Goal: Task Accomplishment & Management: Complete application form

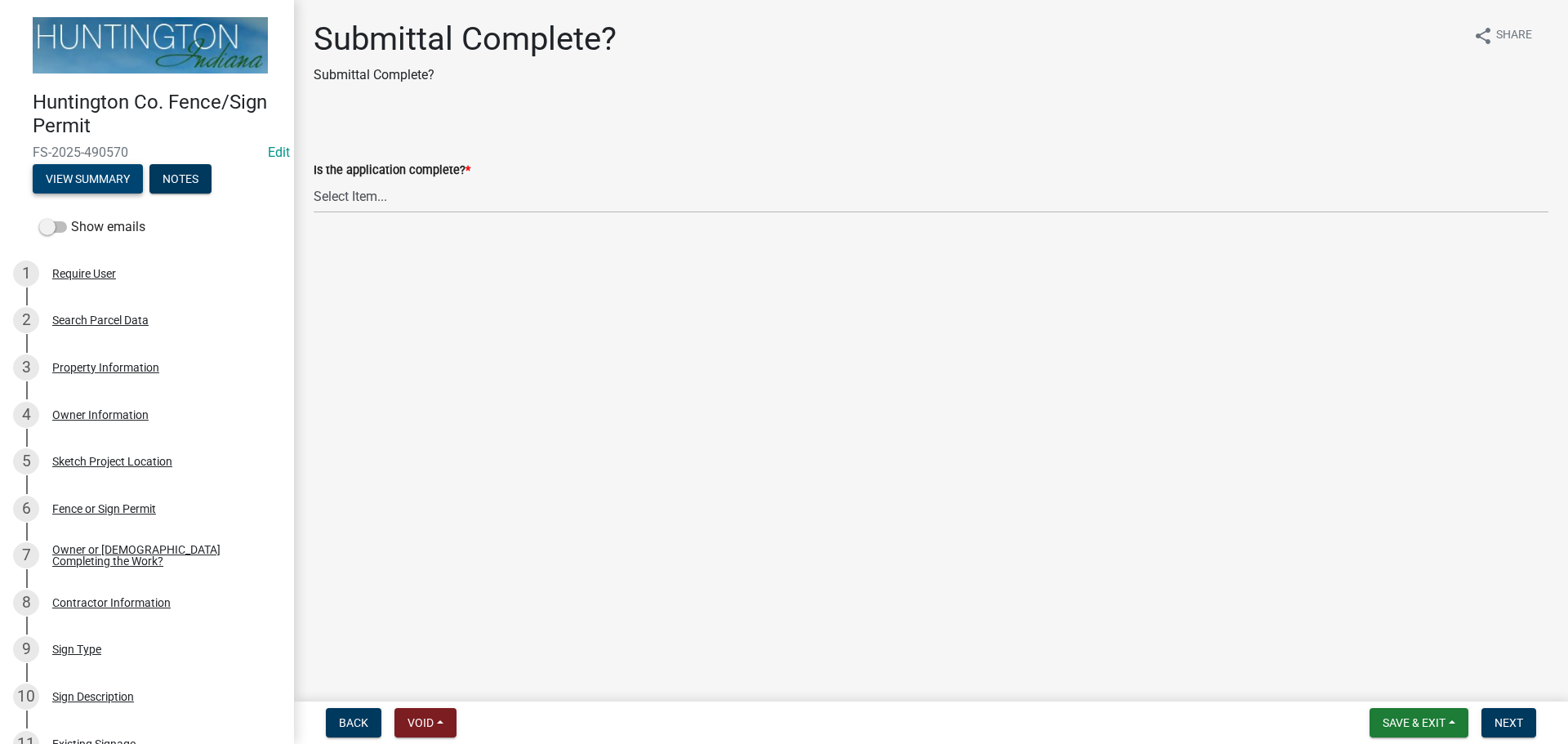
click at [80, 176] on button "View Summary" at bounding box center [87, 179] width 110 height 30
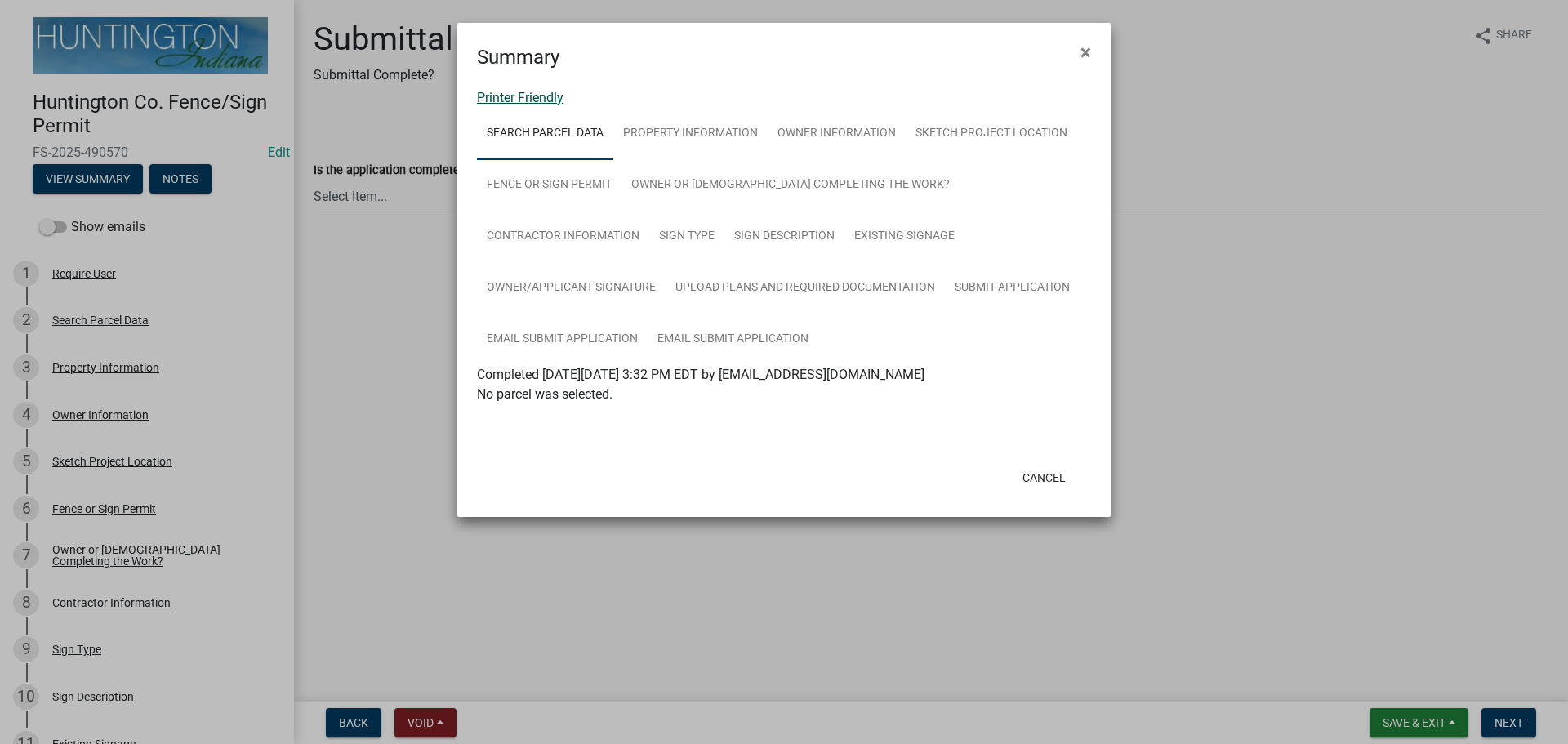
click at [510, 99] on link "Printer Friendly" at bounding box center [520, 98] width 87 height 16
click at [1080, 49] on span "×" at bounding box center [1085, 52] width 10 height 23
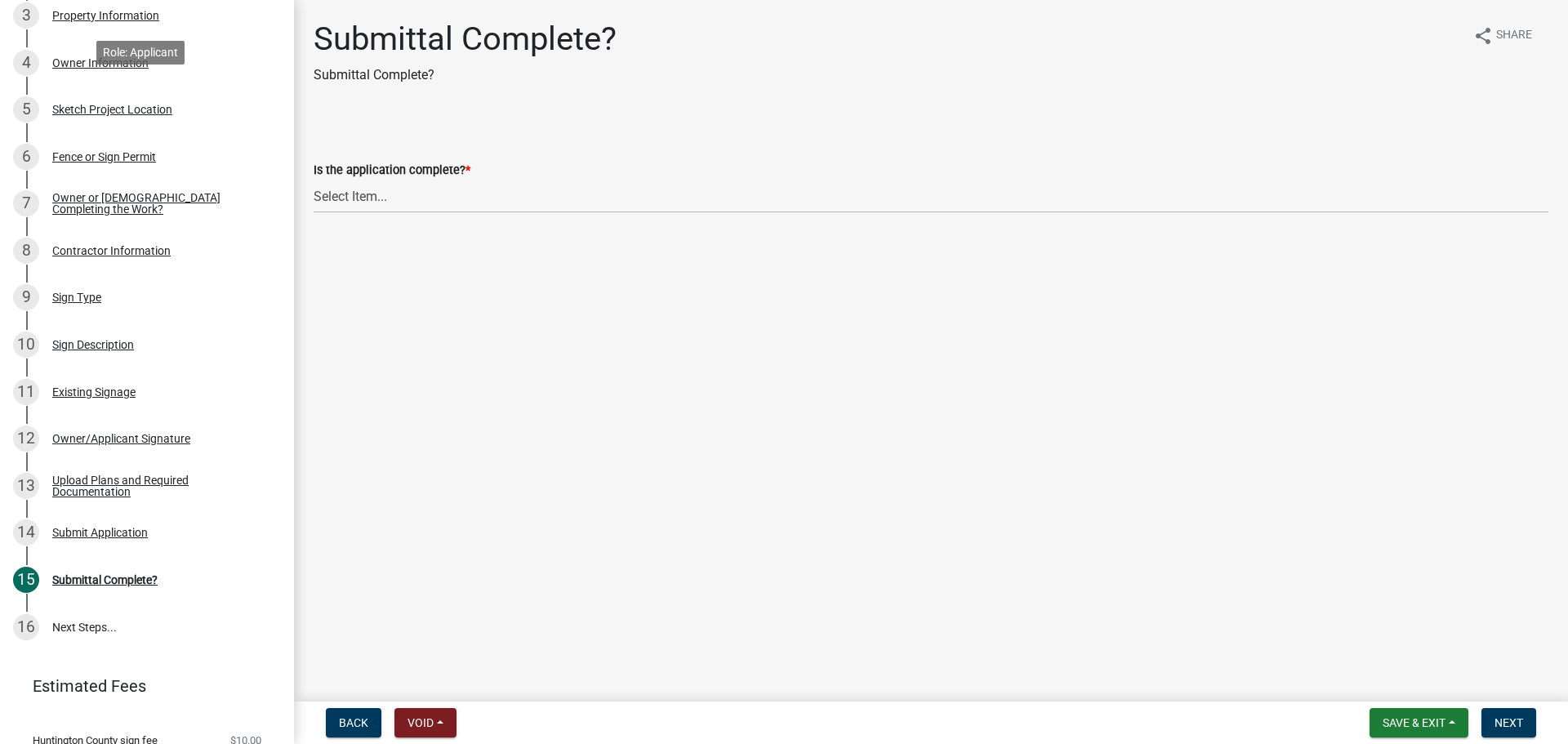
scroll to position [407, 0]
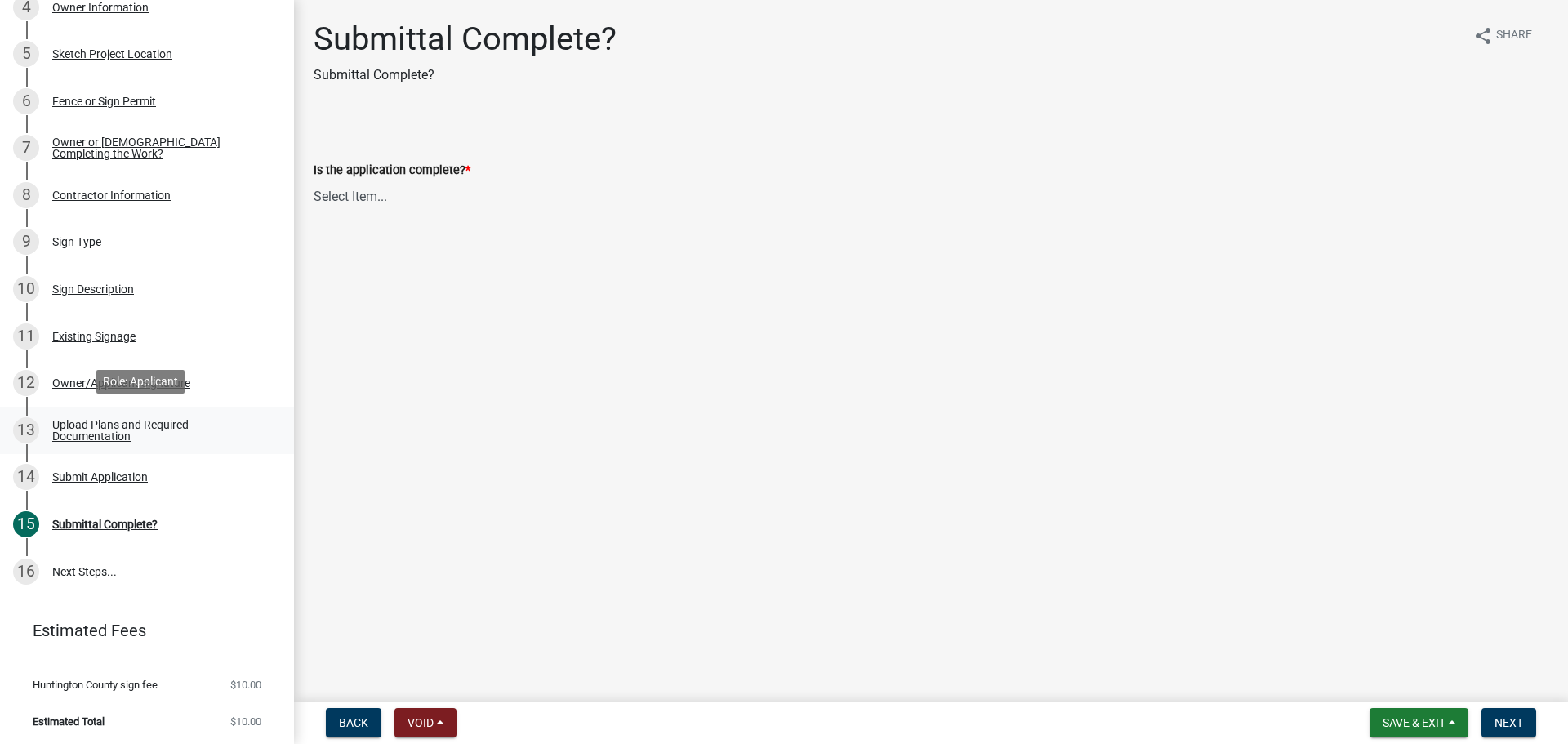
click at [60, 419] on div "Upload Plans and Required Documentation" at bounding box center [160, 430] width 216 height 23
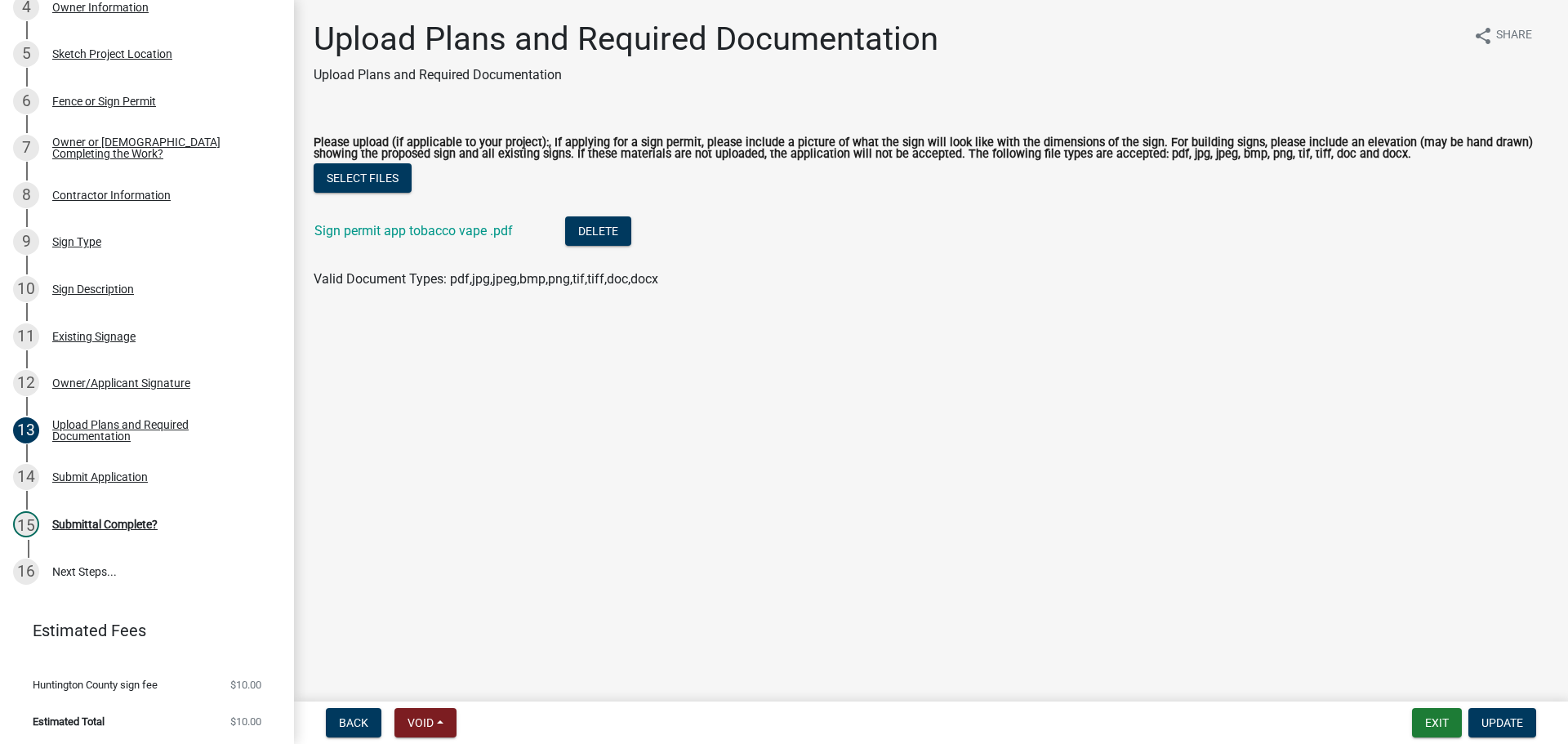
click at [439, 217] on li "Sign permit app tobacco vape .pdf Delete" at bounding box center [931, 233] width 1235 height 60
click at [434, 234] on link "Sign permit app tobacco vape .pdf" at bounding box center [413, 231] width 198 height 16
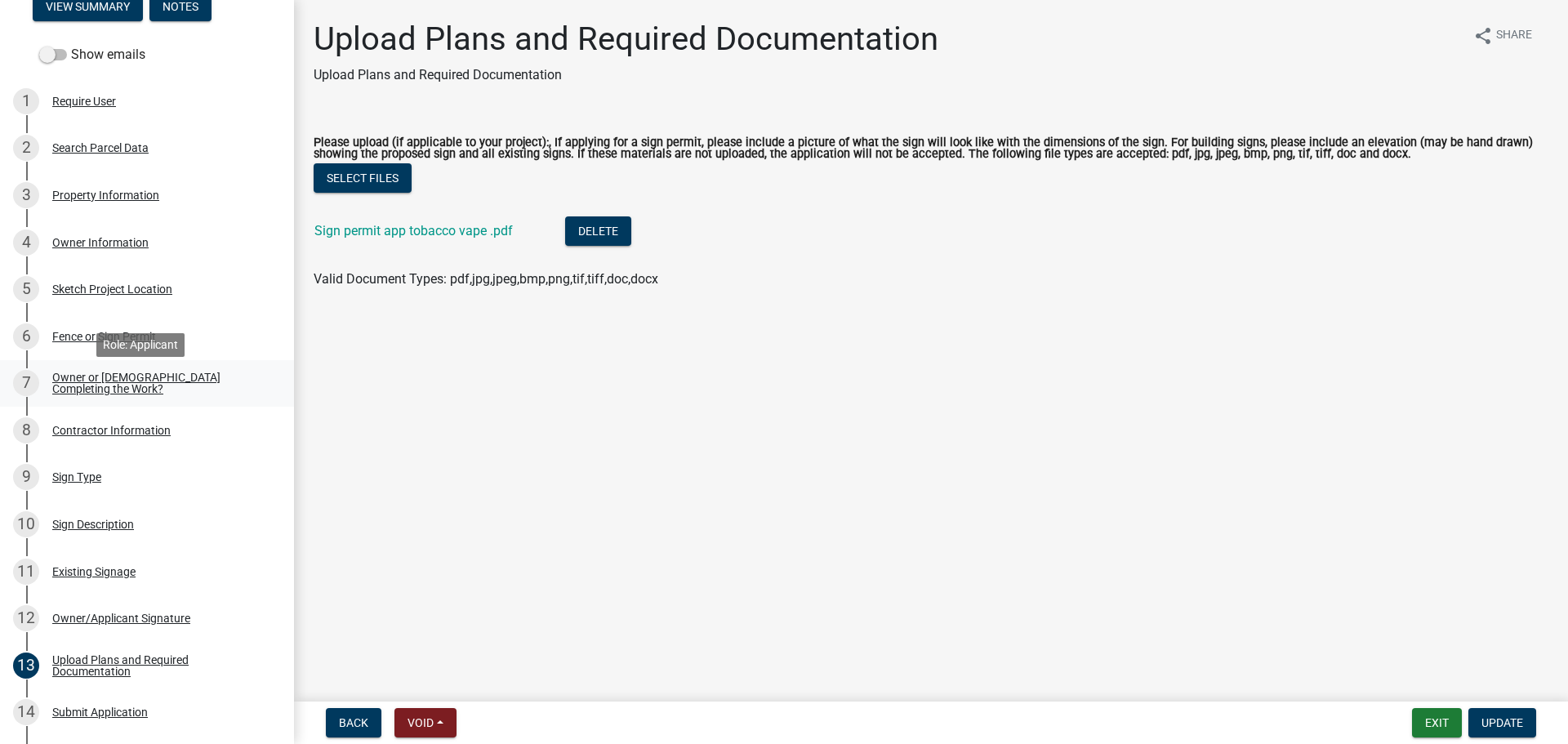
scroll to position [163, 0]
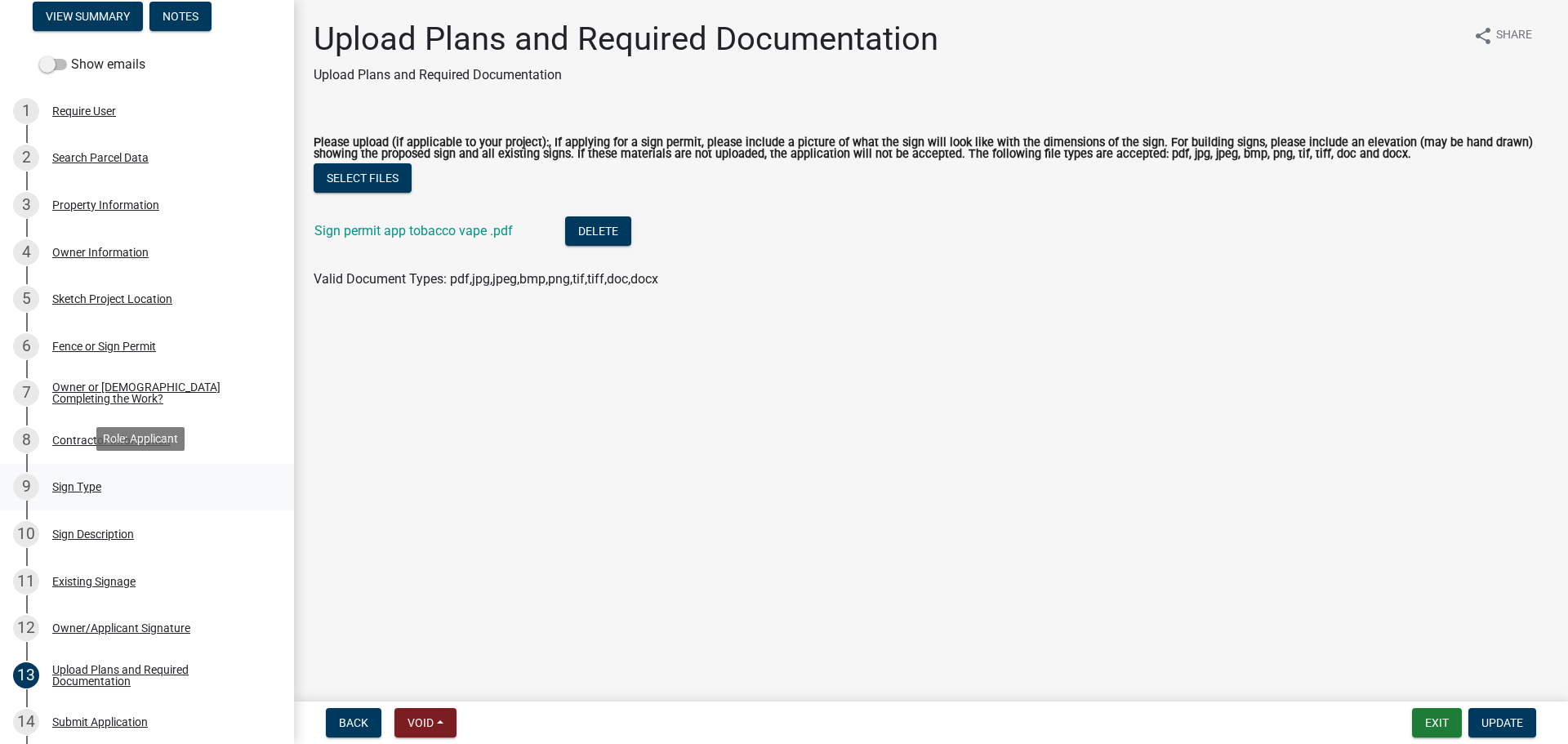
click at [69, 495] on div "9 Sign Type" at bounding box center [141, 486] width 255 height 26
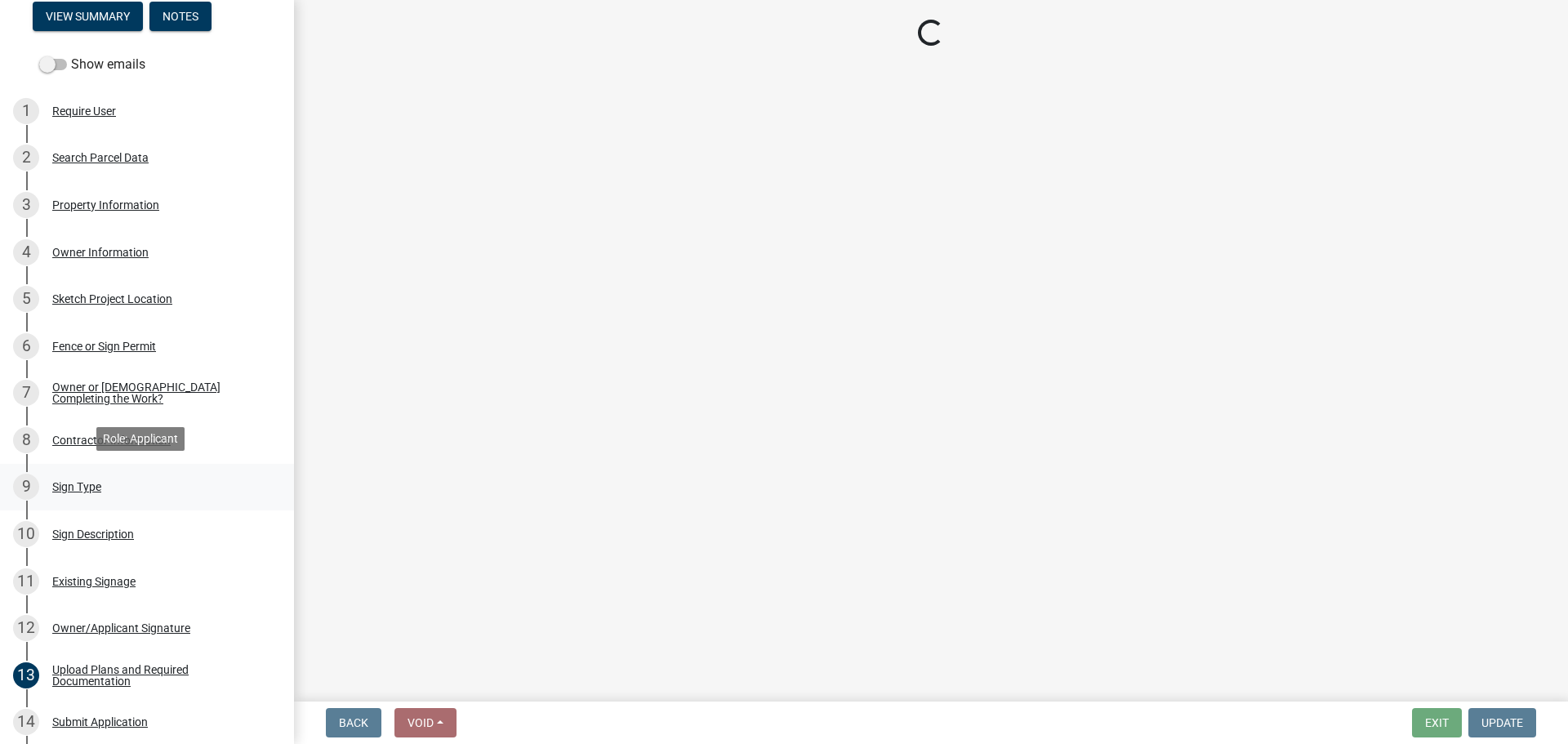
select select "c60056cb-8a66-479e-8283-ac731c3f2fcd"
select select "1bb0c73e-a9ad-4ef3-82c1-0395f1cac9b8"
select select "06e5a77d-f12e-4a61-95b0-3cf8941faa94"
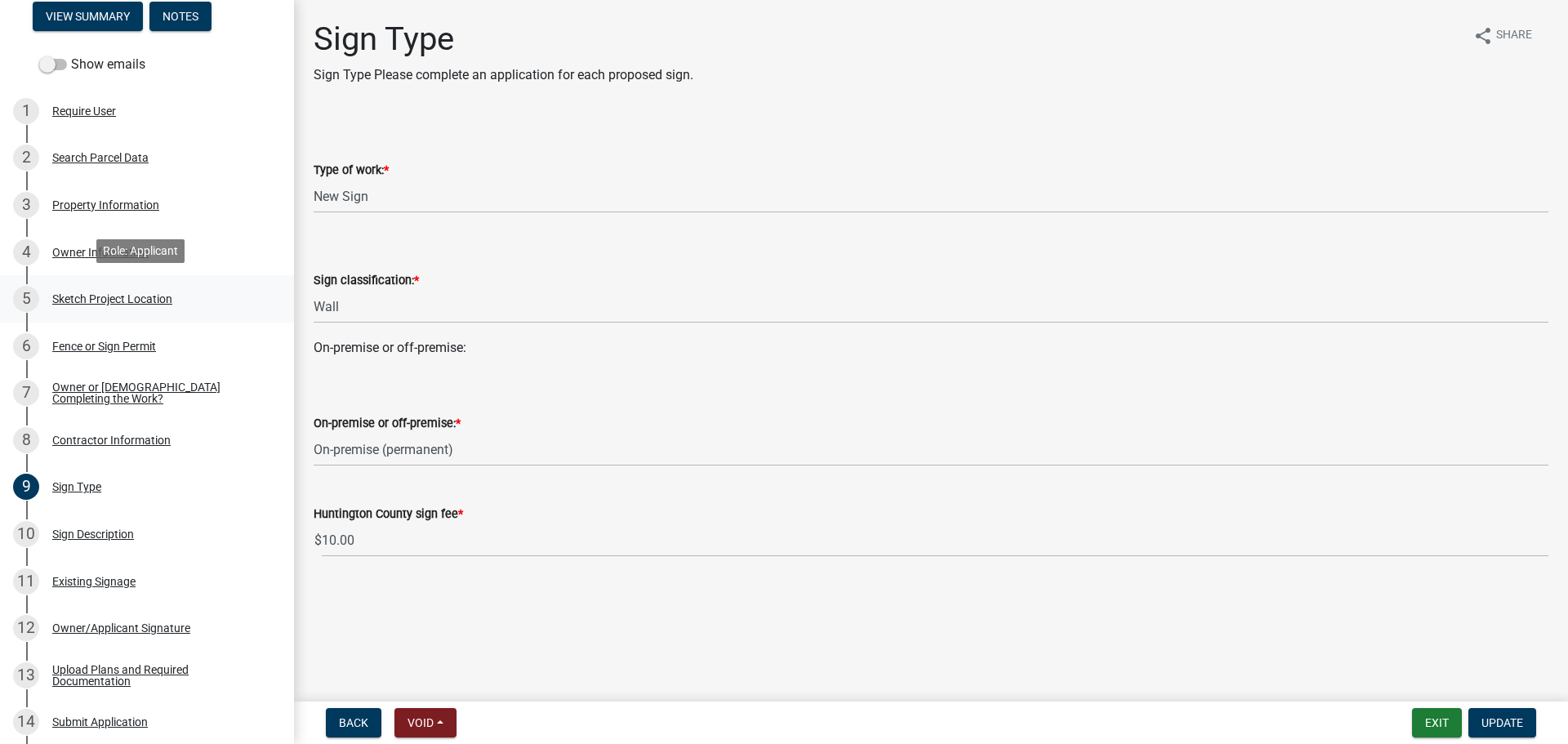
click at [86, 286] on div "5 Sketch Project Location" at bounding box center [141, 299] width 255 height 26
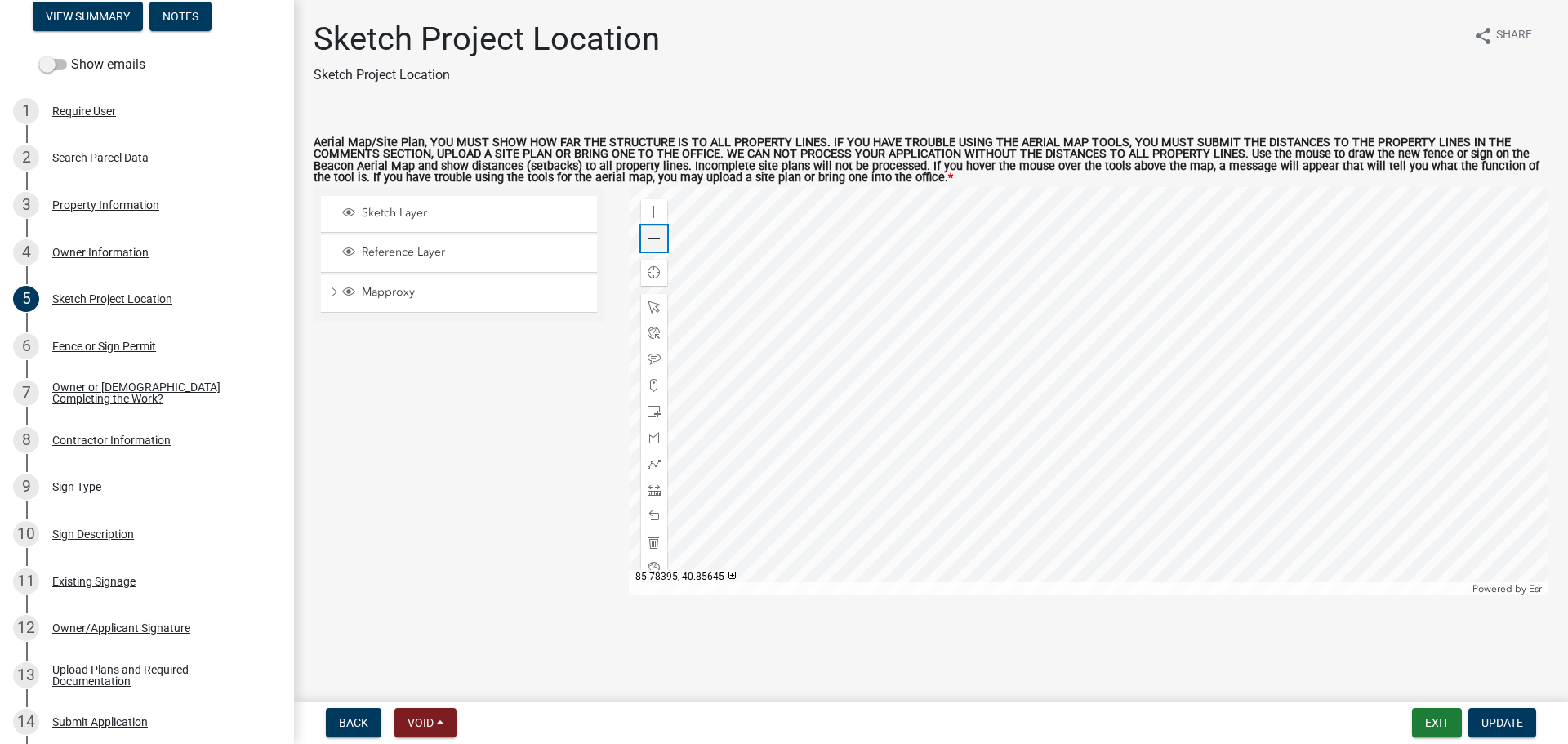
click at [663, 232] on div "Zoom out" at bounding box center [654, 238] width 26 height 26
click at [651, 243] on span at bounding box center [654, 239] width 13 height 13
drag, startPoint x: 137, startPoint y: 345, endPoint x: 119, endPoint y: 320, distance: 30.8
click at [137, 344] on div "Fence or Sign Permit" at bounding box center [103, 346] width 103 height 11
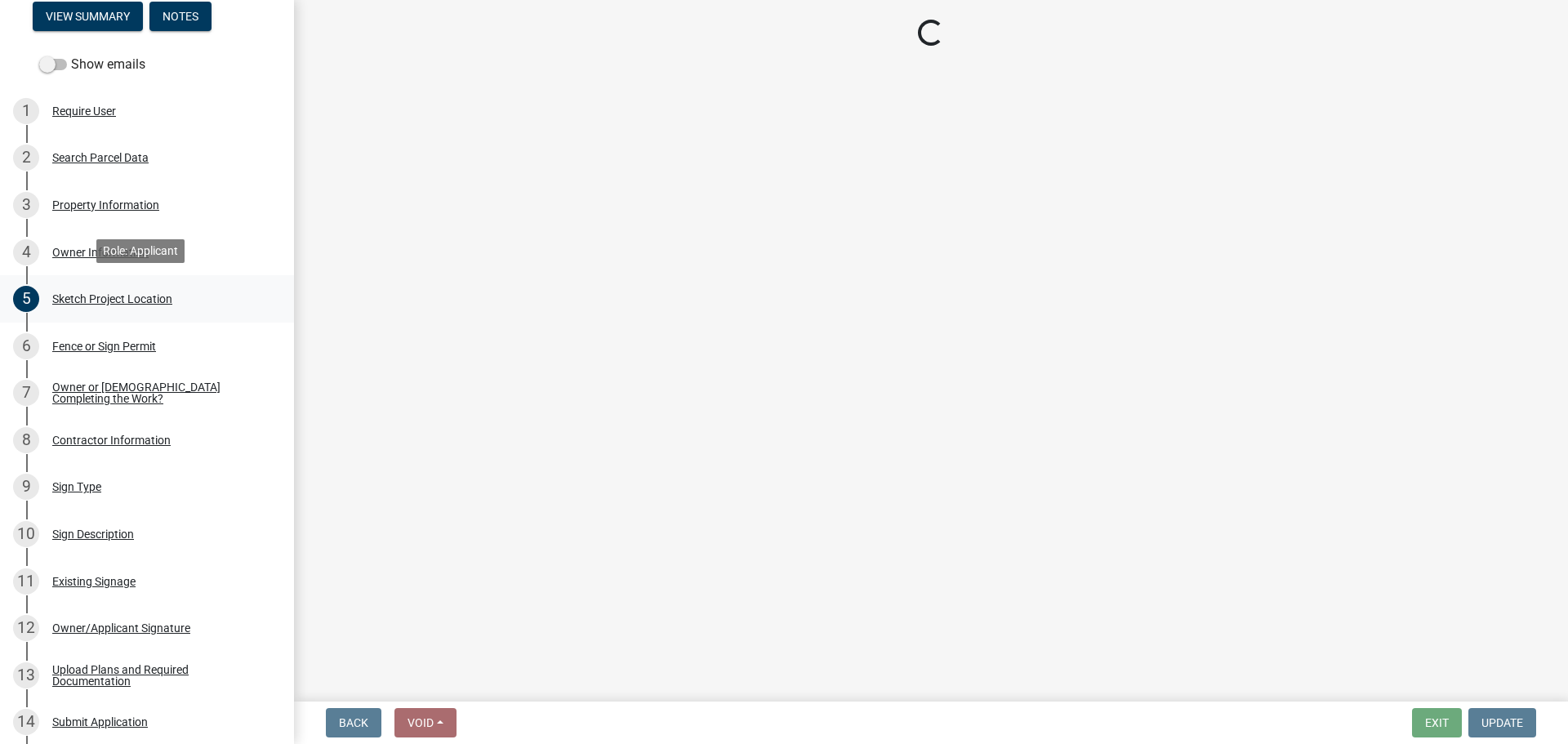
select select "fa301a77-165d-42d4-b8ec-277609ae43fc"
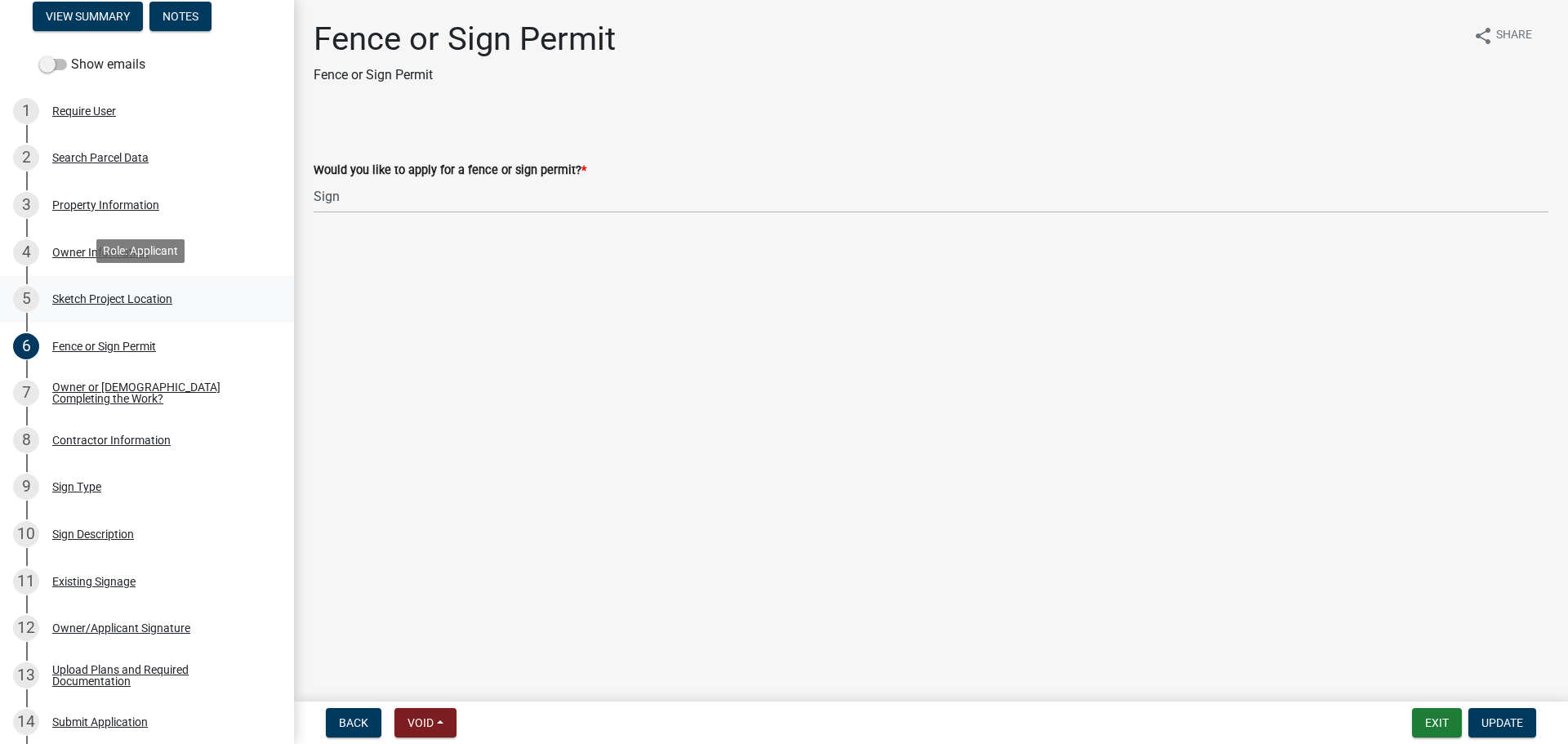
click at [109, 298] on div "Sketch Project Location" at bounding box center [112, 299] width 120 height 11
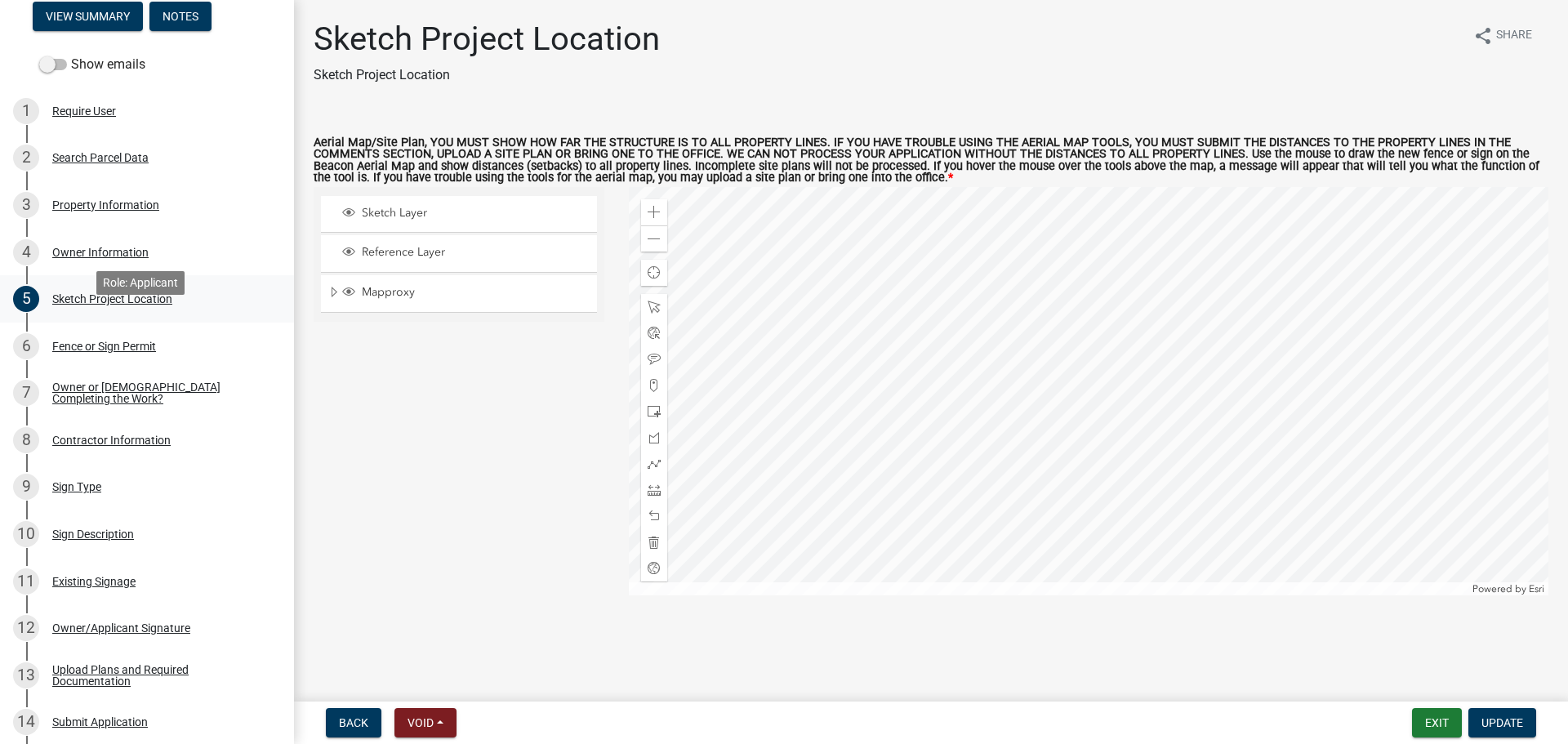
scroll to position [0, 0]
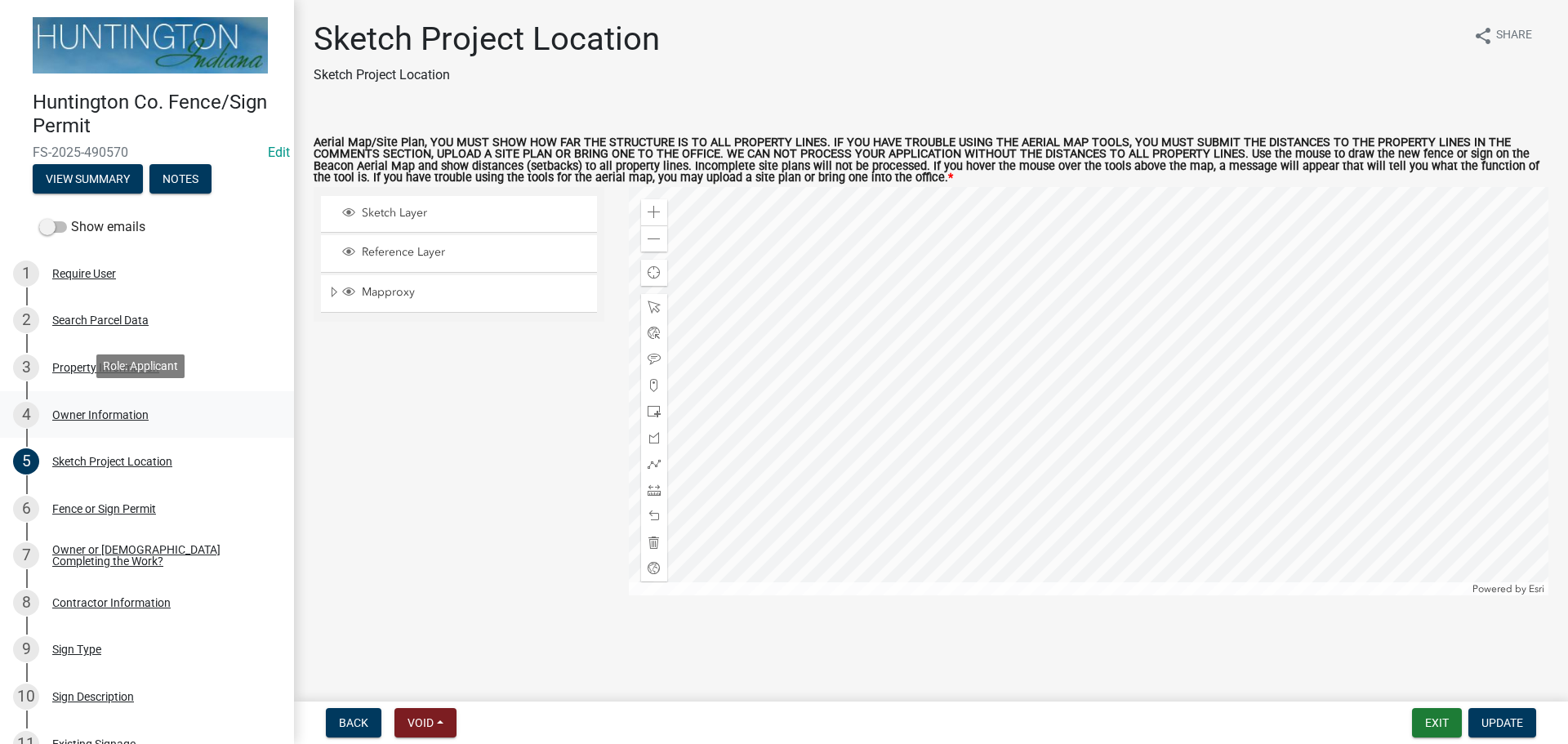
click at [79, 412] on div "Owner Information" at bounding box center [101, 415] width 97 height 11
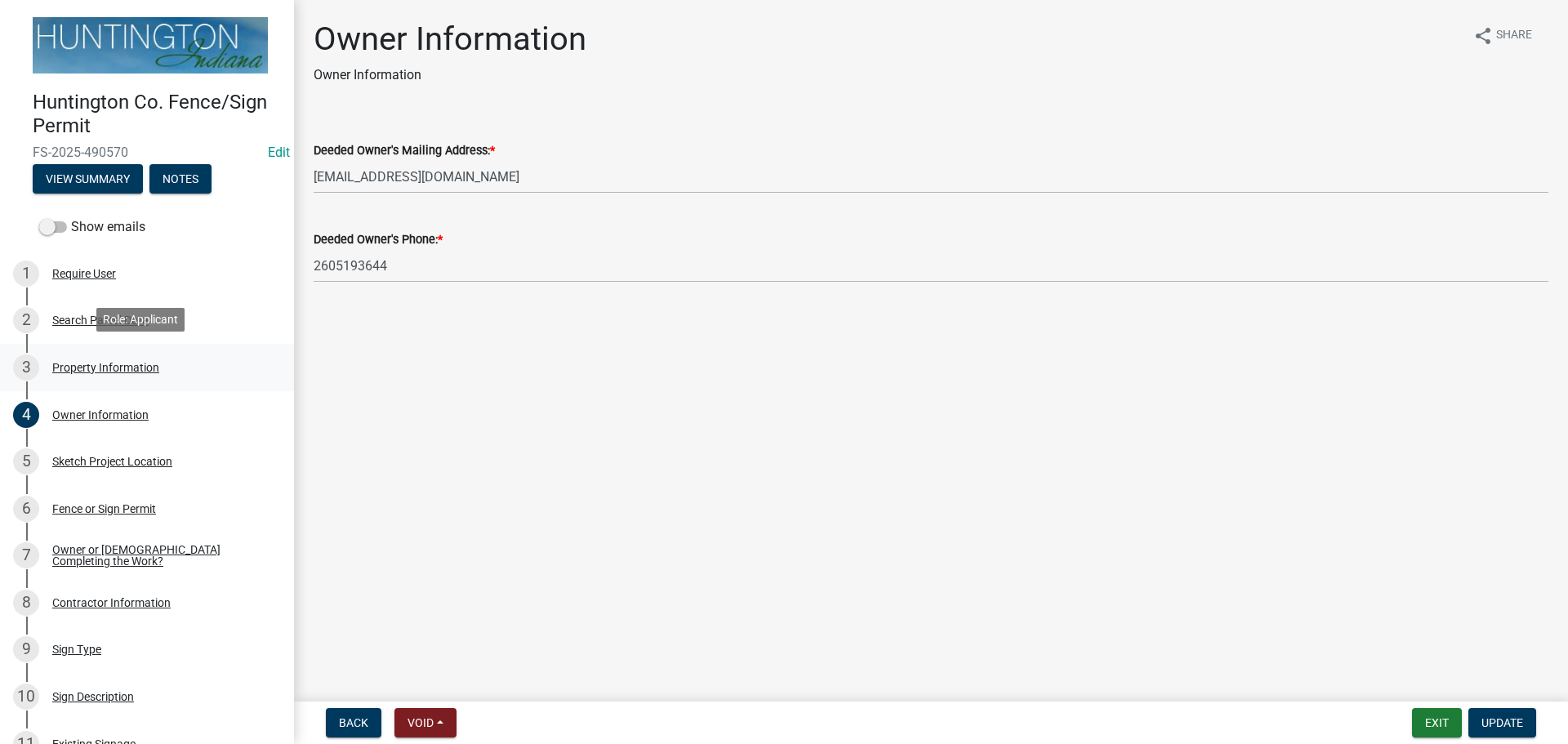
click at [77, 369] on div "Property Information" at bounding box center [105, 367] width 107 height 11
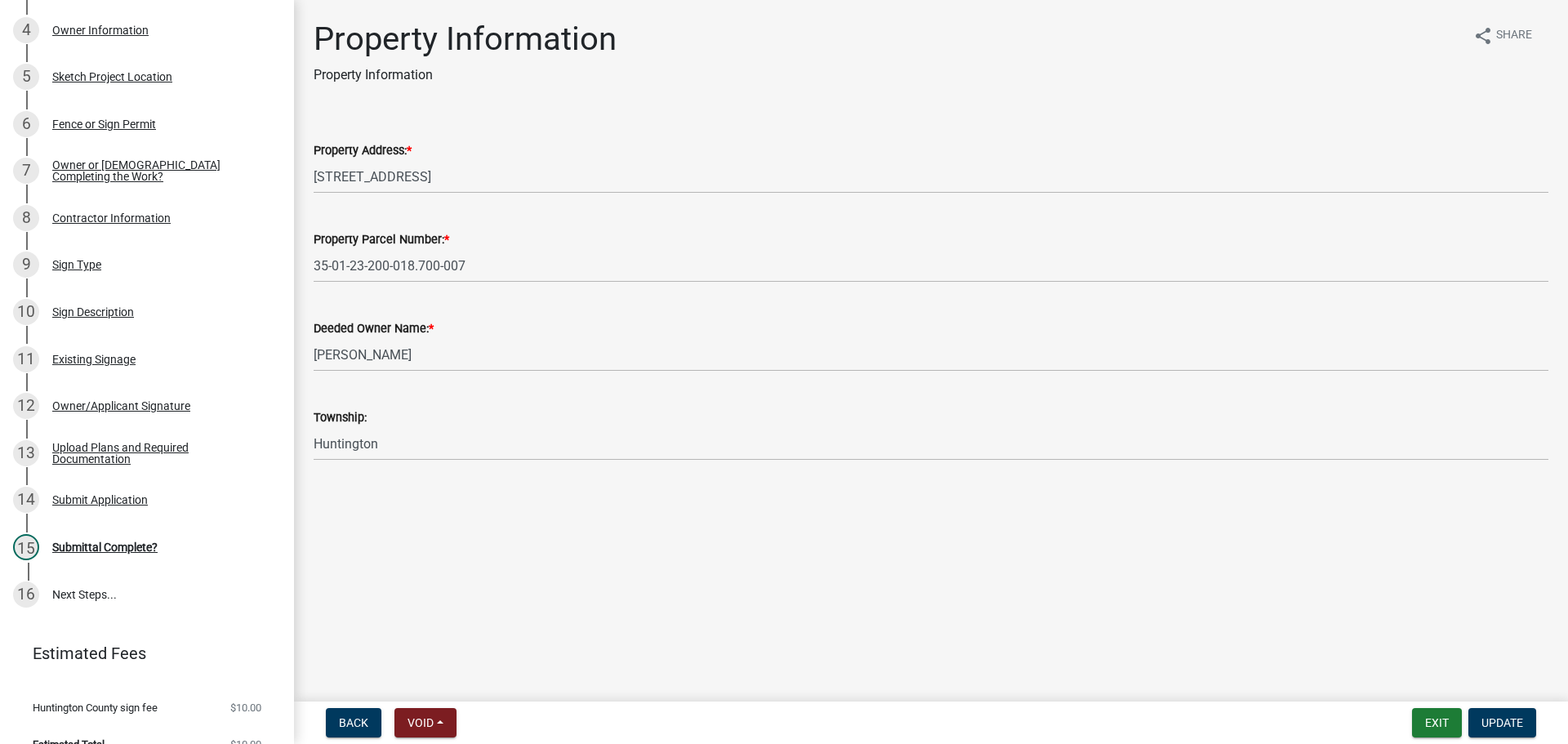
scroll to position [407, 0]
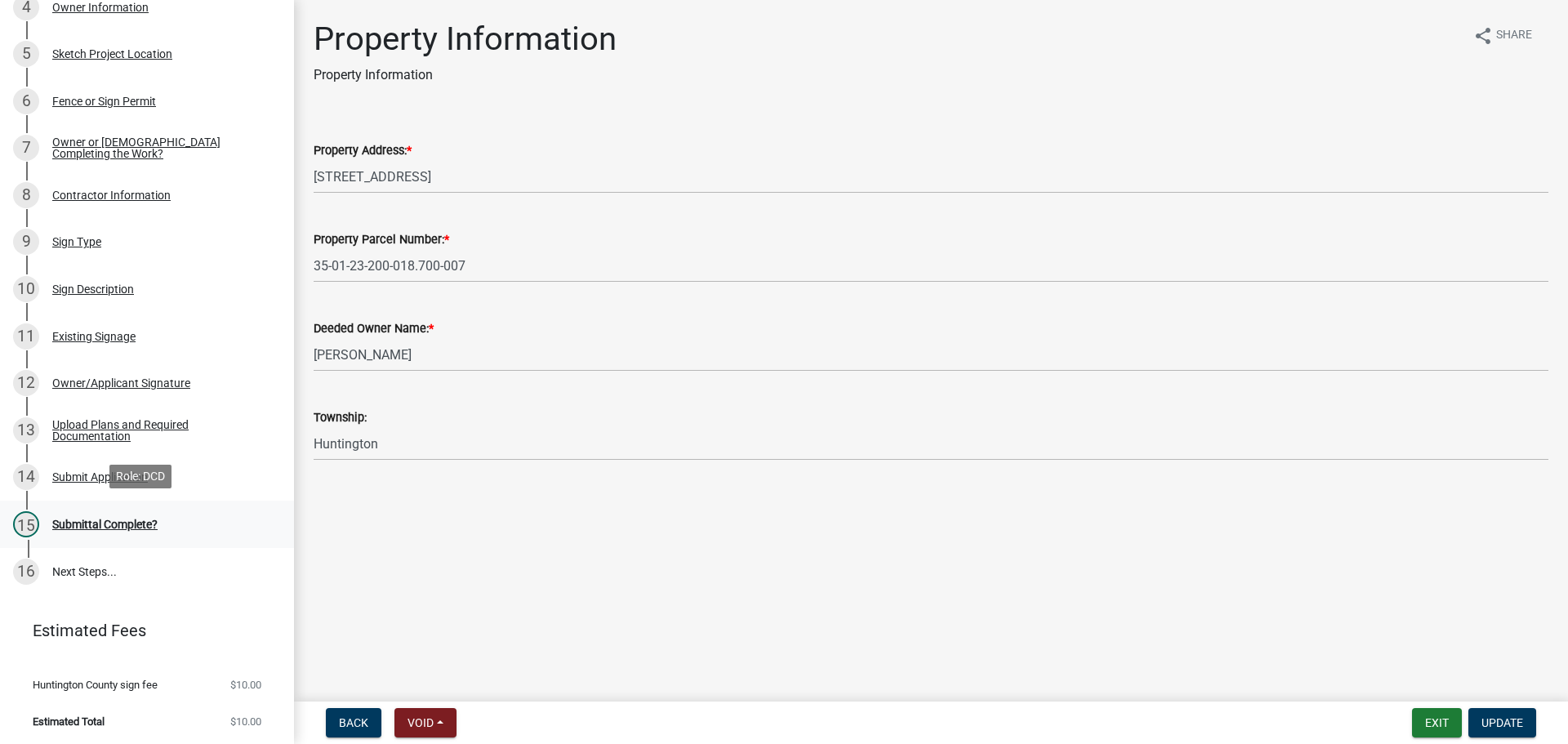
click at [131, 512] on div "15 Submittal Complete?" at bounding box center [141, 524] width 255 height 26
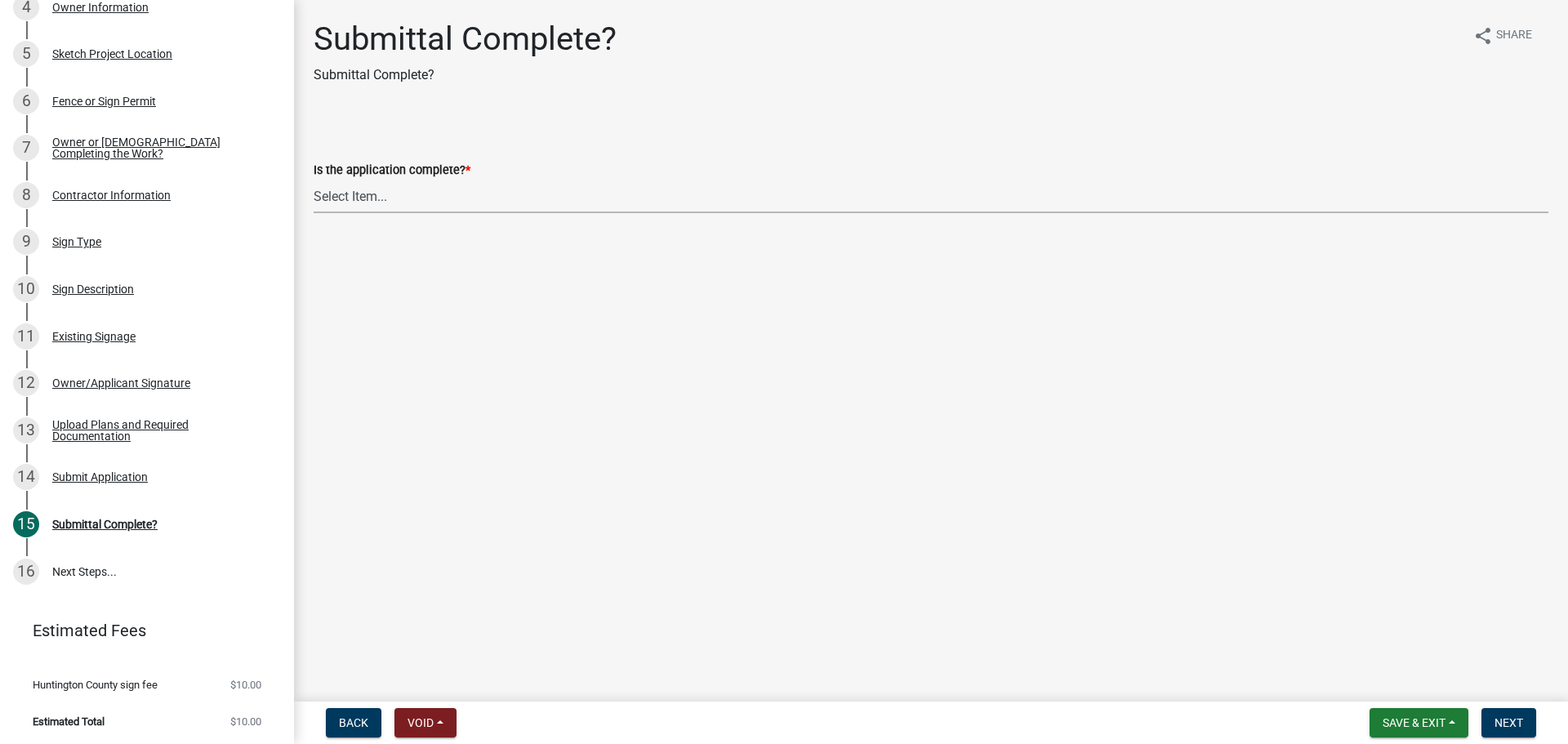
click at [326, 204] on select "Select Item... Yes No" at bounding box center [931, 196] width 1235 height 33
click at [314, 179] on select "Select Item... Yes No" at bounding box center [931, 196] width 1235 height 33
select select "fffbfc94-1335-4348-96e2-255a2a2adc9d"
click at [1506, 731] on button "Next" at bounding box center [1508, 723] width 55 height 30
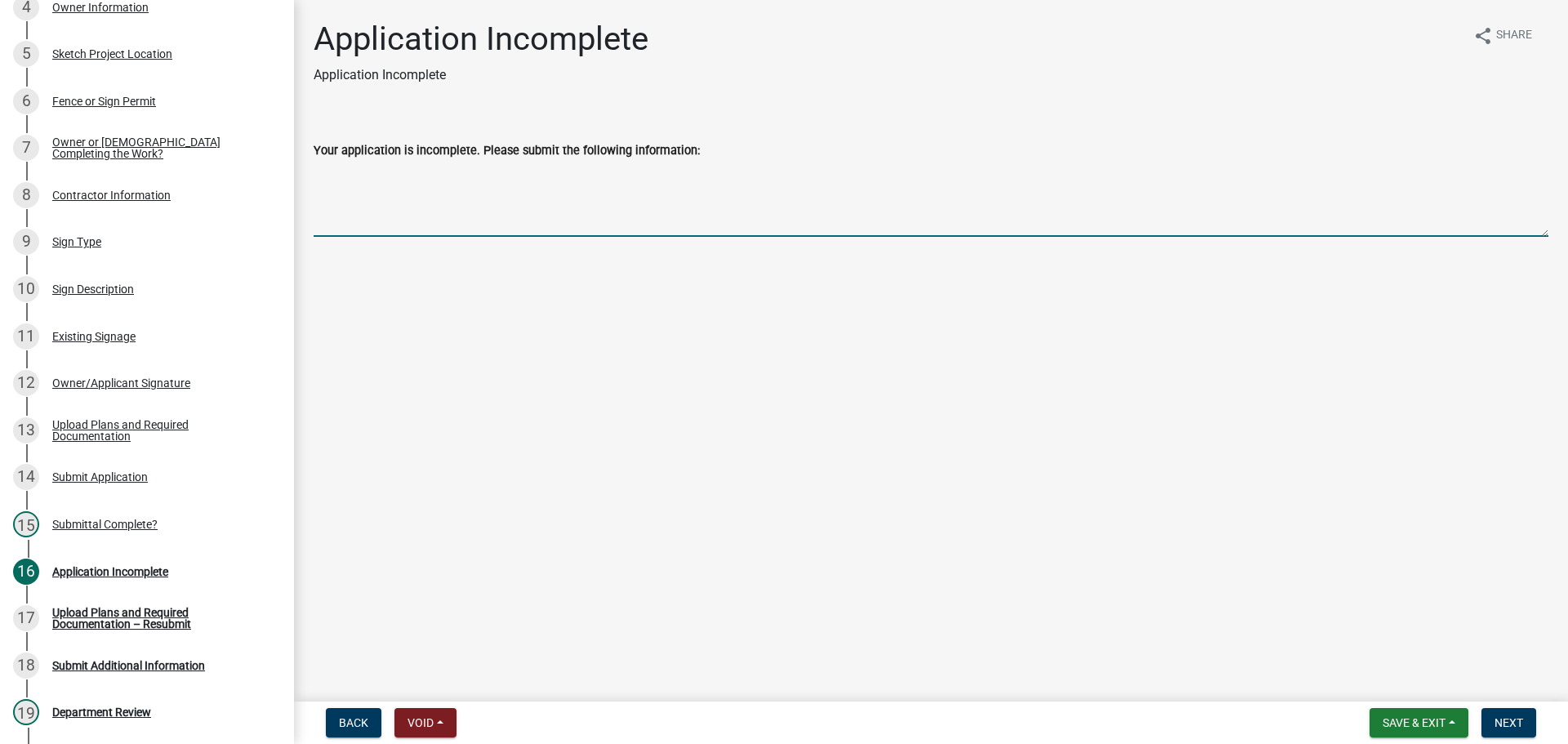
click at [489, 197] on textarea "Your application is incomplete. Please submit the following information:" at bounding box center [931, 198] width 1235 height 77
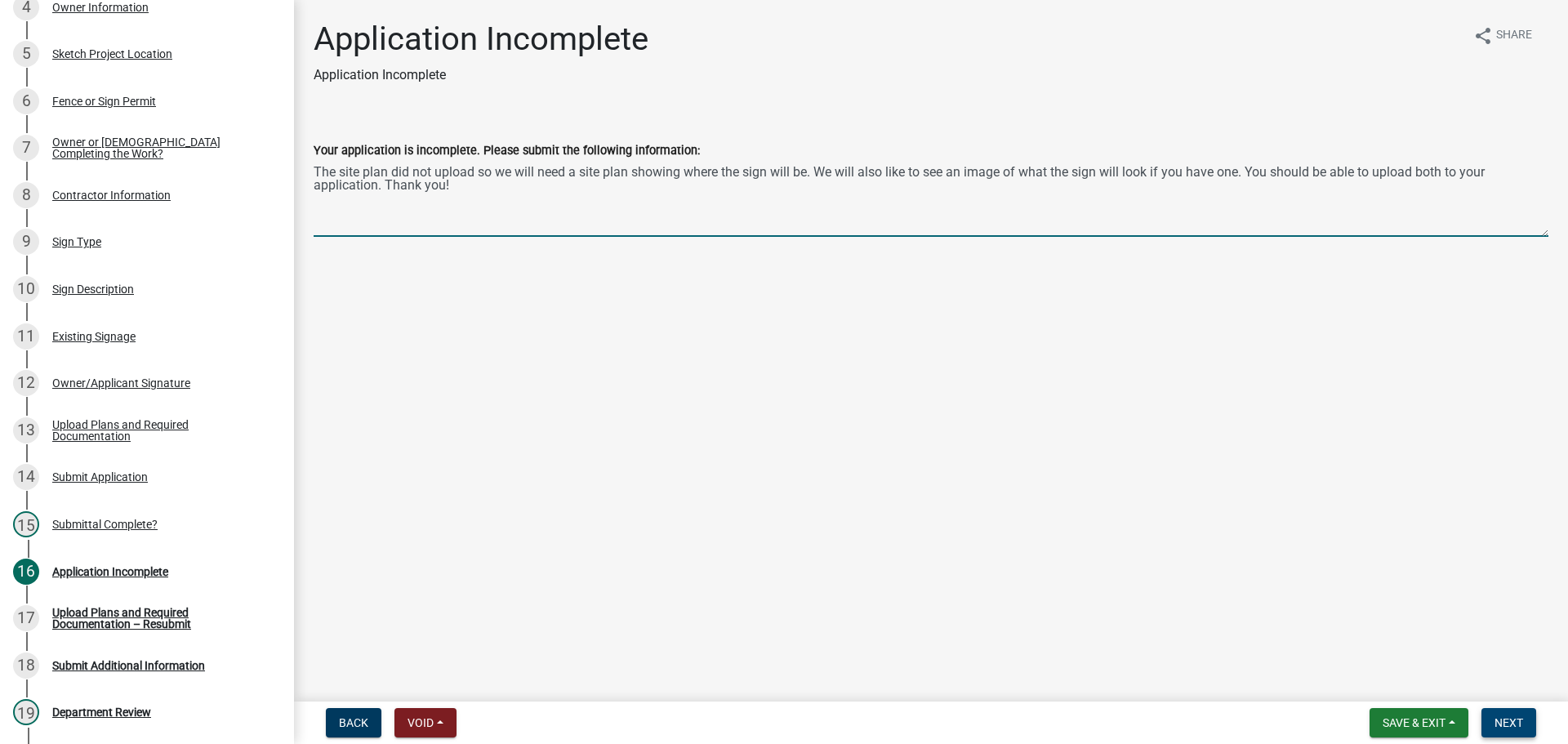
type textarea "The site plan did not upload so we will need a site plan showing where the sign…"
click at [1509, 710] on button "Next" at bounding box center [1508, 723] width 55 height 30
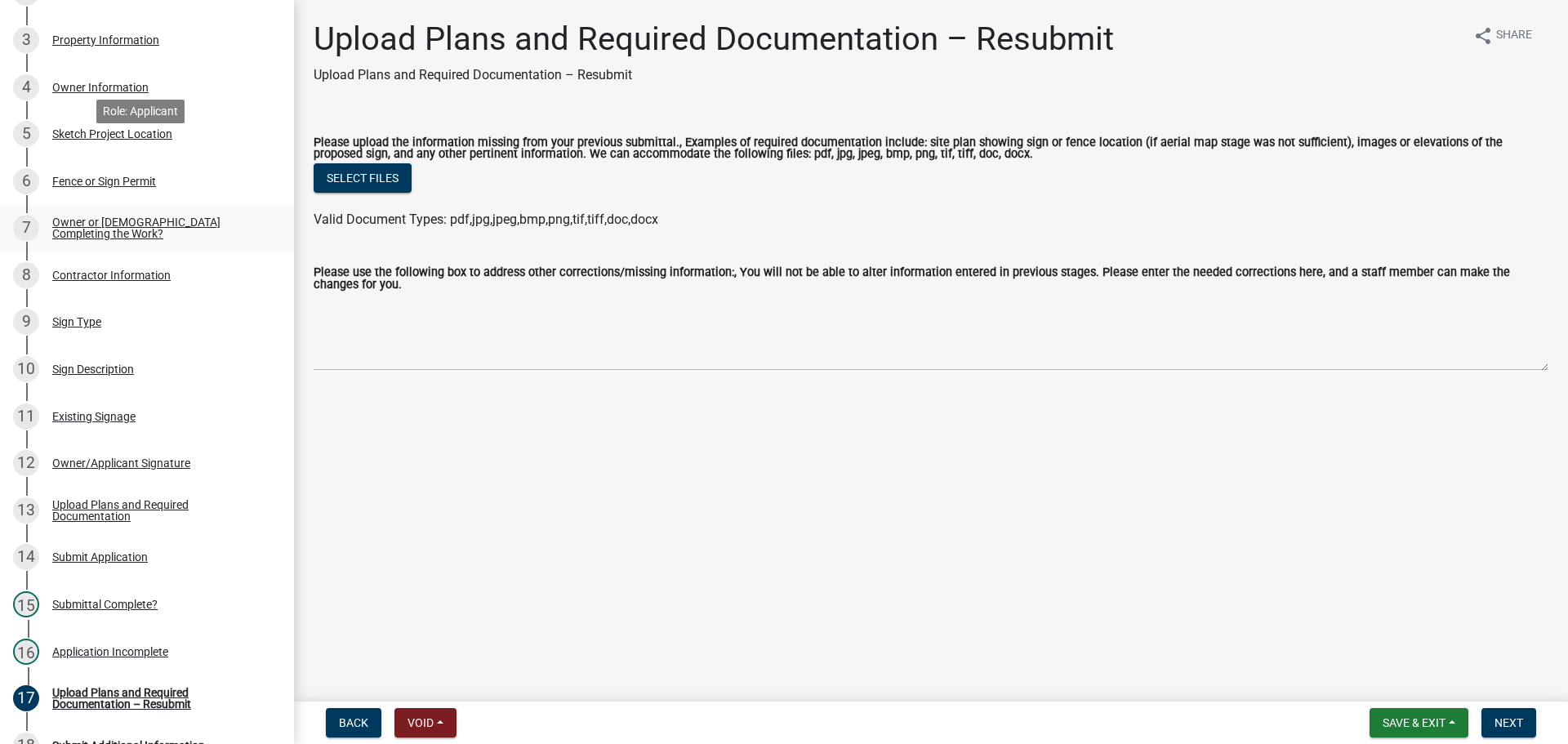
scroll to position [163, 0]
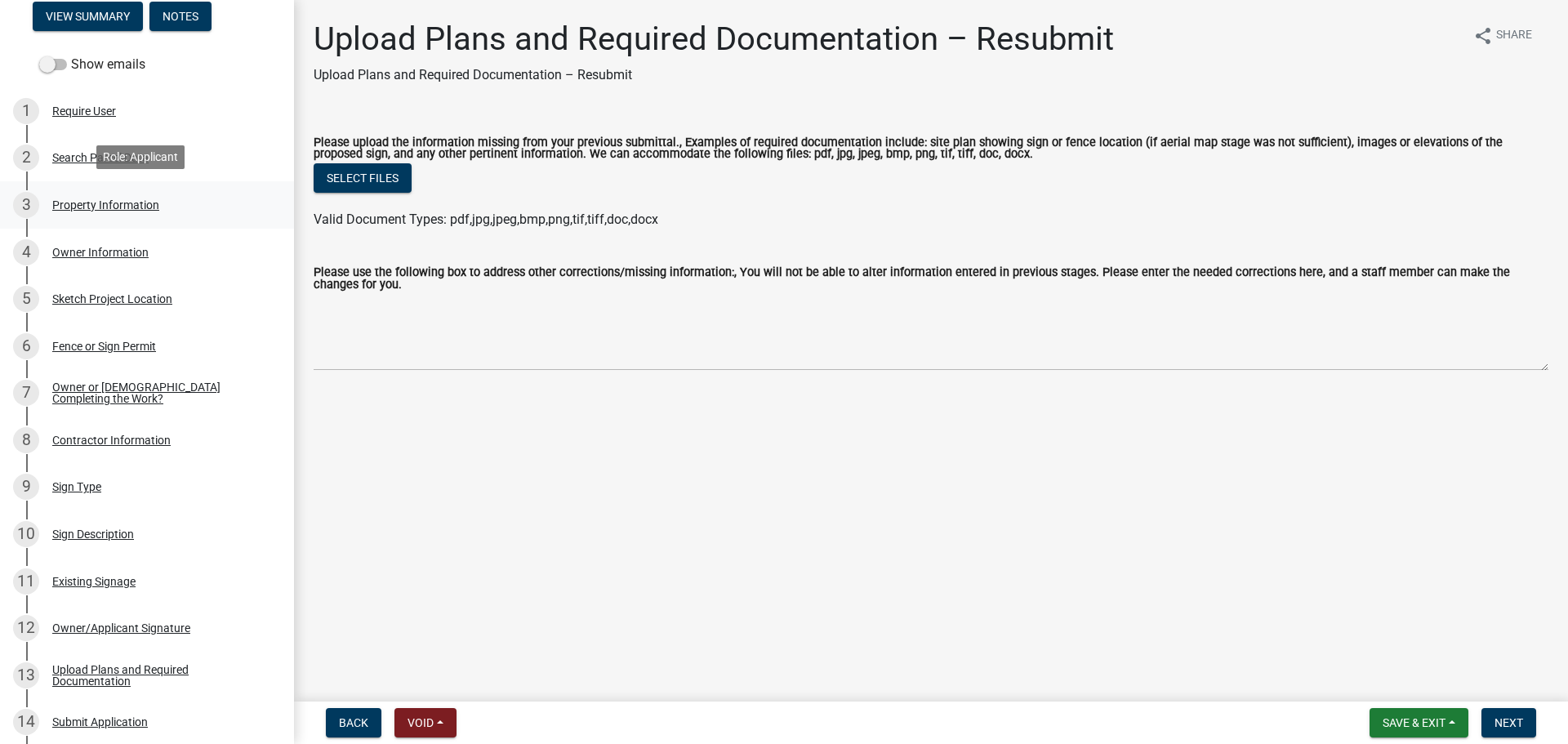
click at [73, 199] on div "Property Information" at bounding box center [105, 205] width 107 height 11
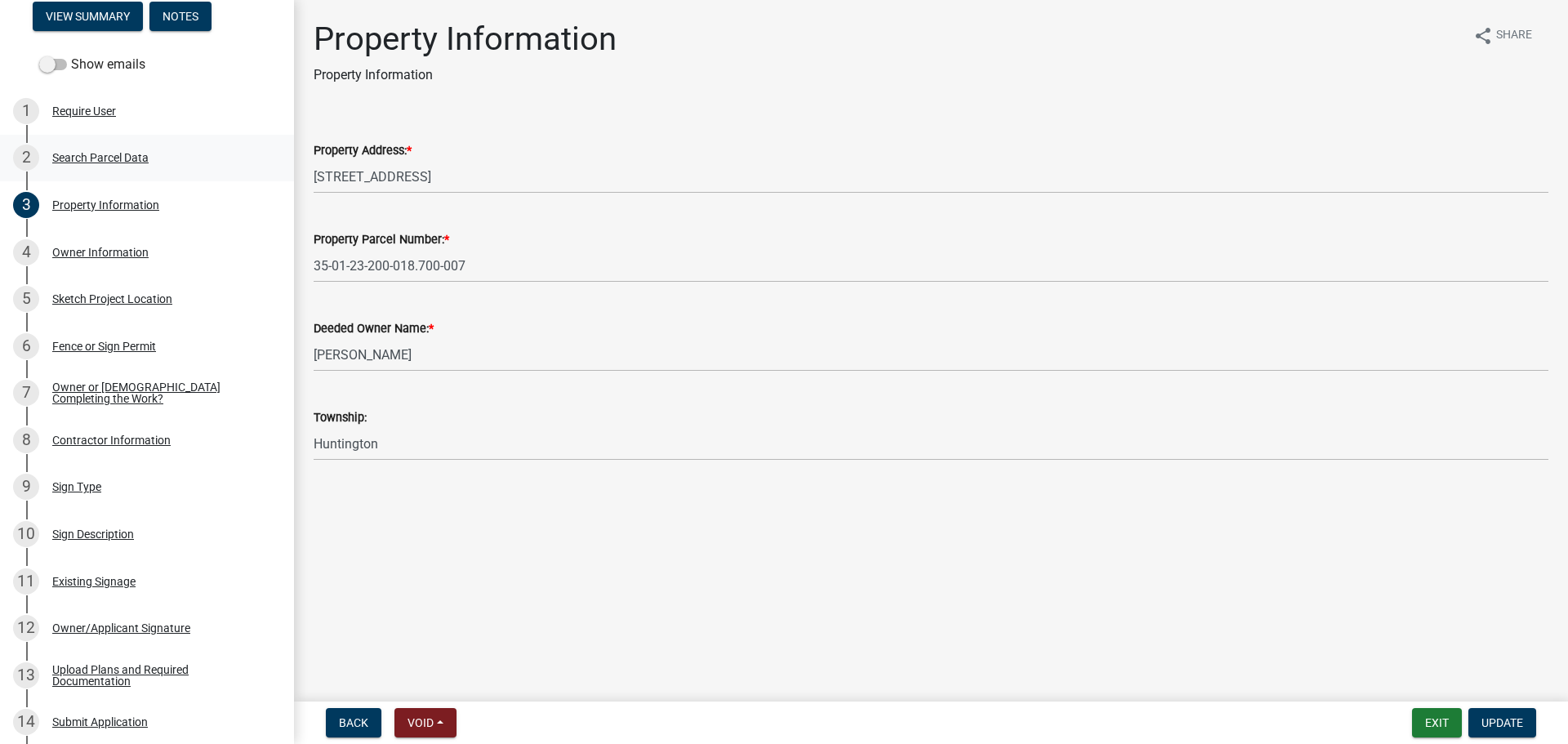
drag, startPoint x: 129, startPoint y: 170, endPoint x: 125, endPoint y: 160, distance: 10.8
click at [125, 160] on div "Search Parcel Data" at bounding box center [101, 157] width 97 height 11
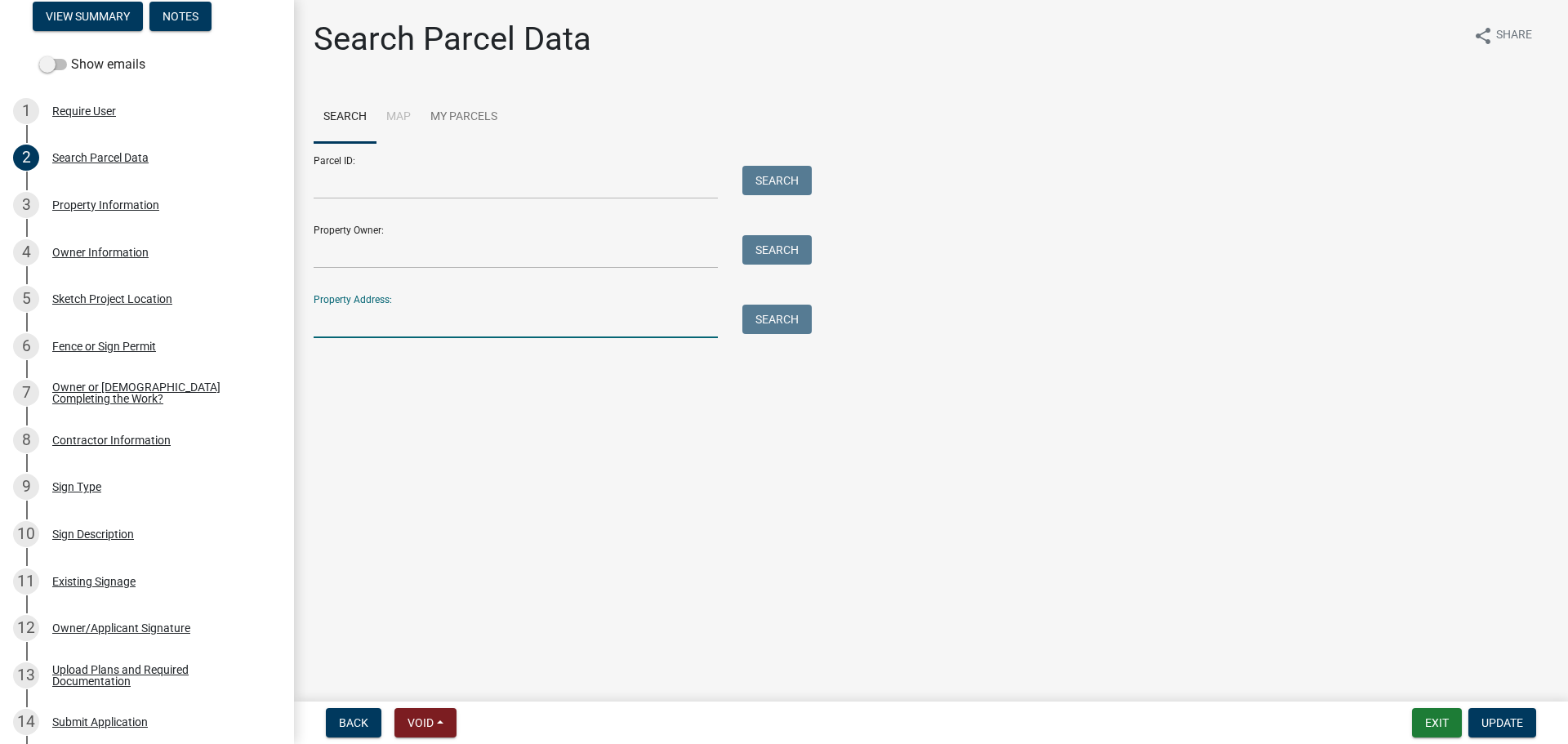
click at [337, 313] on input "Property Address:" at bounding box center [516, 321] width 404 height 33
type input "4219"
click at [773, 323] on button "Search" at bounding box center [777, 319] width 70 height 30
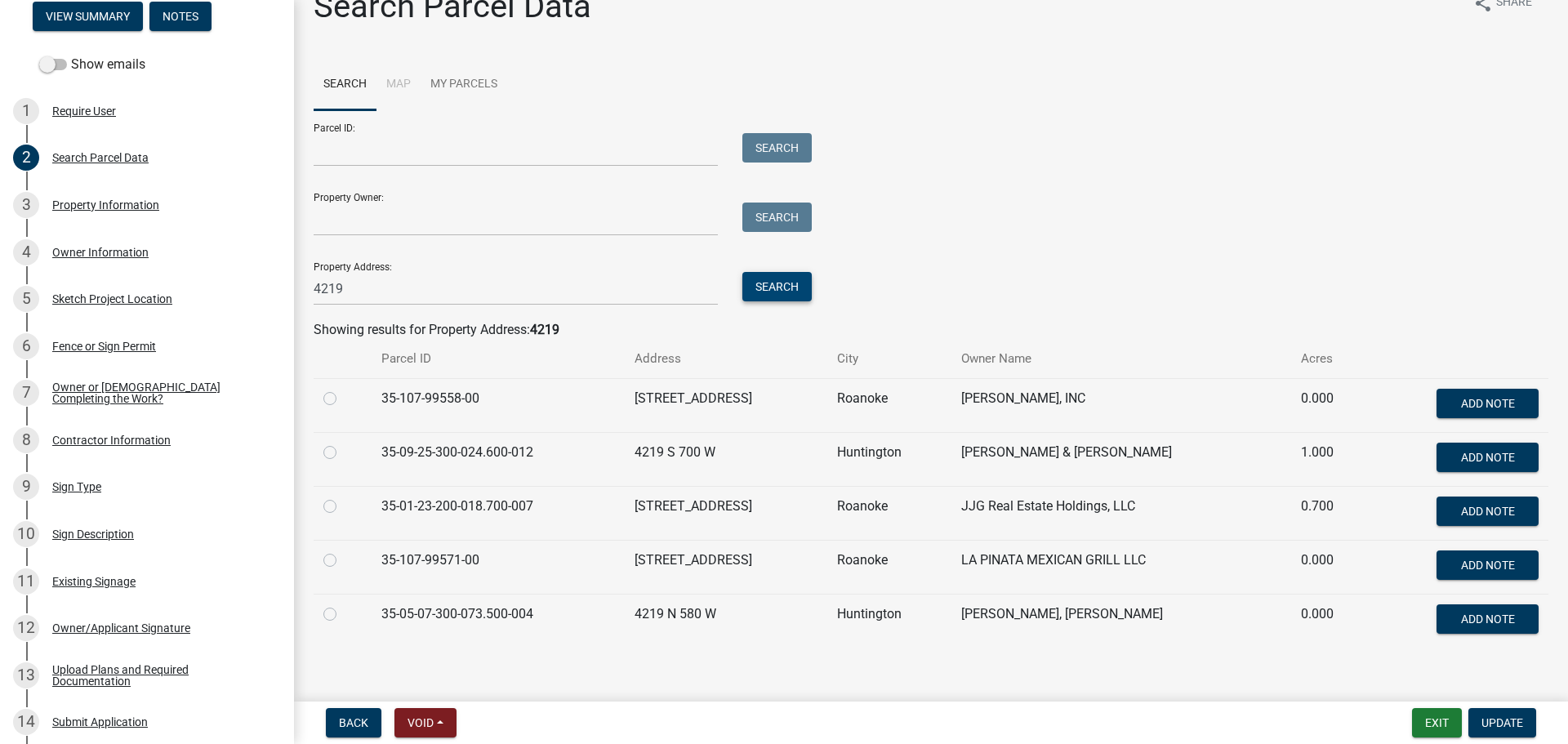
scroll to position [49, 0]
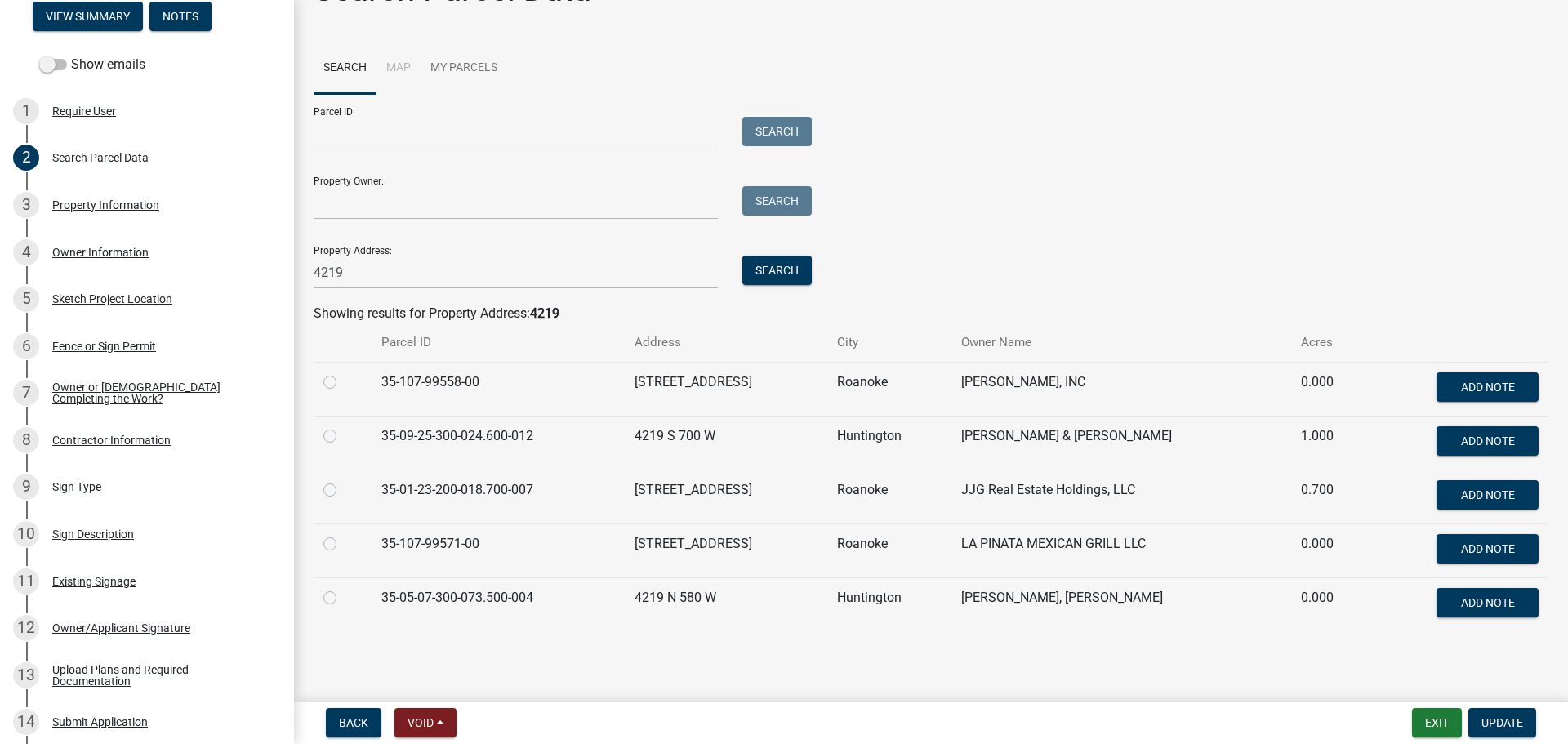
click at [343, 480] on label at bounding box center [343, 480] width 0 height 0
click at [343, 489] on input "radio" at bounding box center [348, 485] width 10 height 10
radio input "true"
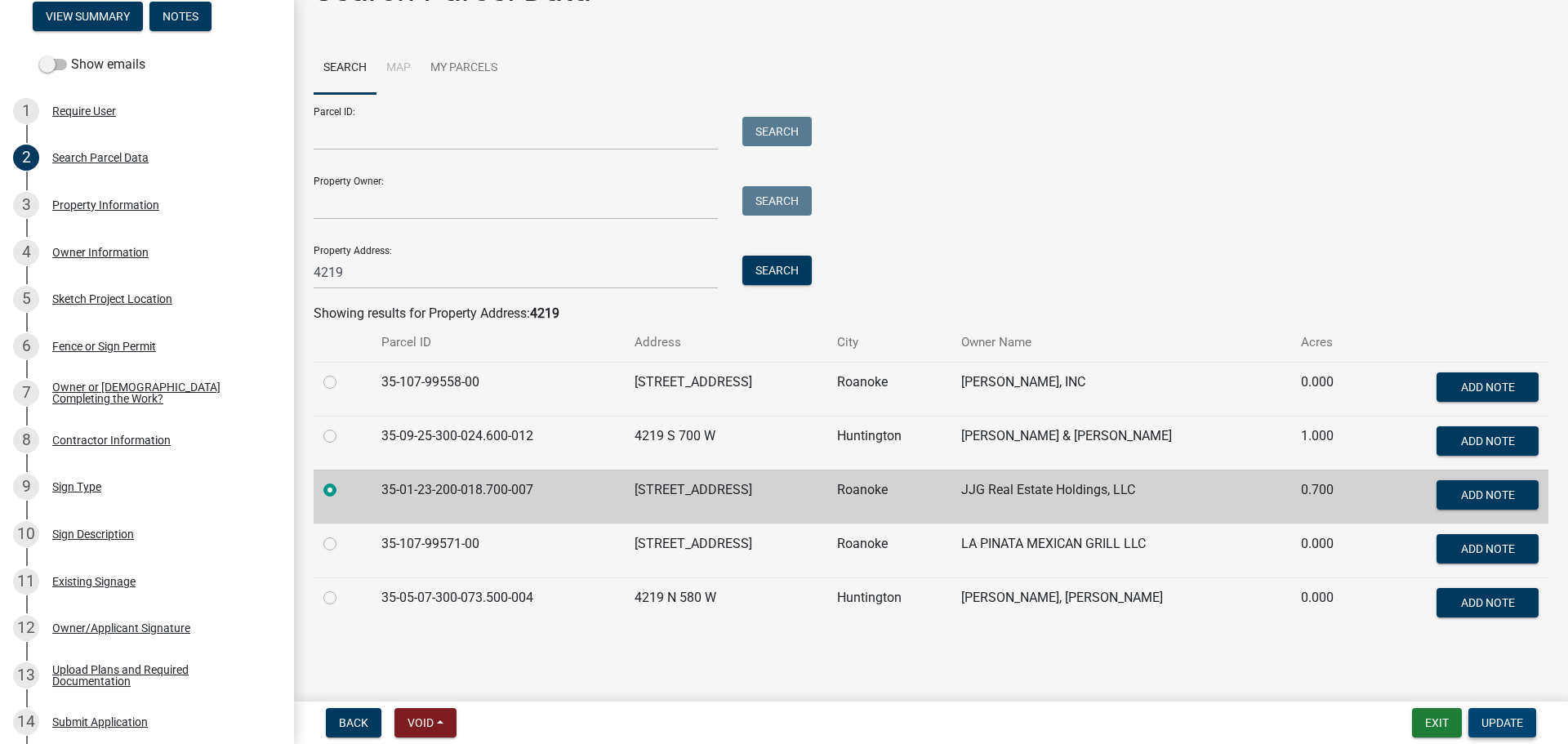
click at [1486, 725] on span "Update" at bounding box center [1502, 723] width 42 height 13
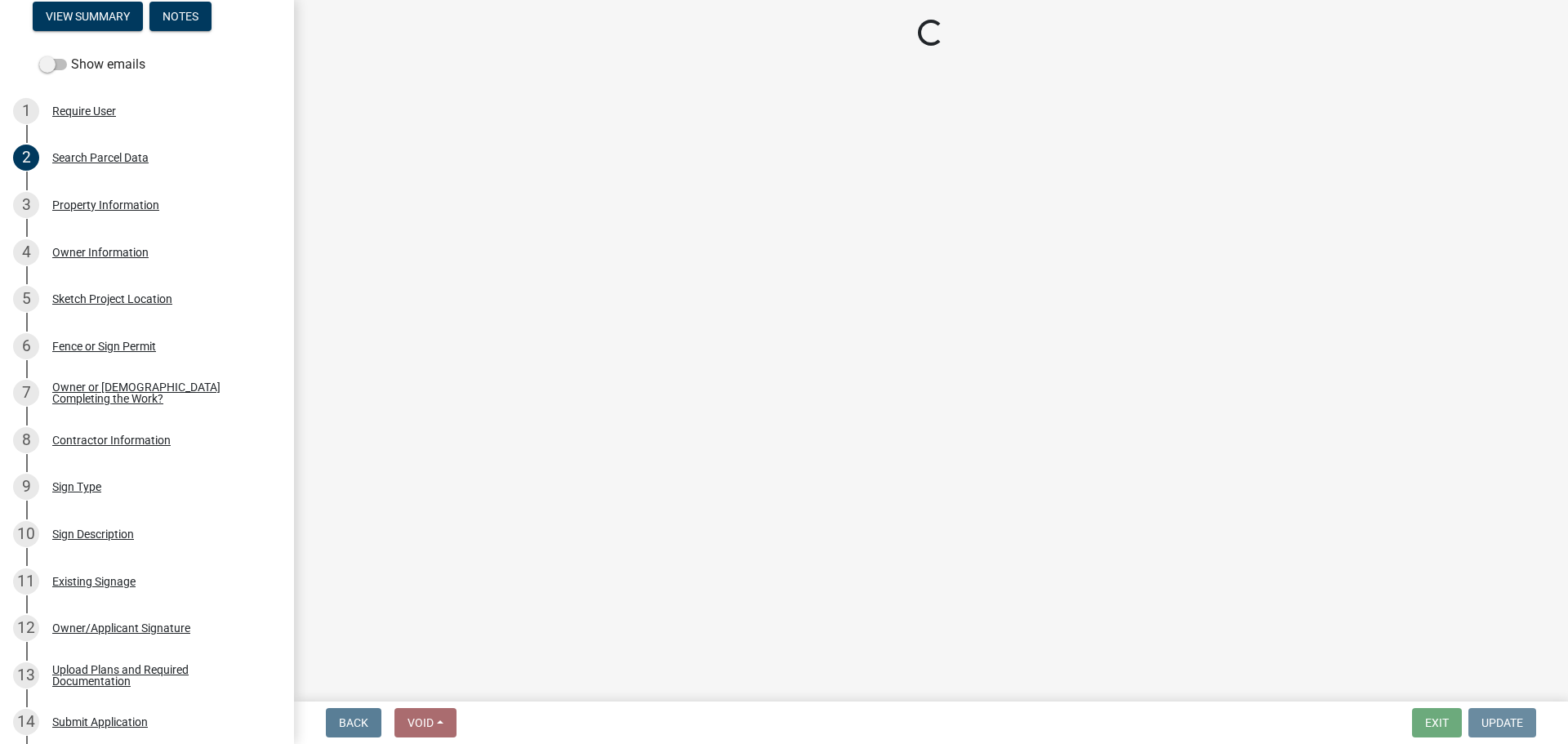
scroll to position [0, 0]
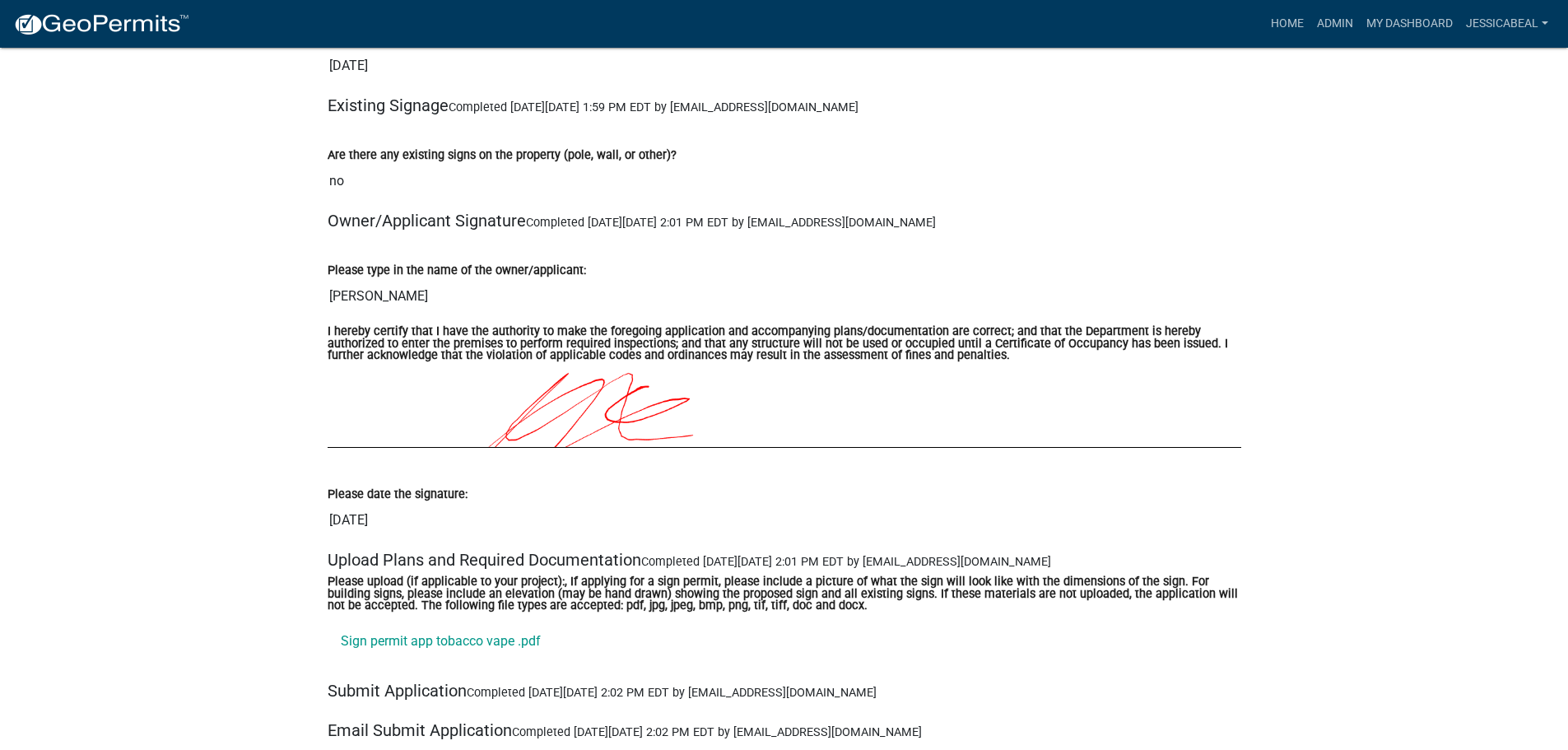
scroll to position [3292, 0]
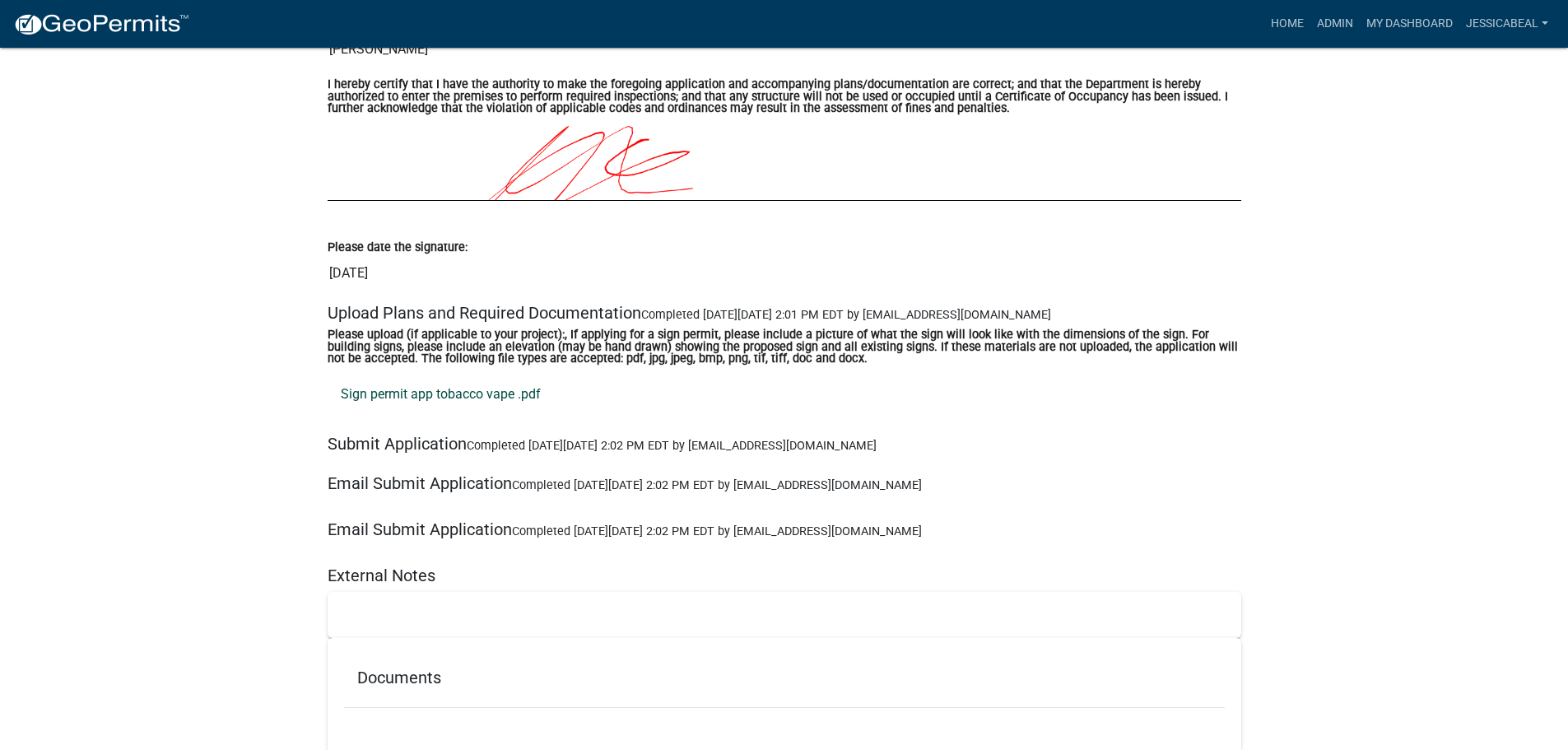
click at [404, 393] on link "Sign permit app tobacco vape .pdf" at bounding box center [784, 394] width 913 height 39
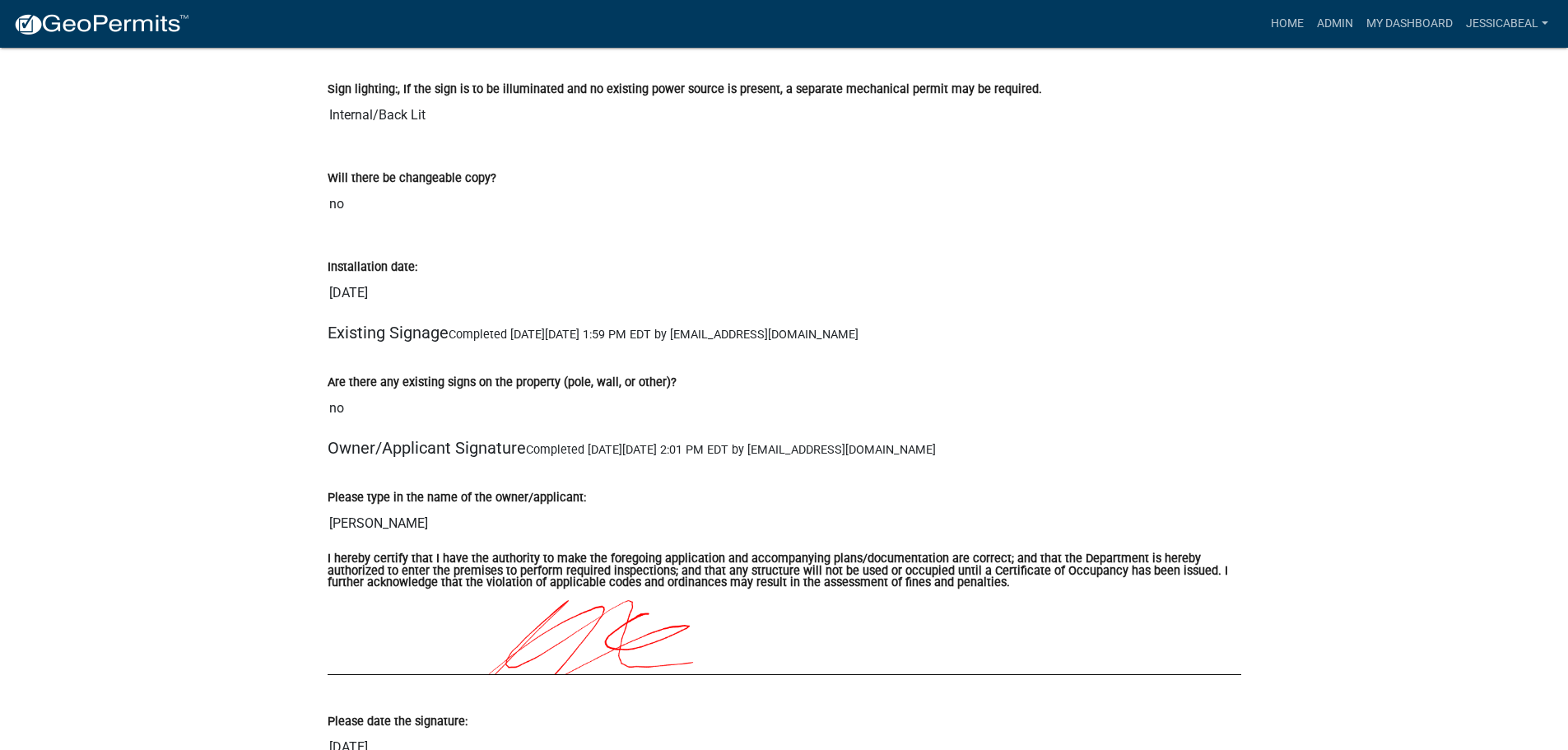
scroll to position [2991, 0]
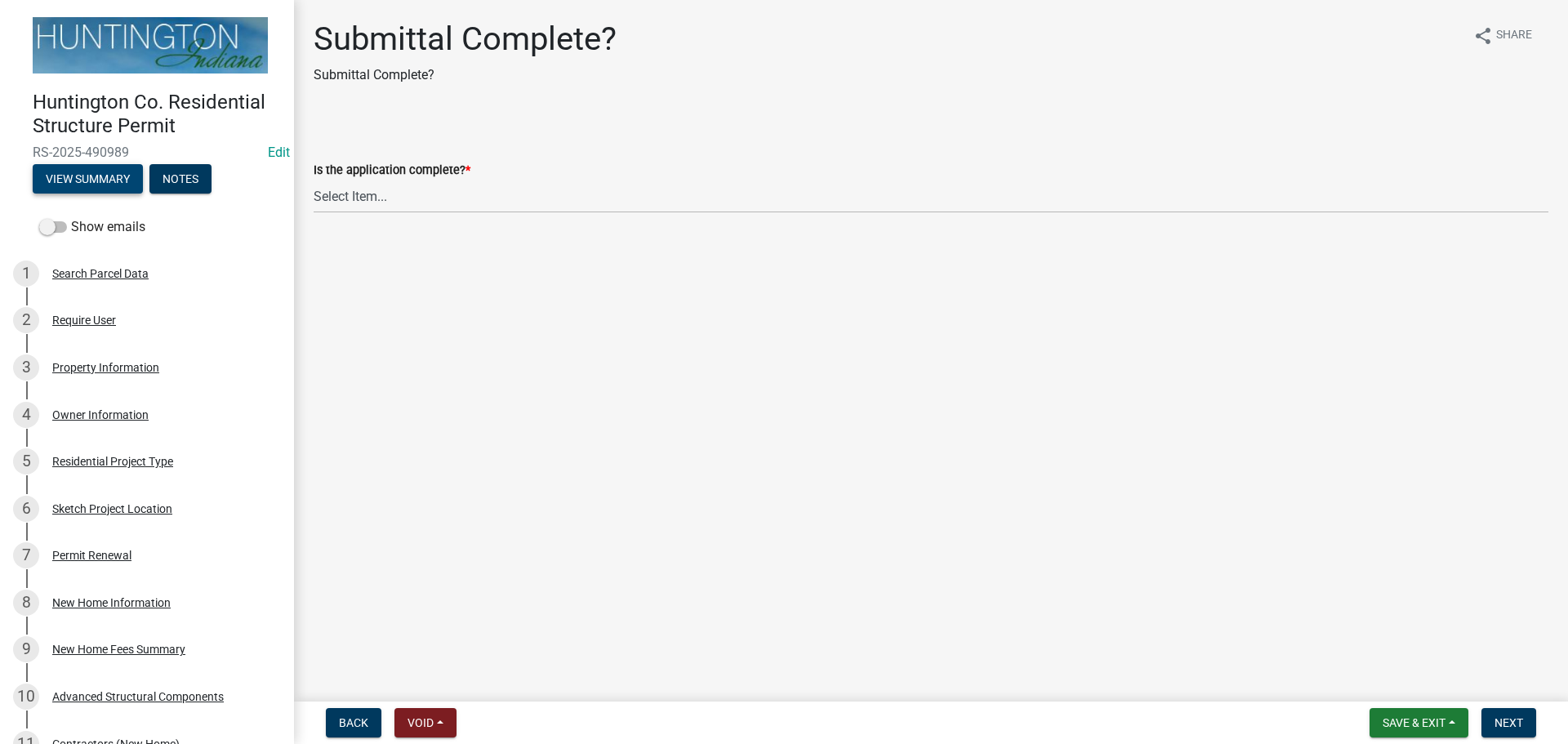
click at [66, 170] on button "View Summary" at bounding box center [87, 179] width 110 height 30
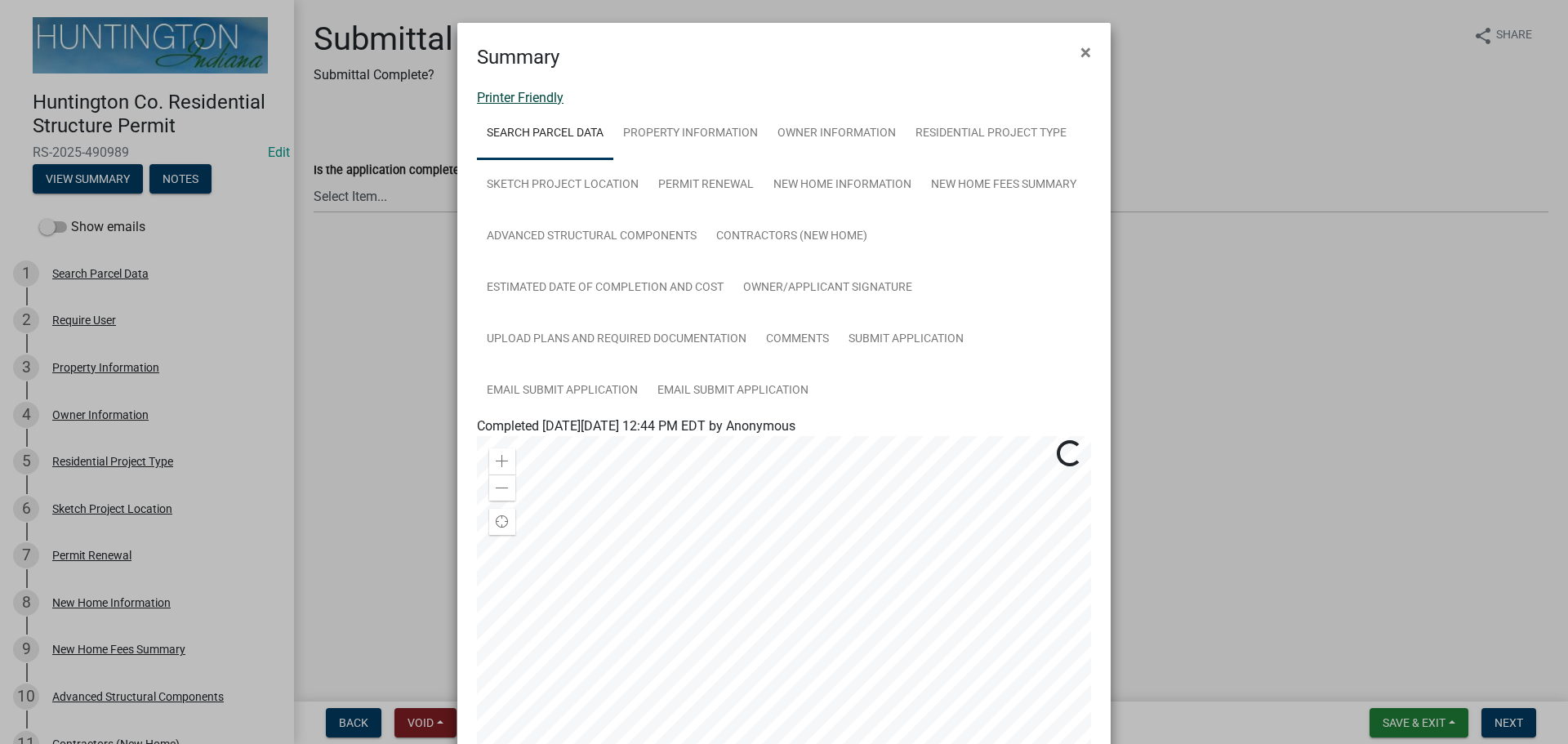
click at [505, 97] on link "Printer Friendly" at bounding box center [520, 98] width 87 height 16
click at [1085, 47] on button "×" at bounding box center [1085, 52] width 36 height 46
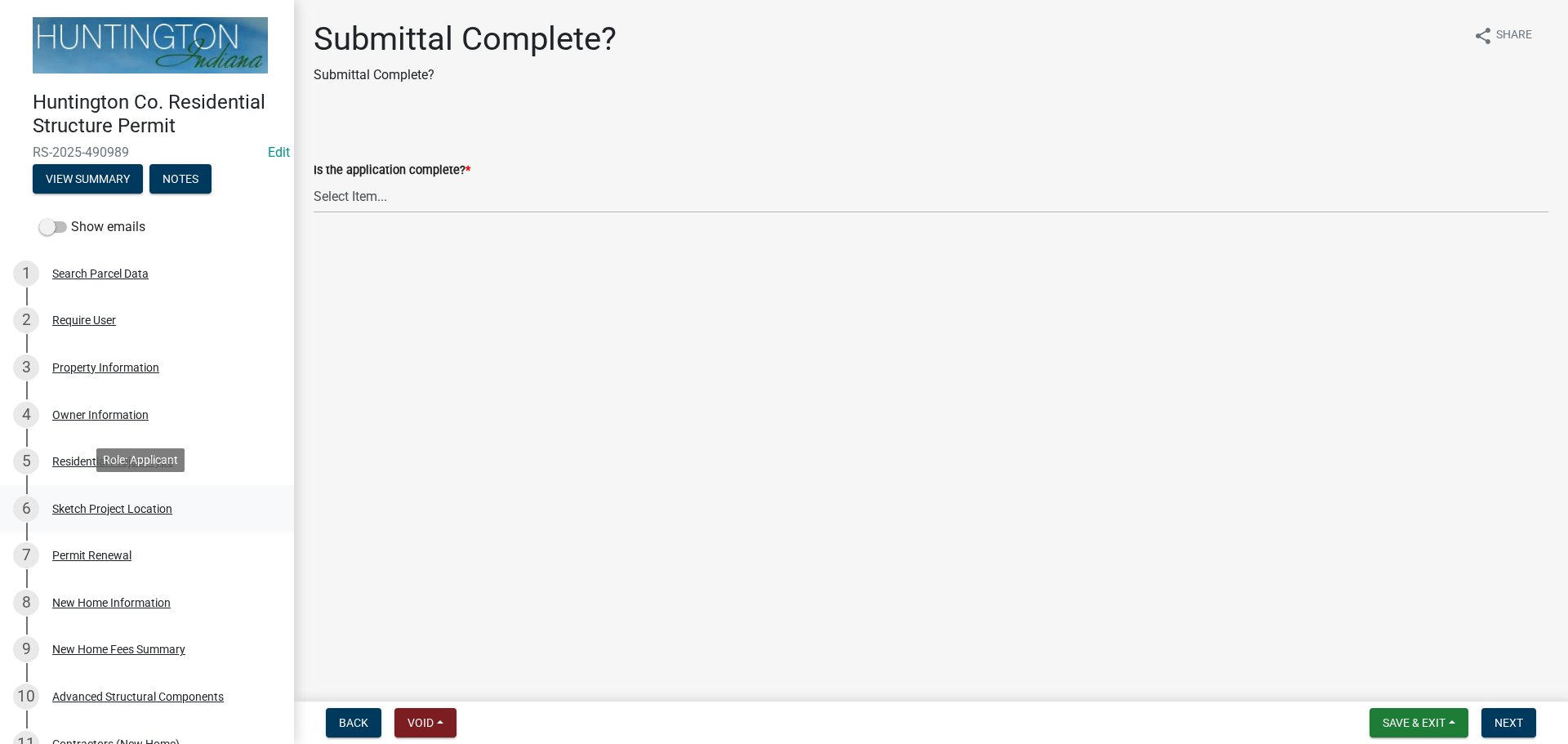
click at [67, 503] on div "Sketch Project Location" at bounding box center [112, 509] width 120 height 11
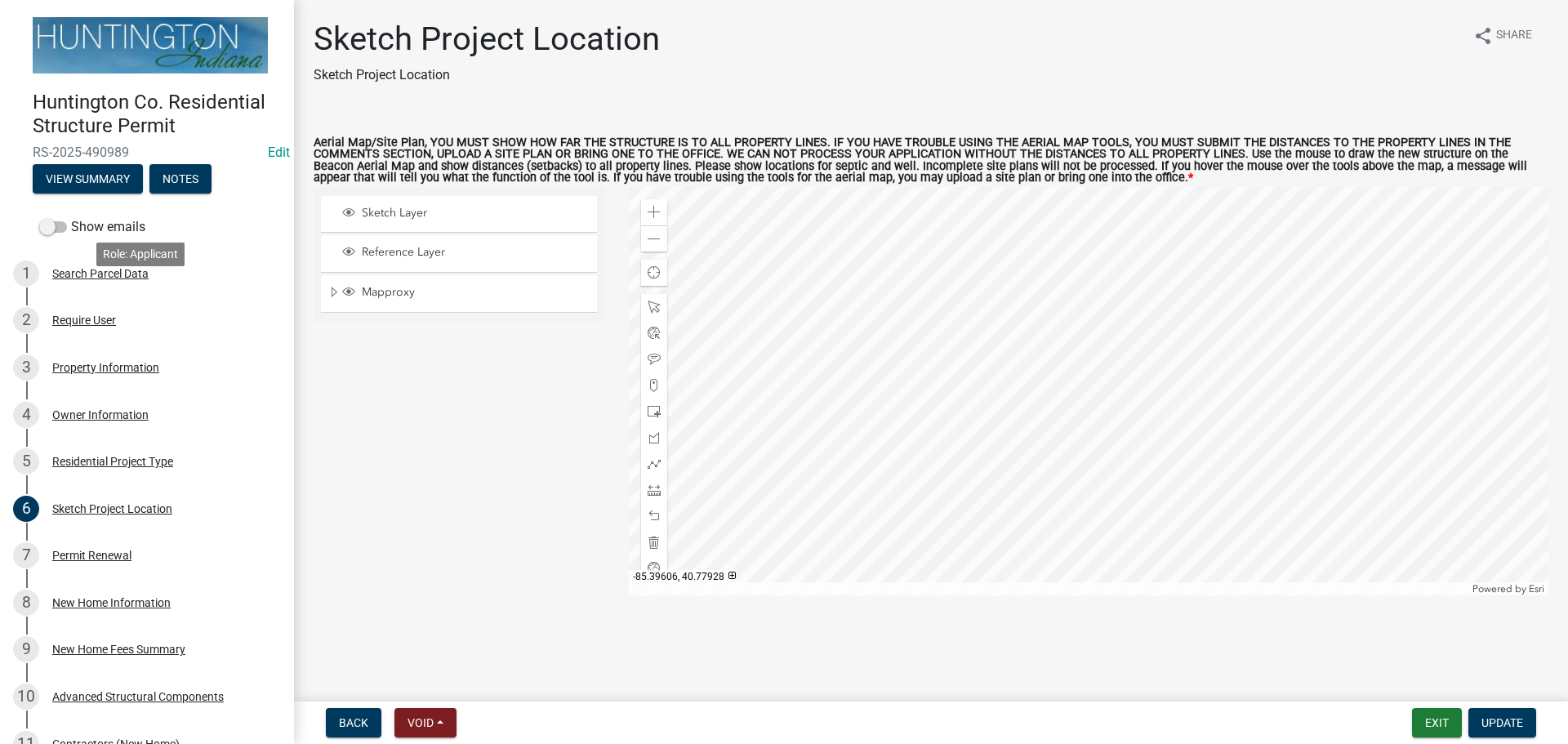
scroll to position [408, 0]
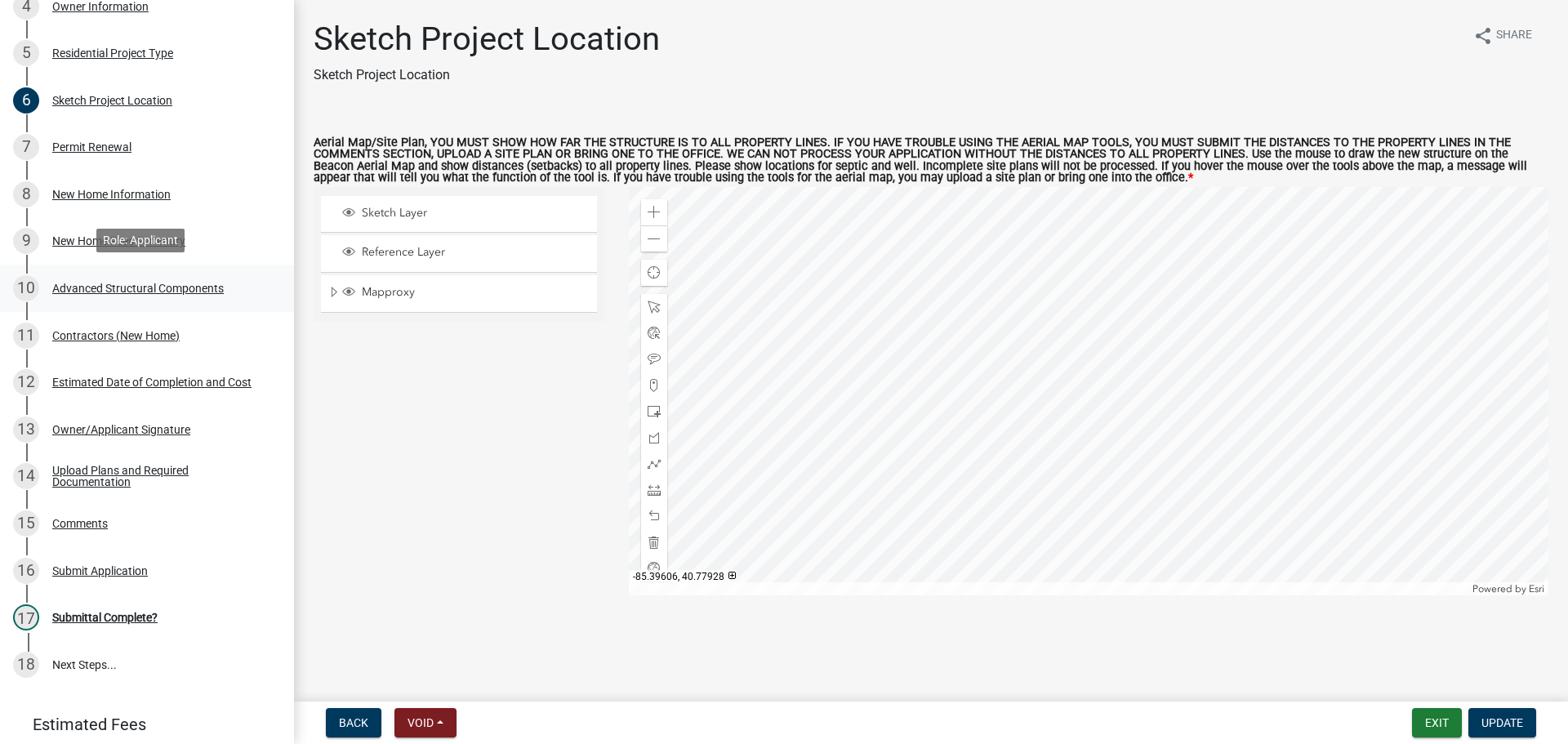
click at [71, 275] on div "10 Advanced Structural Components" at bounding box center [141, 288] width 255 height 26
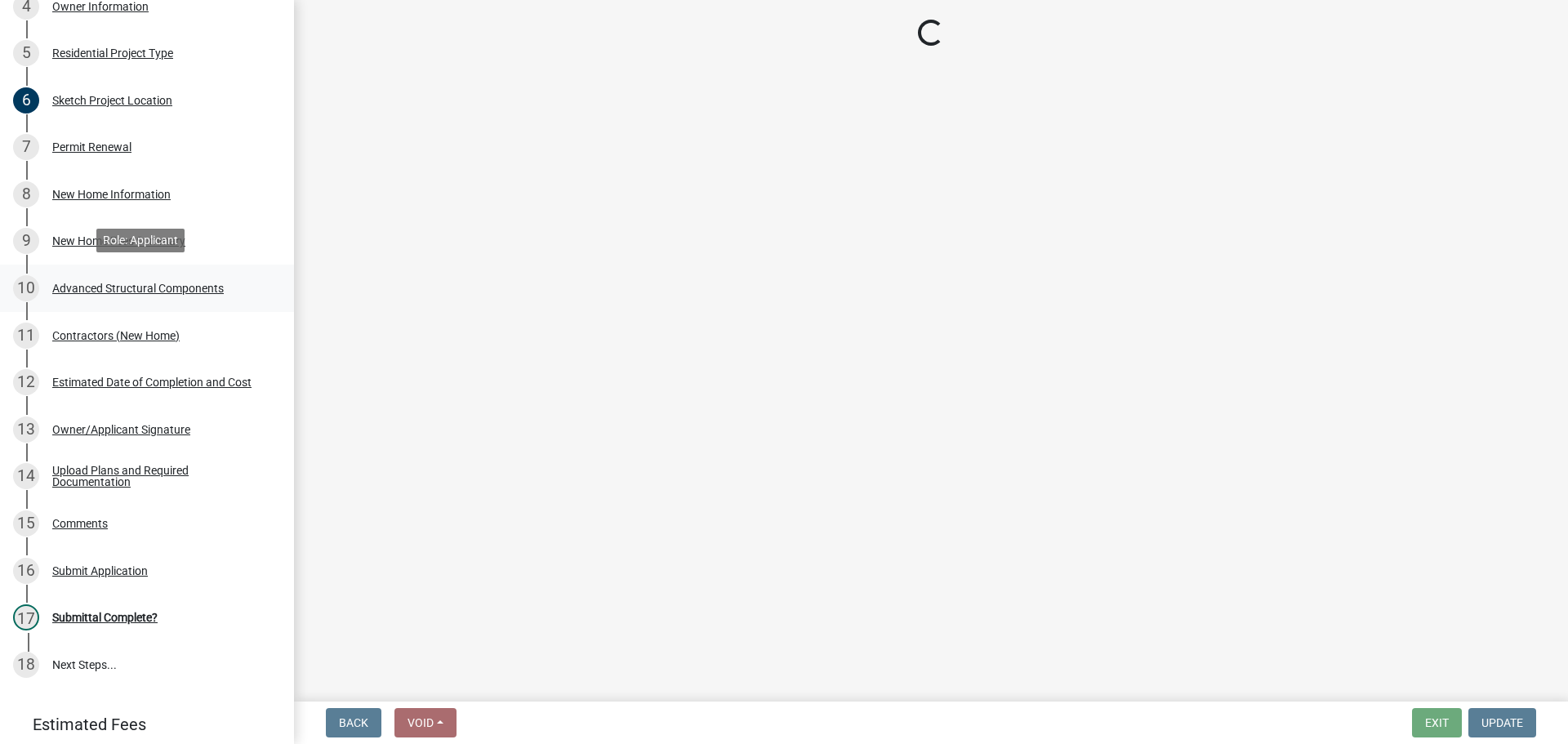
select select "969b3812-a697-4f96-8ebc-392571e88d14"
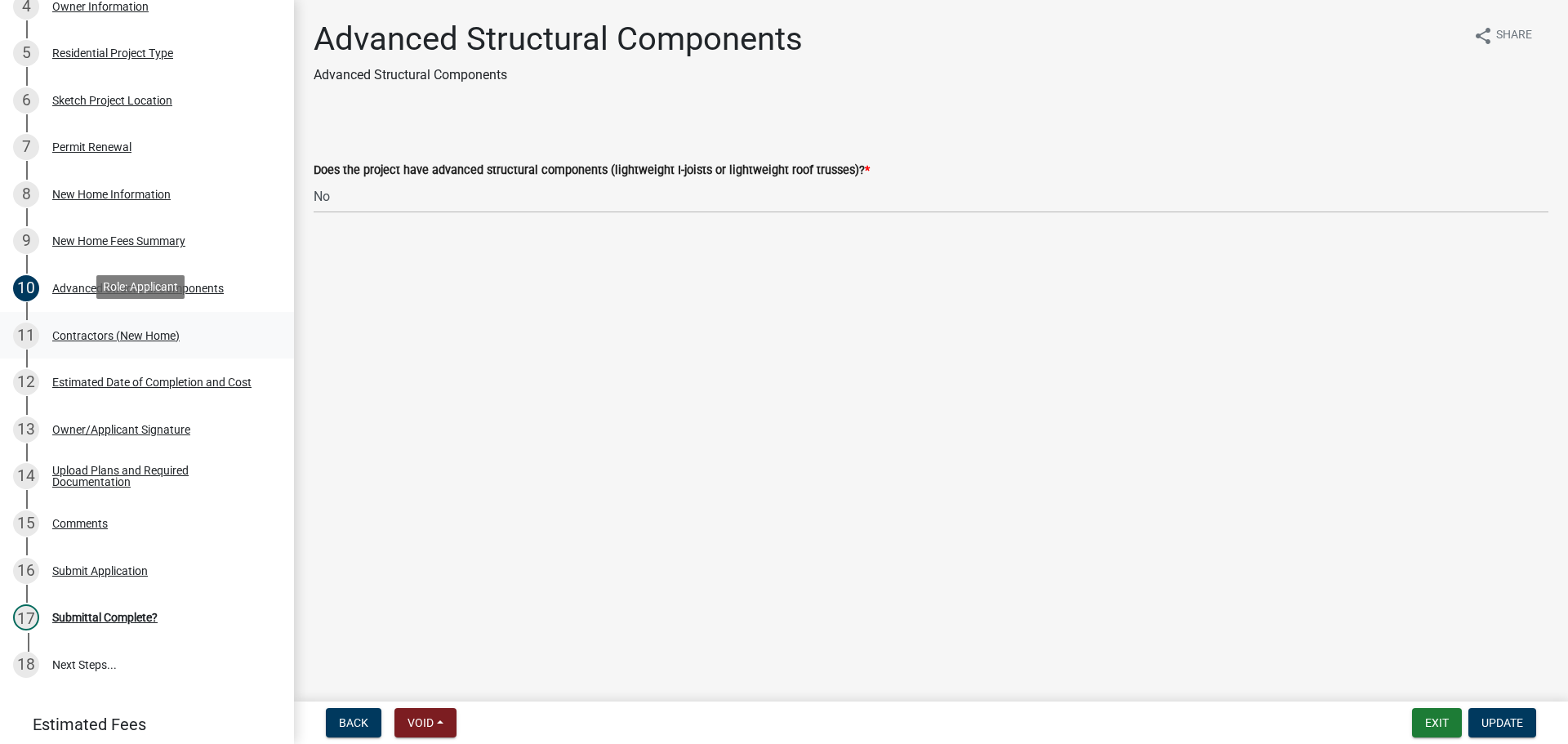
click at [88, 330] on div "Contractors (New Home)" at bounding box center [115, 336] width 127 height 11
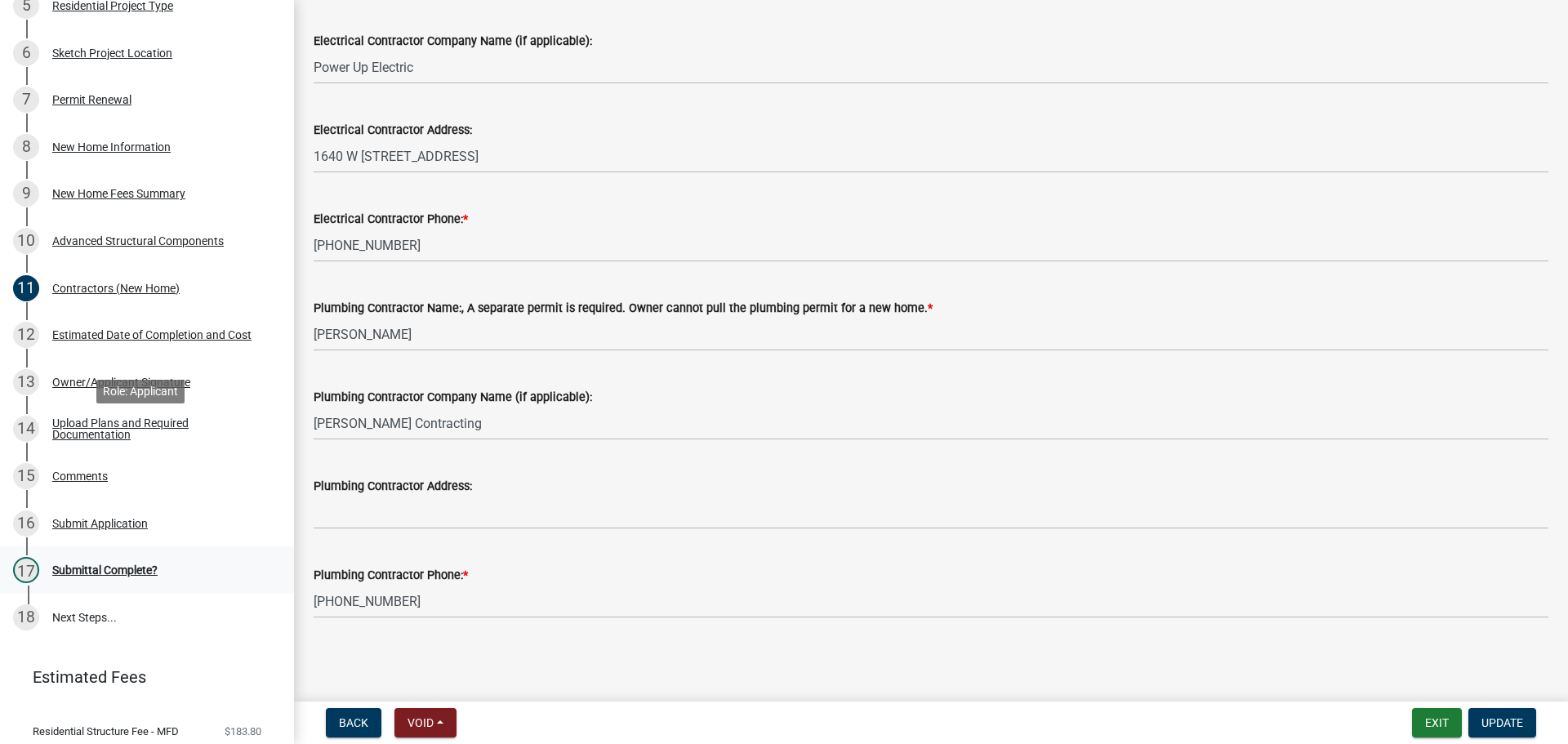
scroll to position [501, 0]
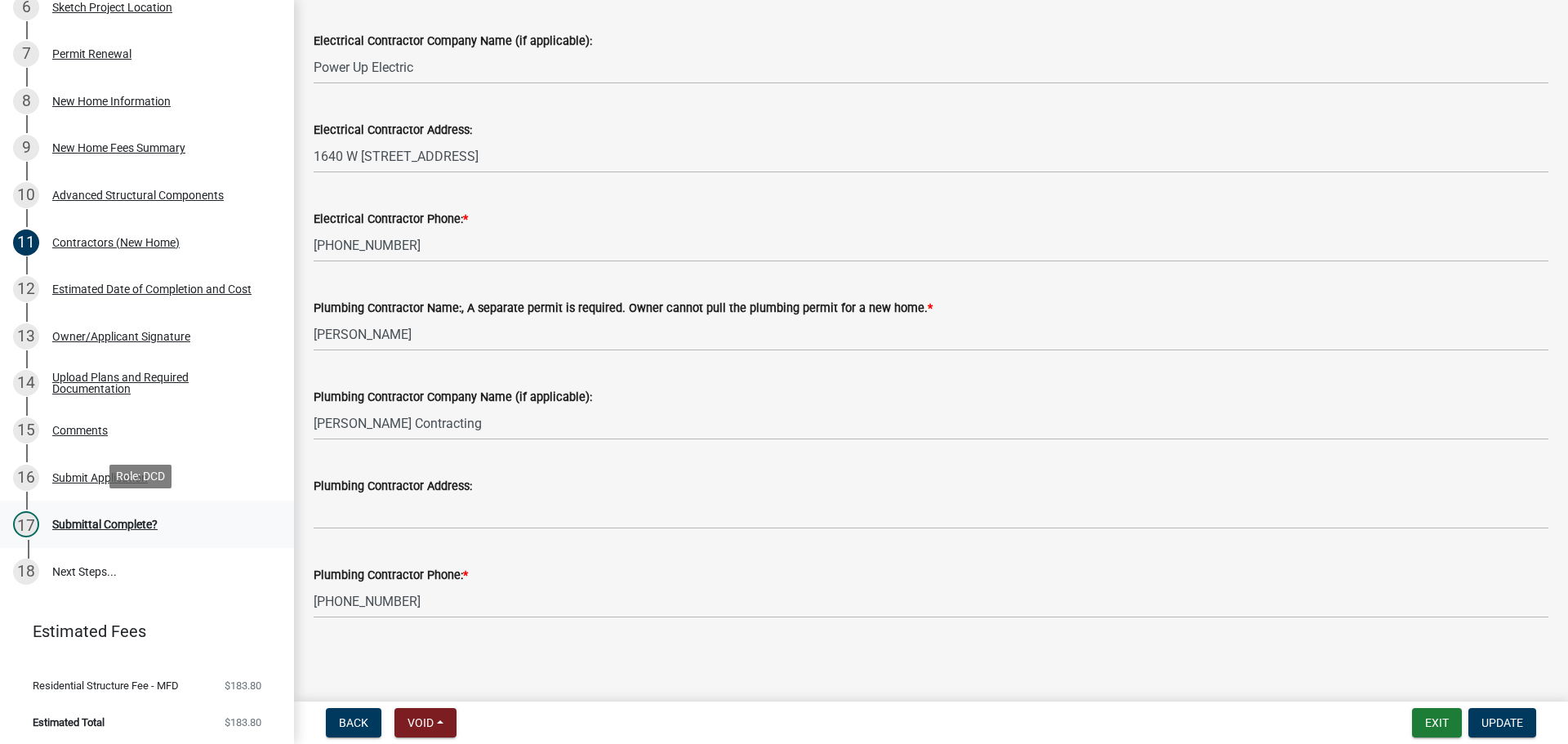
click at [109, 521] on div "Submittal Complete?" at bounding box center [104, 524] width 105 height 11
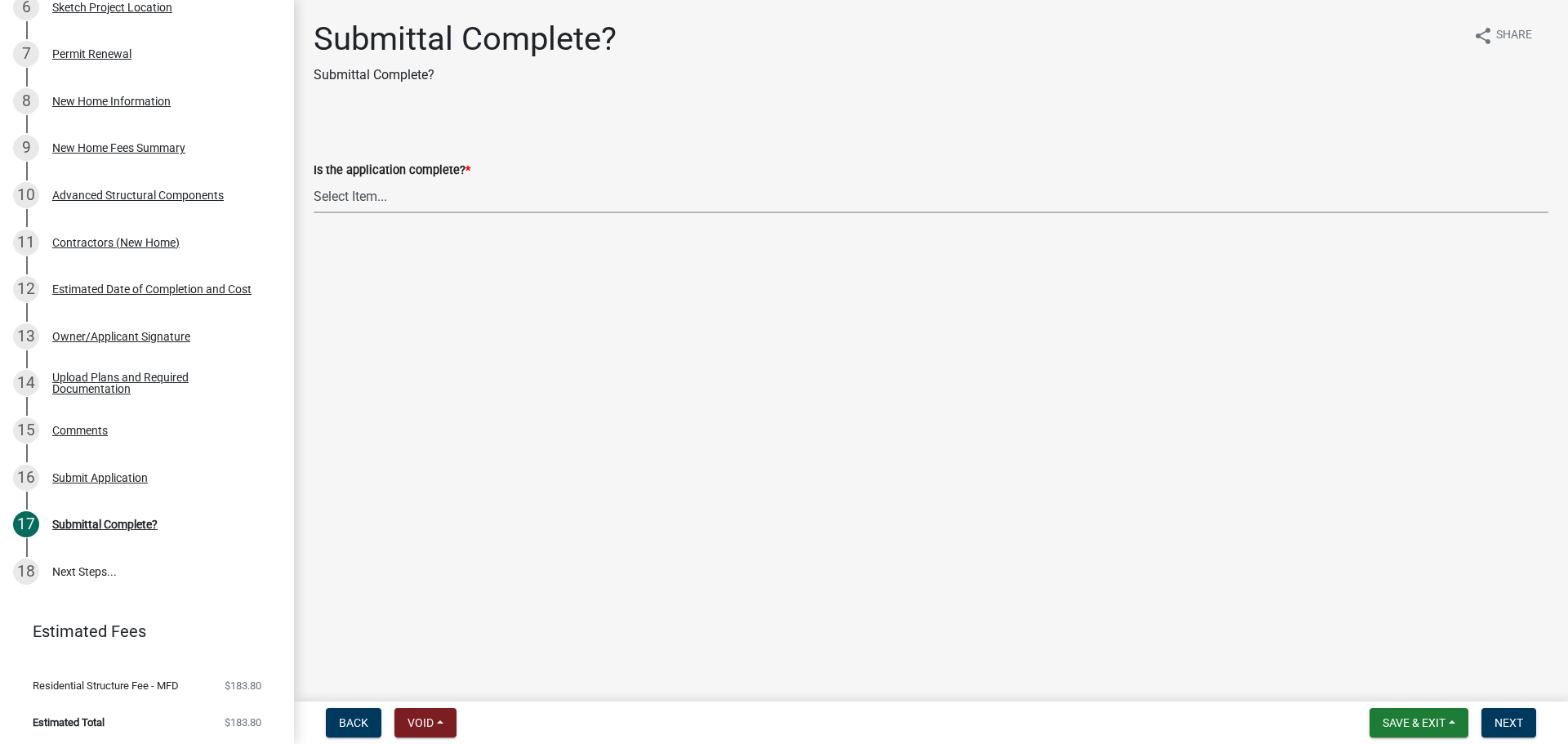
click at [385, 183] on select "Select Item... Yes No" at bounding box center [931, 196] width 1235 height 33
click at [314, 179] on select "Select Item... Yes No" at bounding box center [931, 196] width 1235 height 33
select select "315ce2df-ff16-4327-84fc-1d1503341e6e"
click at [1525, 706] on nav "Back Void Withdraw Lock Expire Void Save & Exit Save Save & Exit Next" at bounding box center [931, 723] width 1274 height 43
click at [1520, 711] on button "Next" at bounding box center [1508, 723] width 55 height 30
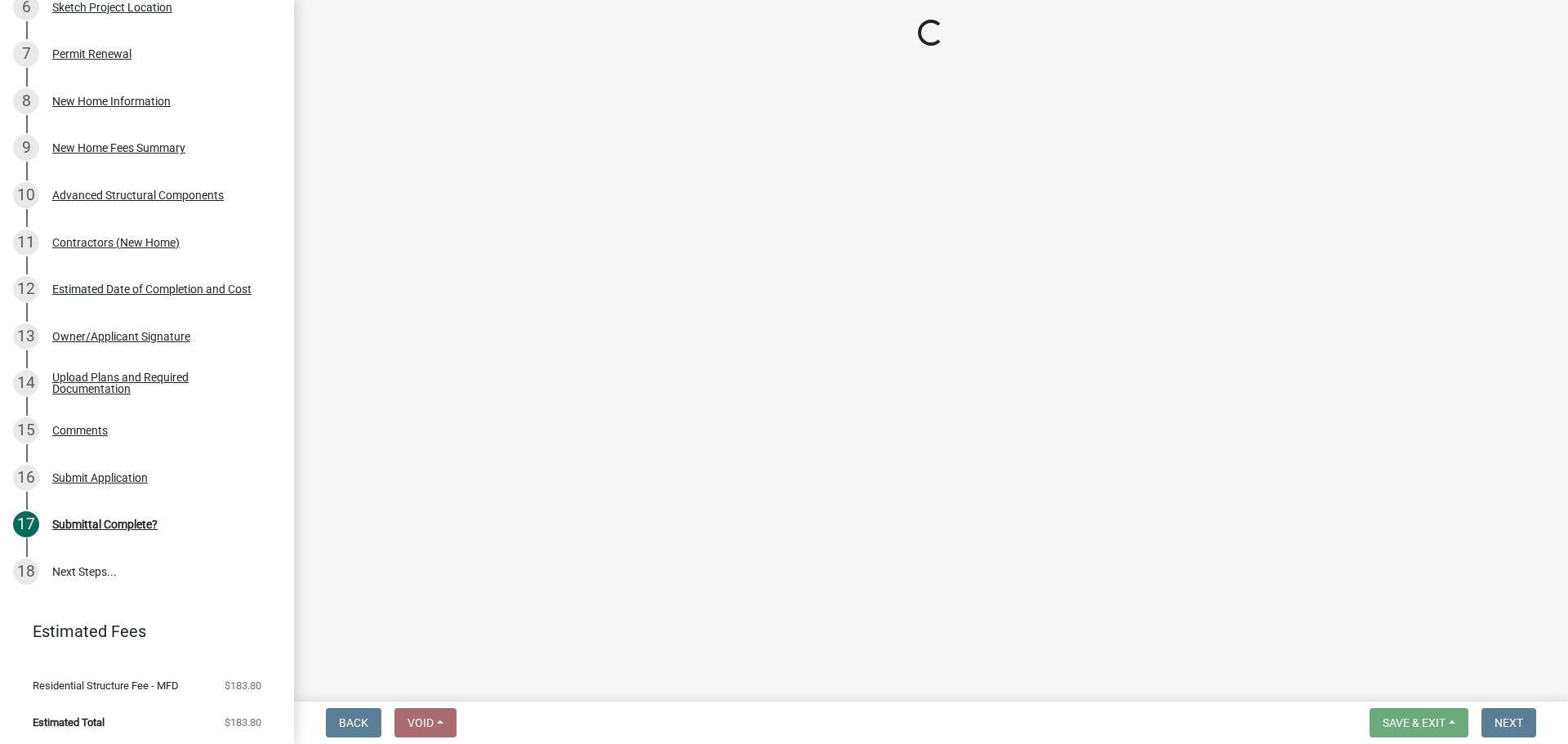
scroll to position [1112, 0]
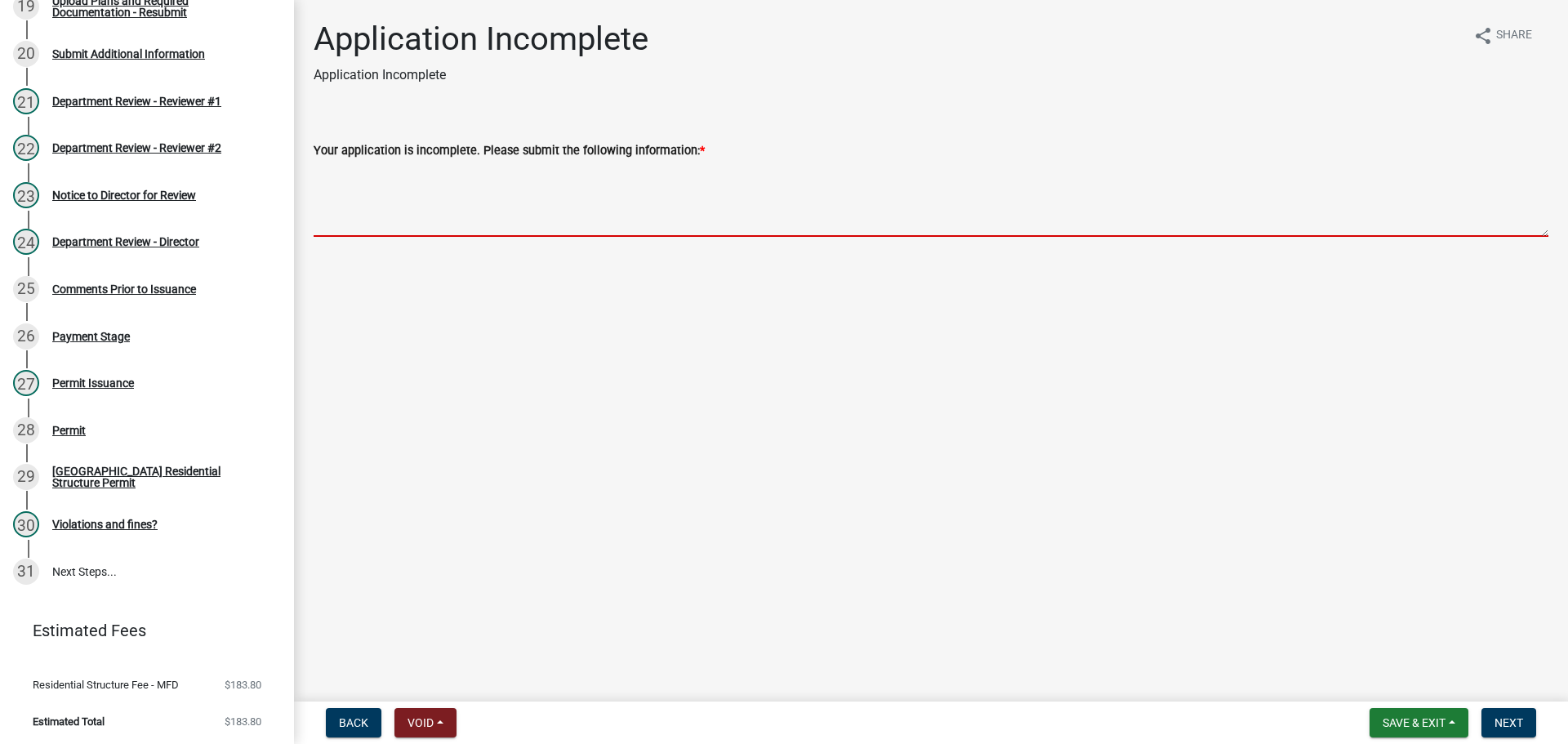
click at [422, 179] on textarea "Your application is incomplete. Please submit the following information: *" at bounding box center [931, 198] width 1235 height 77
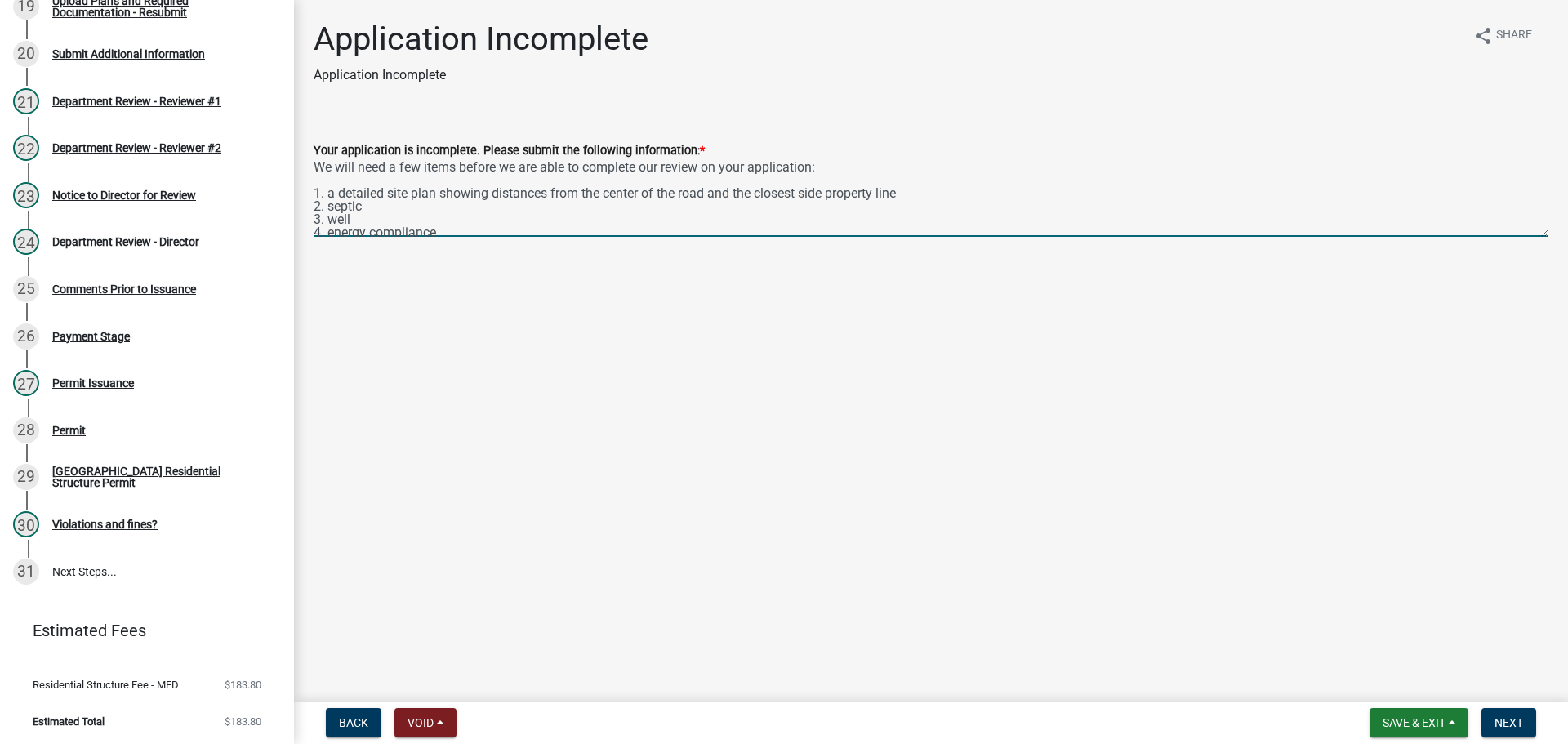
scroll to position [0, 0]
click at [830, 161] on textarea "We will need a few items before we are able to complete our review on your appl…" at bounding box center [931, 198] width 1235 height 77
type textarea "We will need a few items before we are able to complete our review on your appl…"
click at [1510, 718] on span "Next" at bounding box center [1508, 723] width 29 height 13
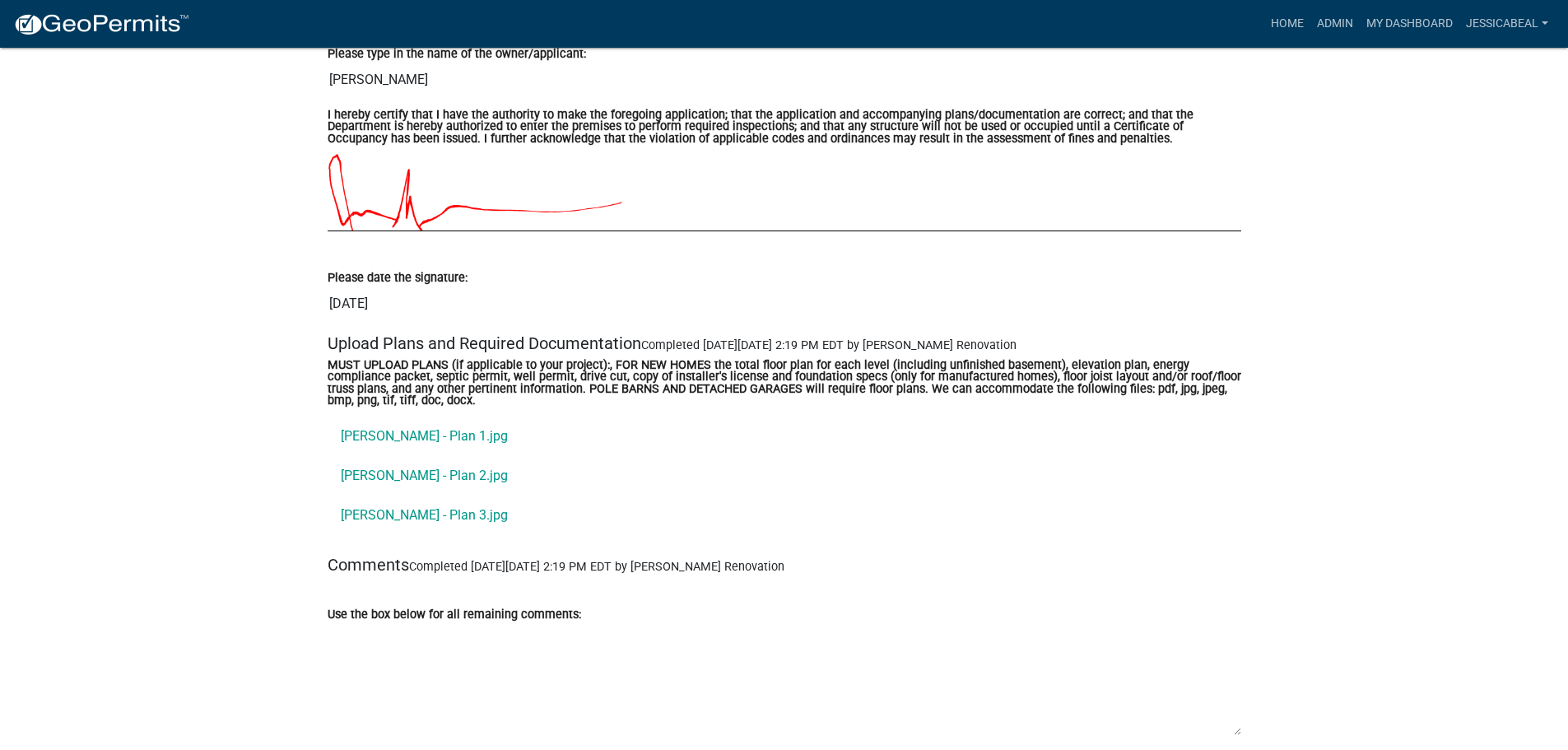
scroll to position [5760, 0]
click at [384, 418] on link "Scheerer - Plan 1.jpg" at bounding box center [784, 435] width 913 height 39
click at [418, 470] on link "Scheerer - Plan 2.jpg" at bounding box center [784, 474] width 913 height 39
click at [367, 508] on link "Scheerer - Plan 3.jpg" at bounding box center [784, 515] width 913 height 39
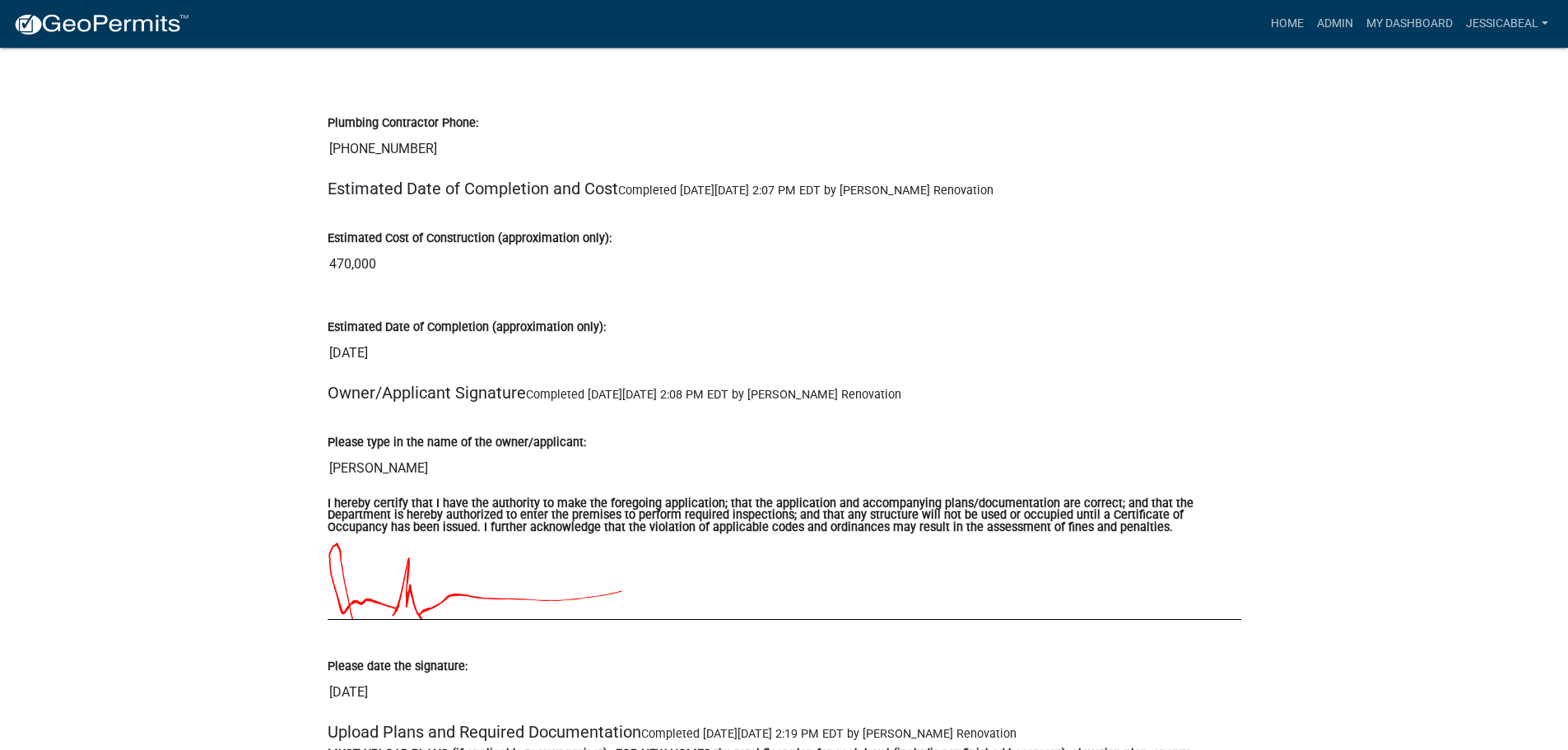
scroll to position [5266, 0]
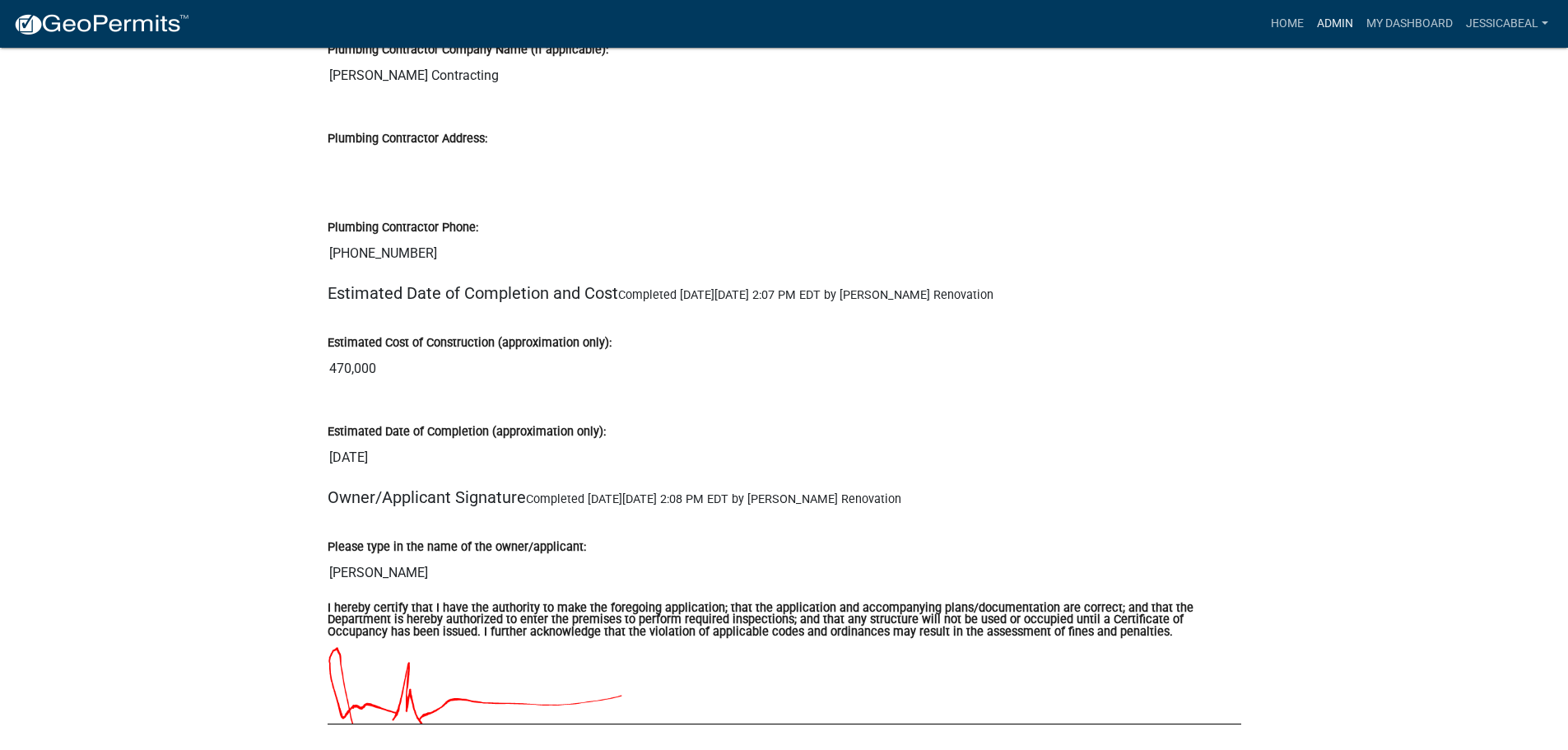
click at [1343, 17] on link "Admin" at bounding box center [1334, 23] width 50 height 31
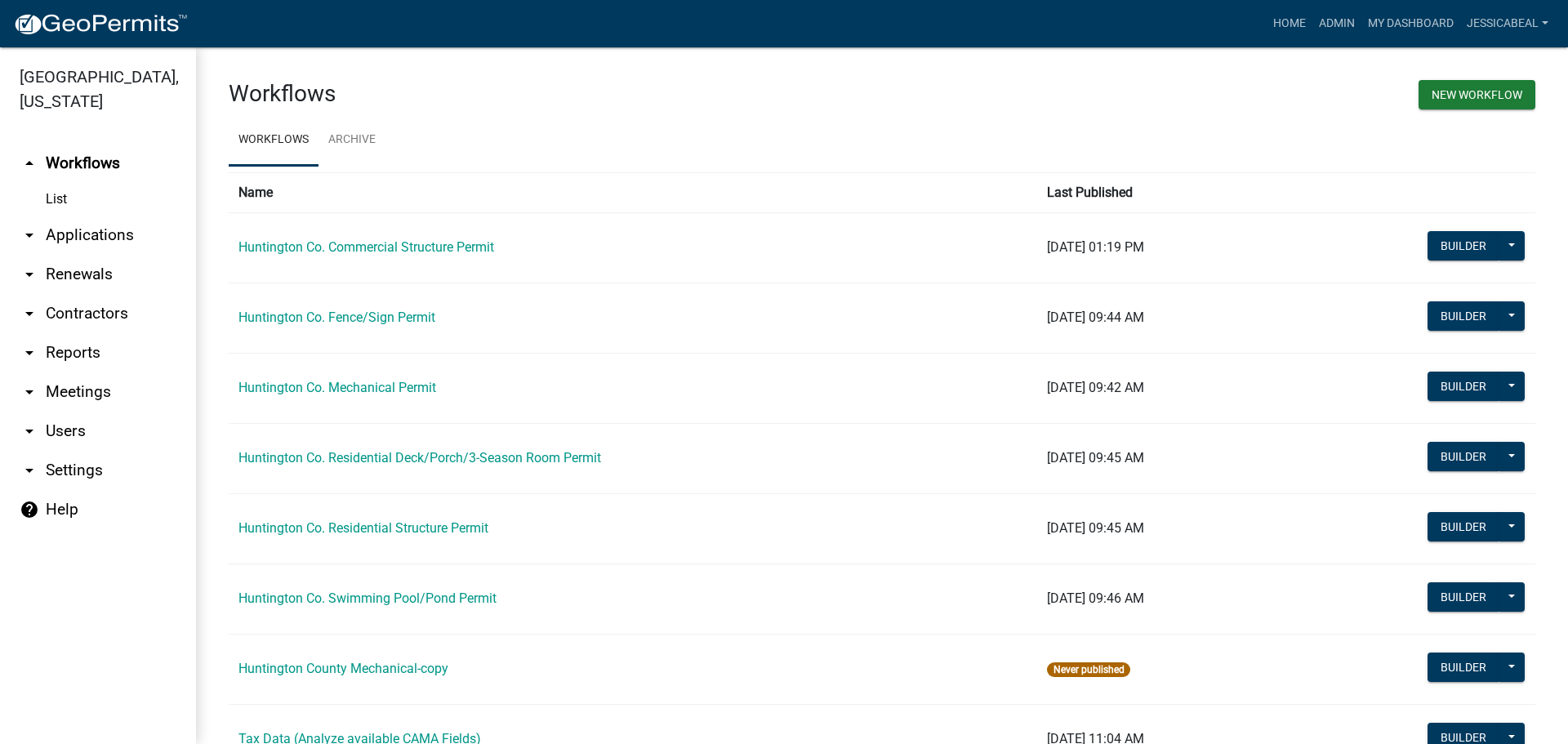
click at [95, 238] on link "arrow_drop_down Applications" at bounding box center [98, 235] width 196 height 39
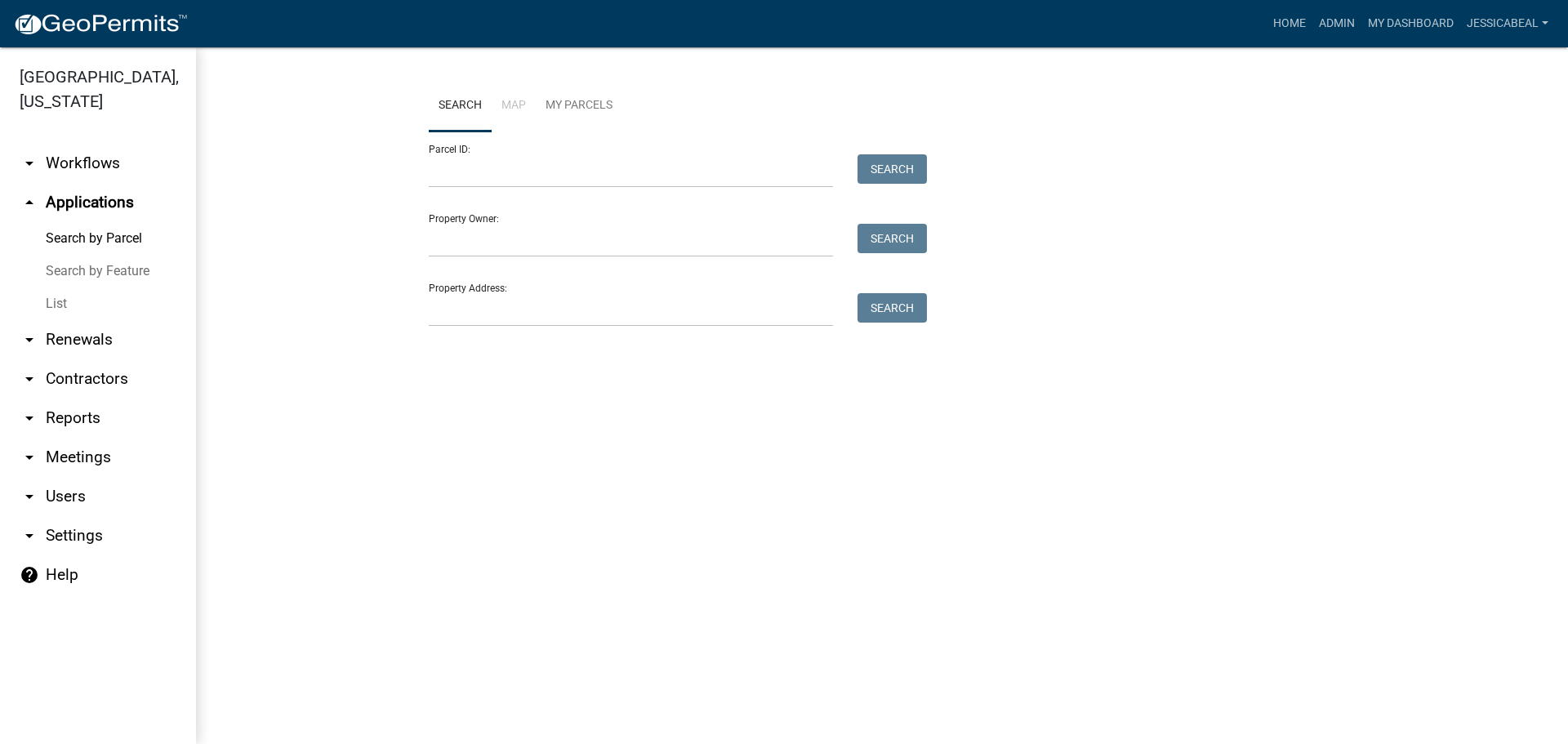
click at [81, 303] on link "List" at bounding box center [98, 303] width 196 height 33
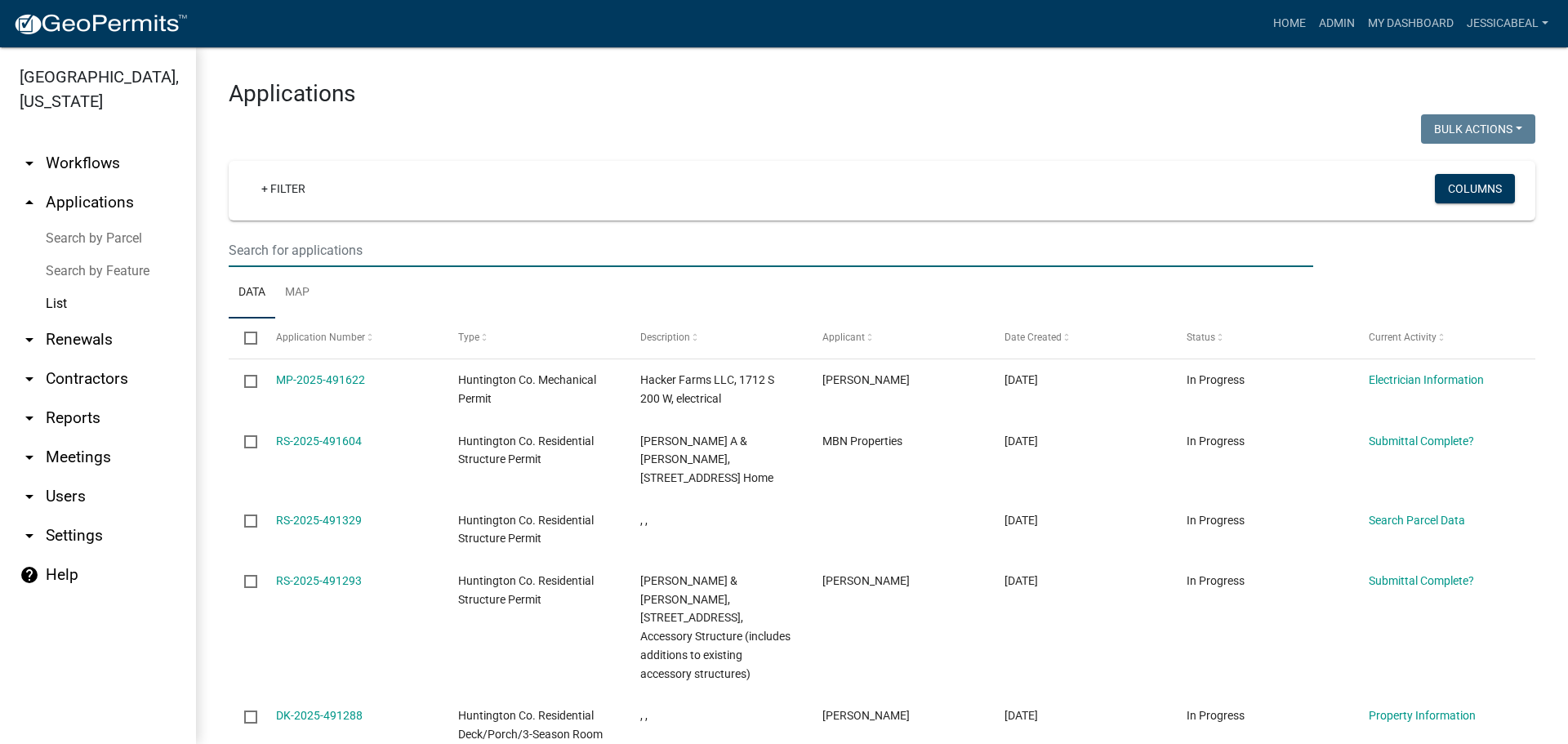
click at [250, 256] on input "text" at bounding box center [771, 250] width 1085 height 33
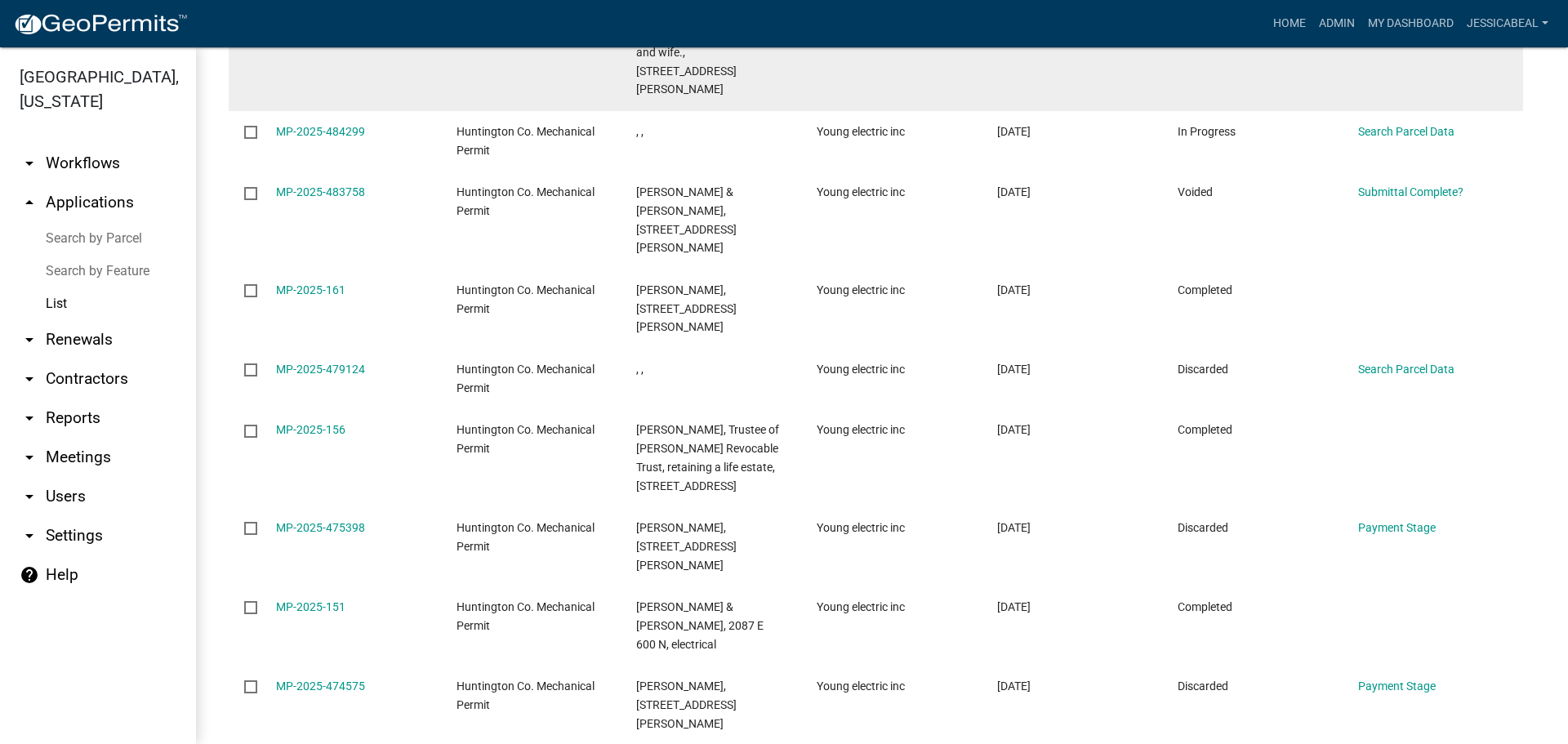
scroll to position [464, 0]
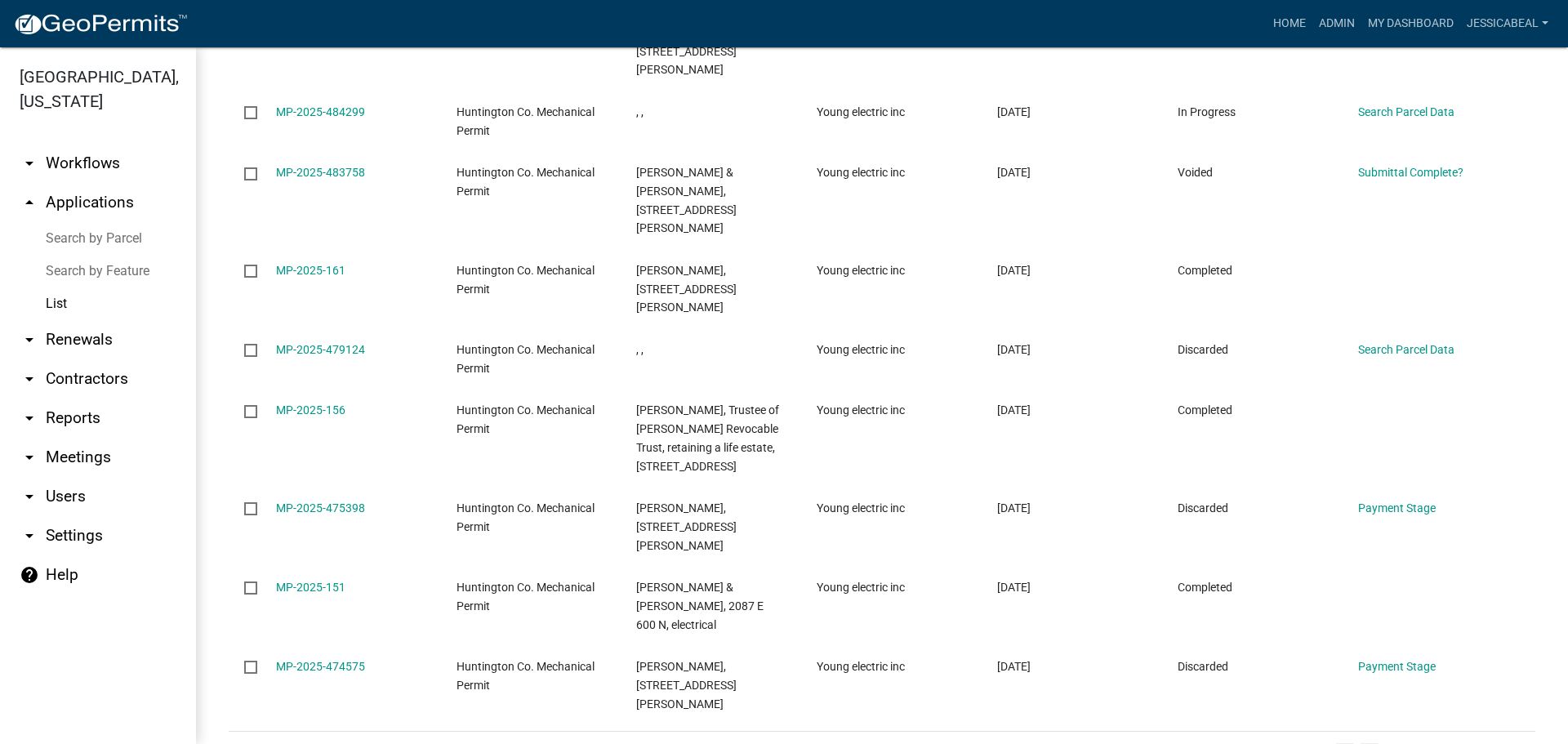
click at [1360, 743] on link "2" at bounding box center [1369, 751] width 20 height 18
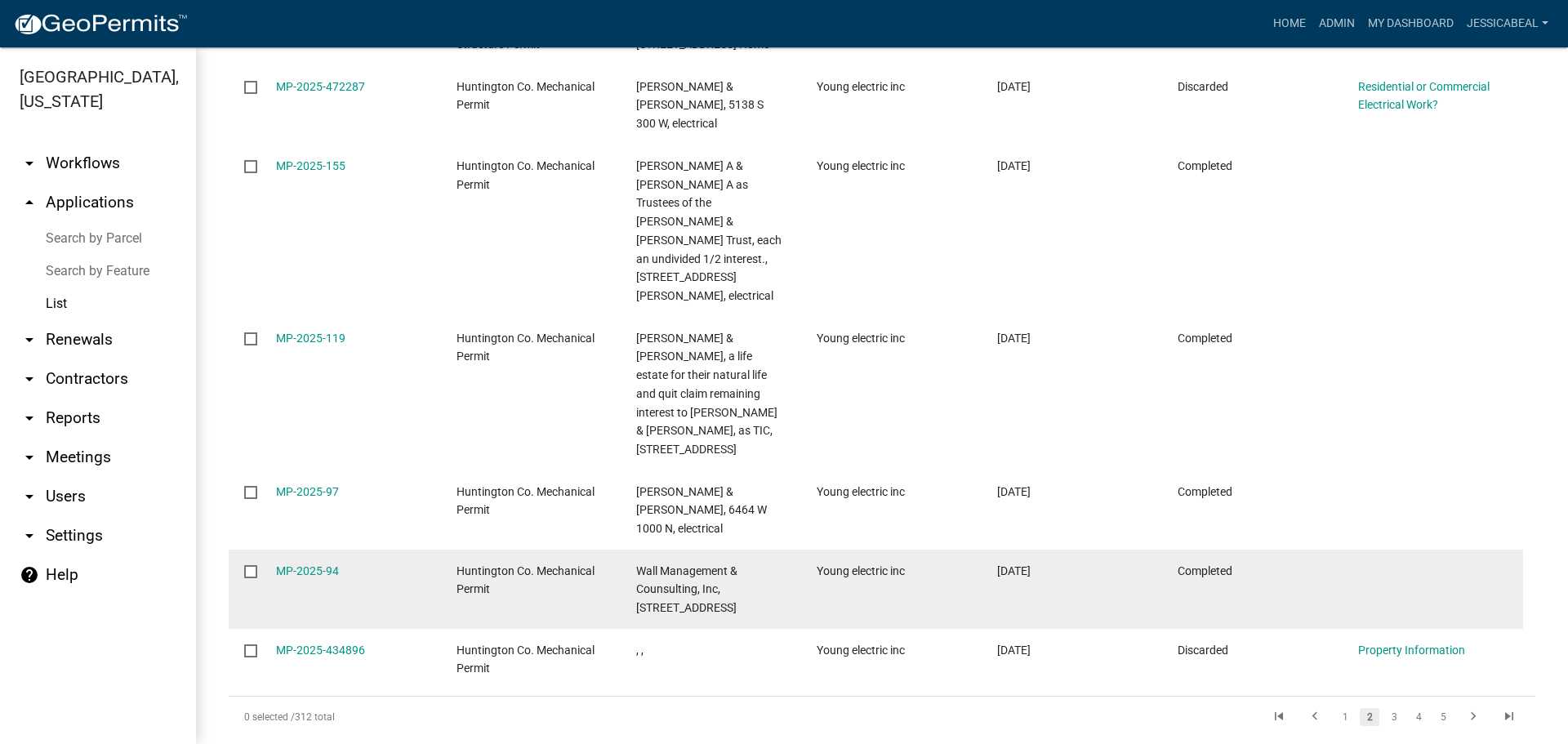
scroll to position [593, 0]
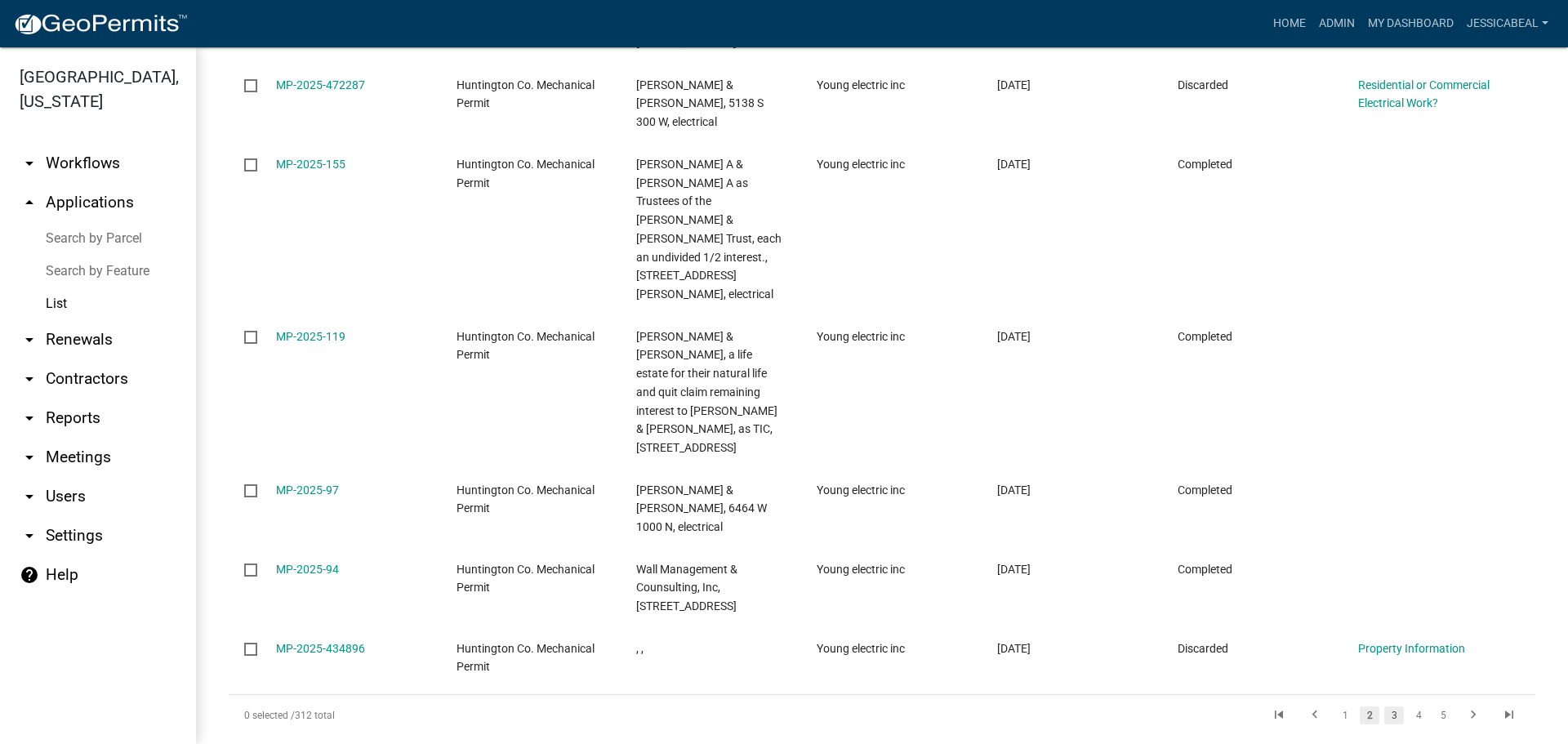
click at [1386, 706] on link "3" at bounding box center [1394, 714] width 20 height 18
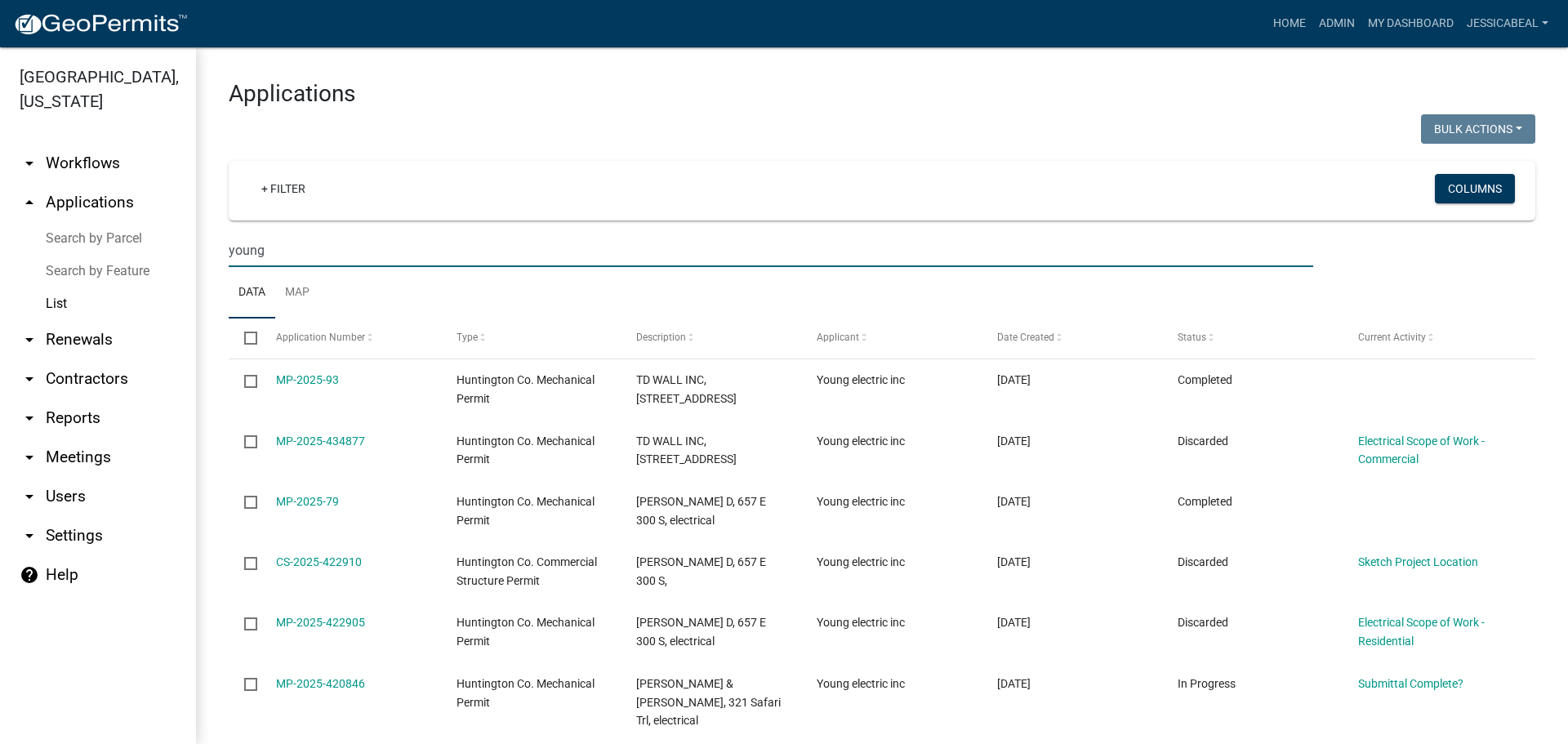
drag, startPoint x: 284, startPoint y: 254, endPoint x: 182, endPoint y: 250, distance: 102.1
click at [182, 250] on div "Huntington County, Indiana arrow_drop_down Workflows List arrow_drop_up Applica…" at bounding box center [784, 395] width 1568 height 697
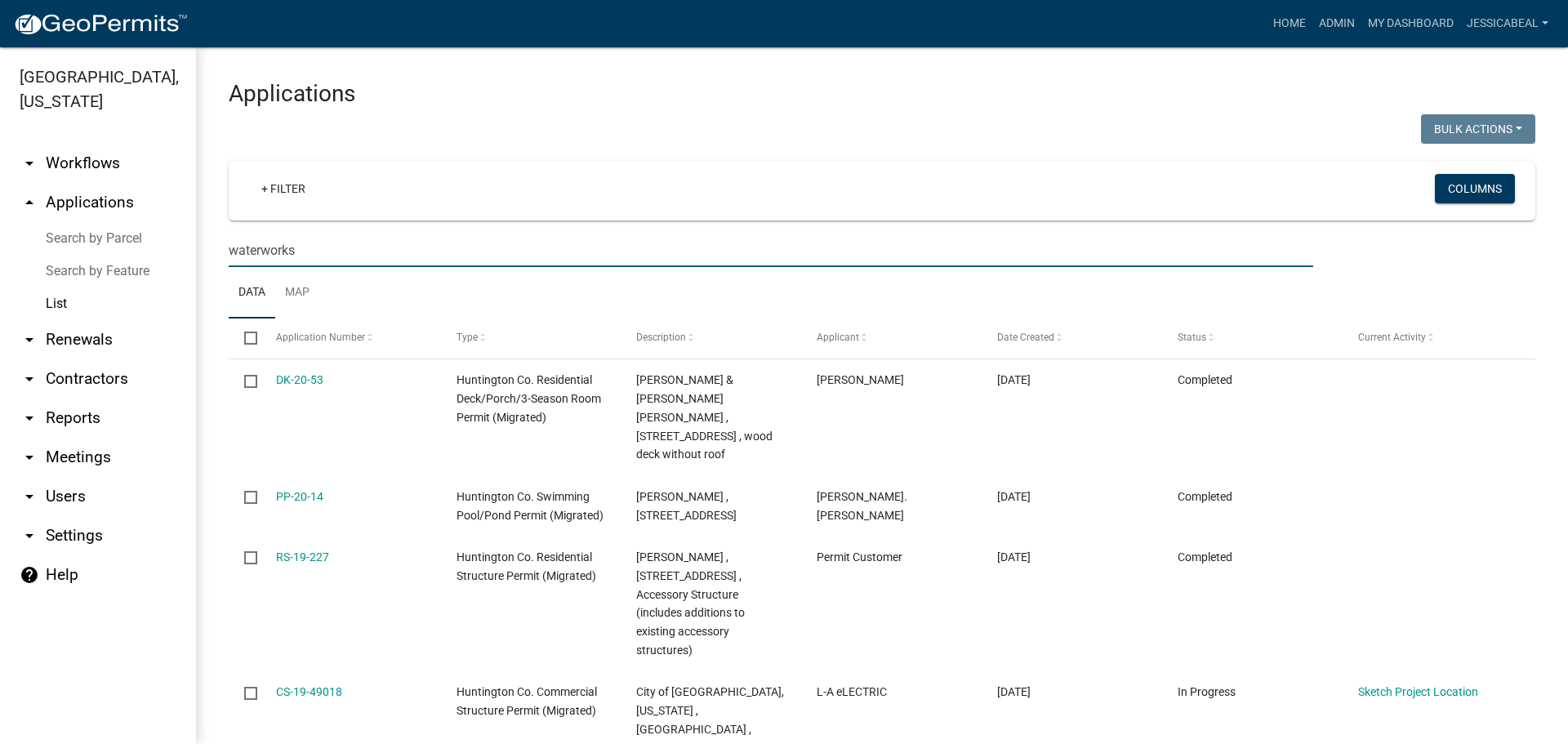
drag, startPoint x: 345, startPoint y: 260, endPoint x: 157, endPoint y: 280, distance: 189.1
click at [168, 268] on div "Huntington County, Indiana arrow_drop_down Workflows List arrow_drop_up Applica…" at bounding box center [784, 395] width 1568 height 697
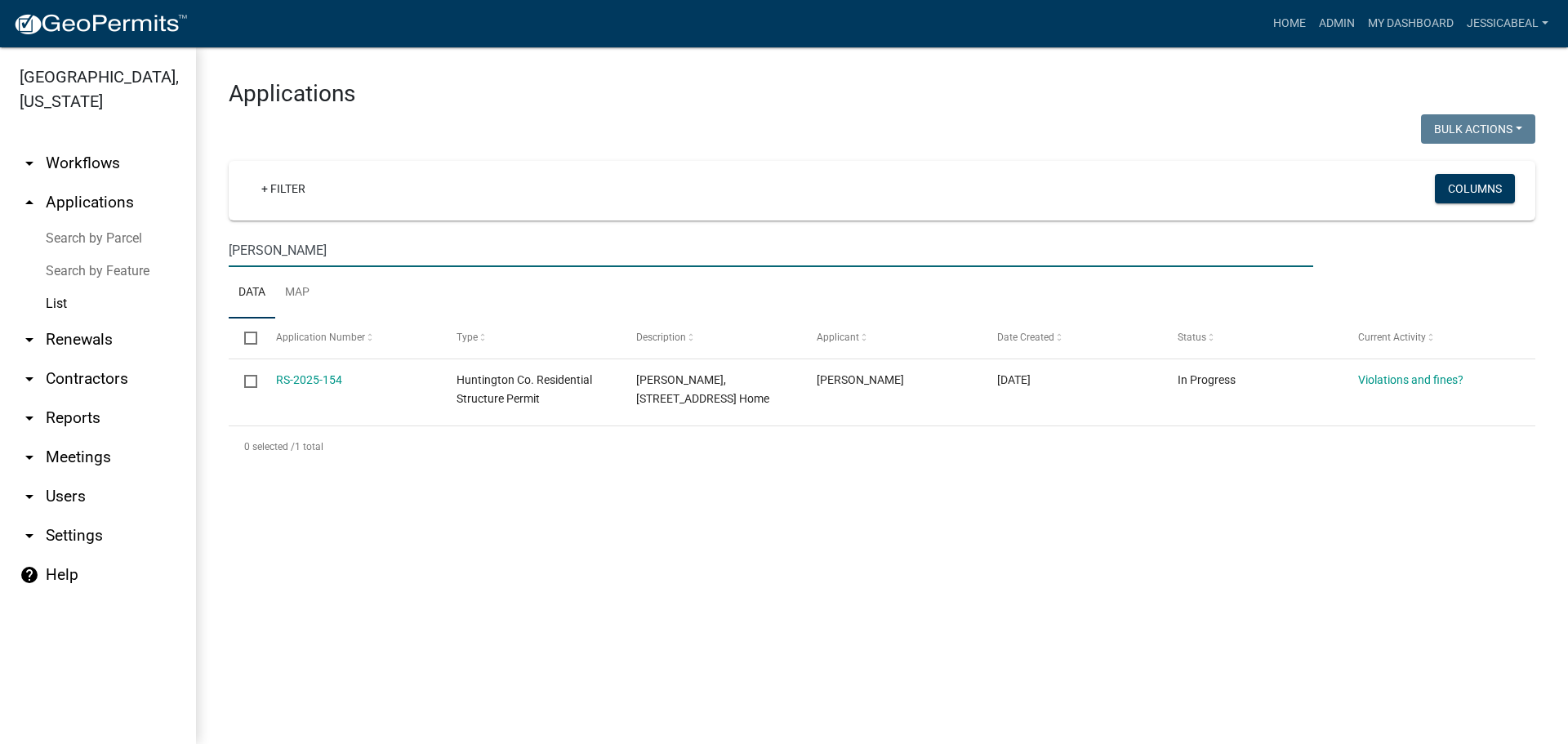
type input "Buddy Young"
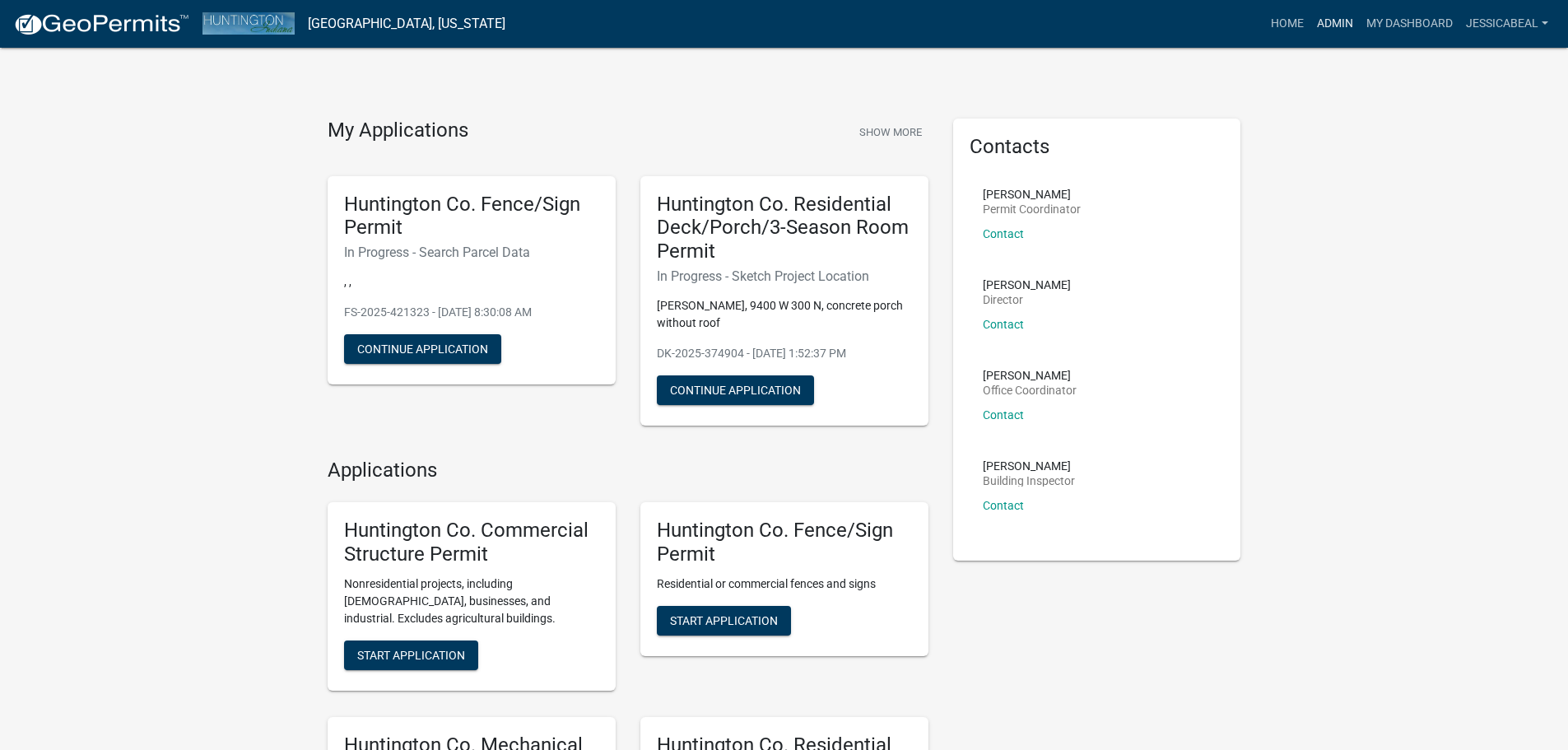
drag, startPoint x: 1344, startPoint y: 18, endPoint x: 1265, endPoint y: 77, distance: 98.6
click at [1344, 18] on link "Admin" at bounding box center [1334, 23] width 50 height 31
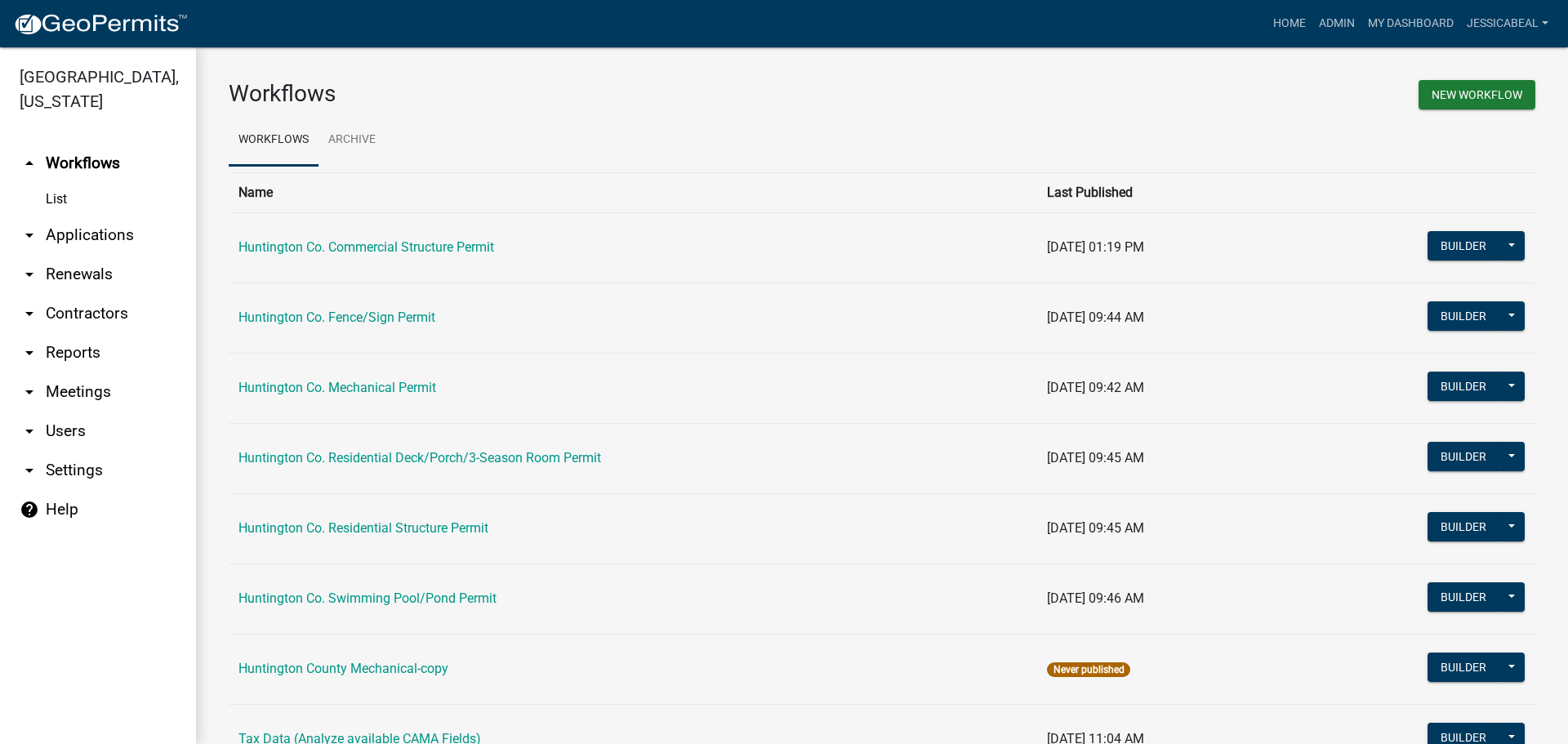
click at [82, 236] on link "arrow_drop_down Applications" at bounding box center [98, 235] width 196 height 39
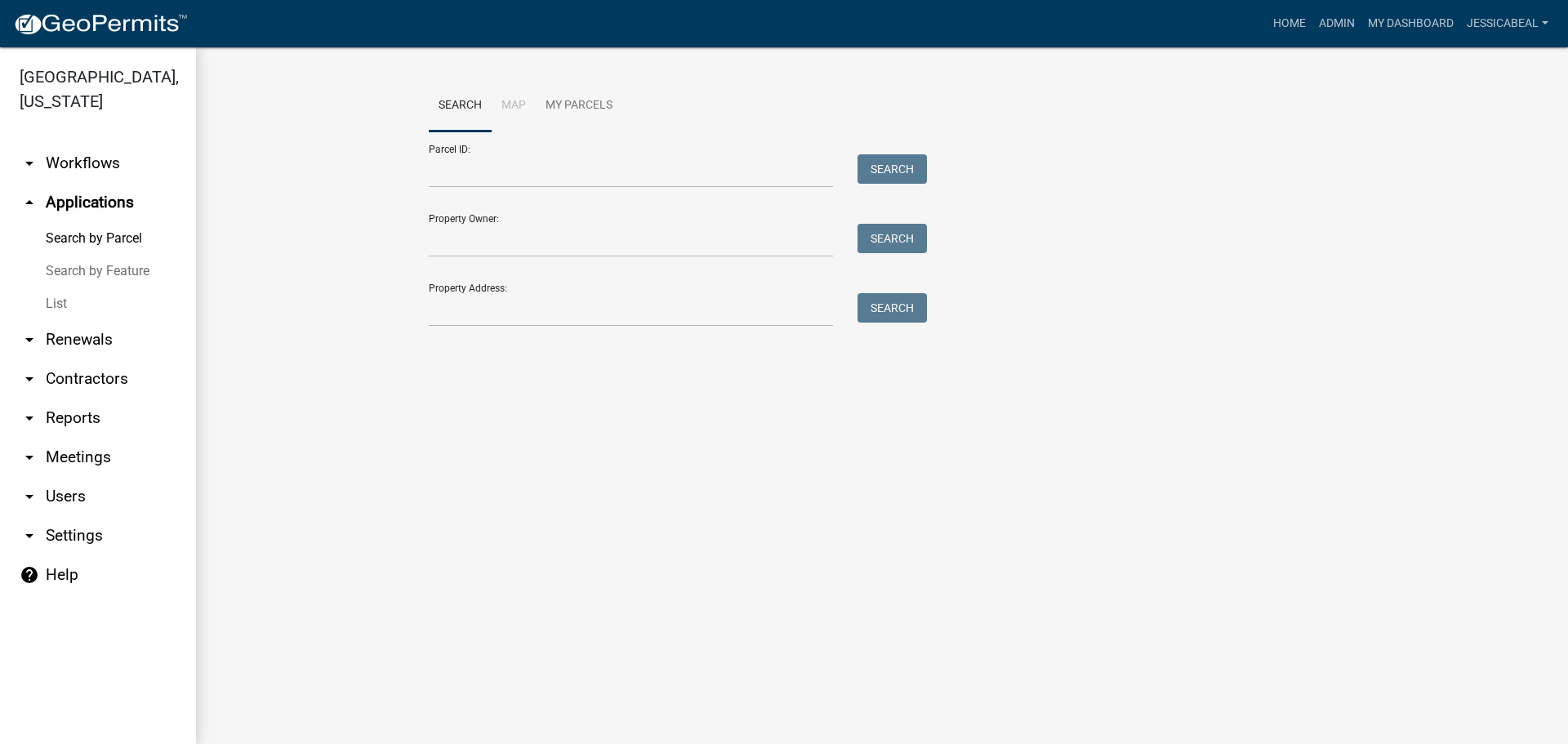
click at [55, 307] on link "List" at bounding box center [98, 303] width 196 height 33
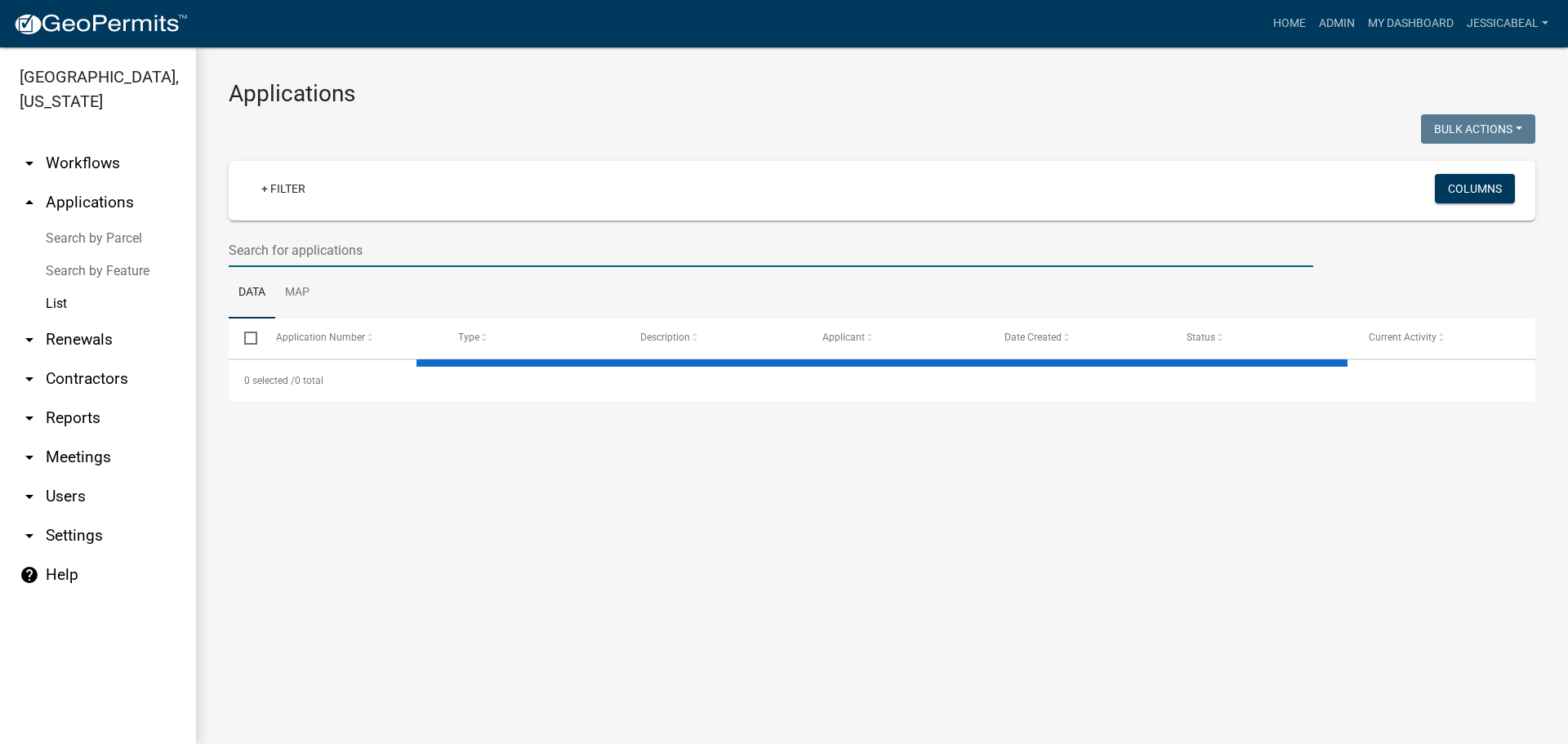
click at [277, 246] on input "text" at bounding box center [771, 250] width 1085 height 33
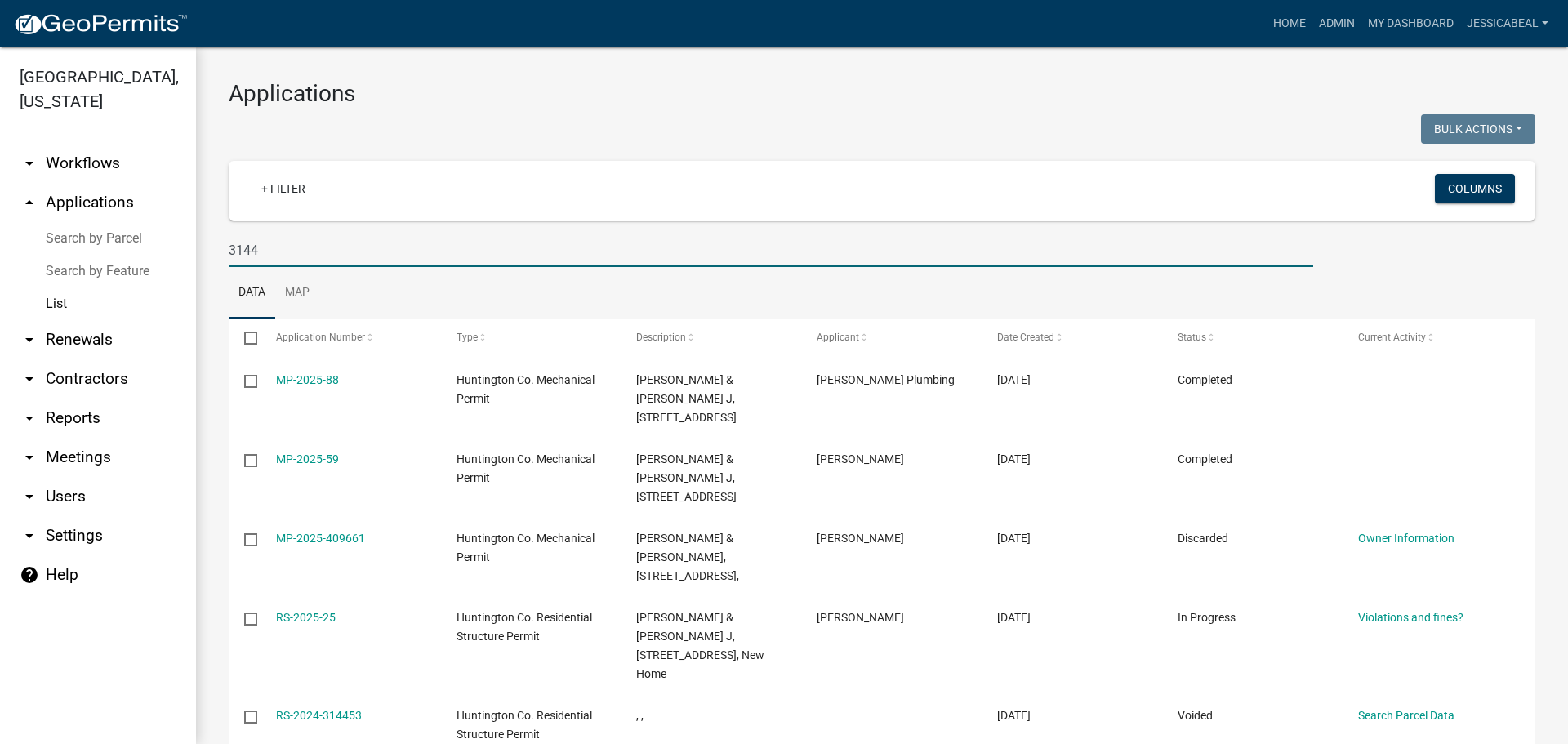
type input "3144"
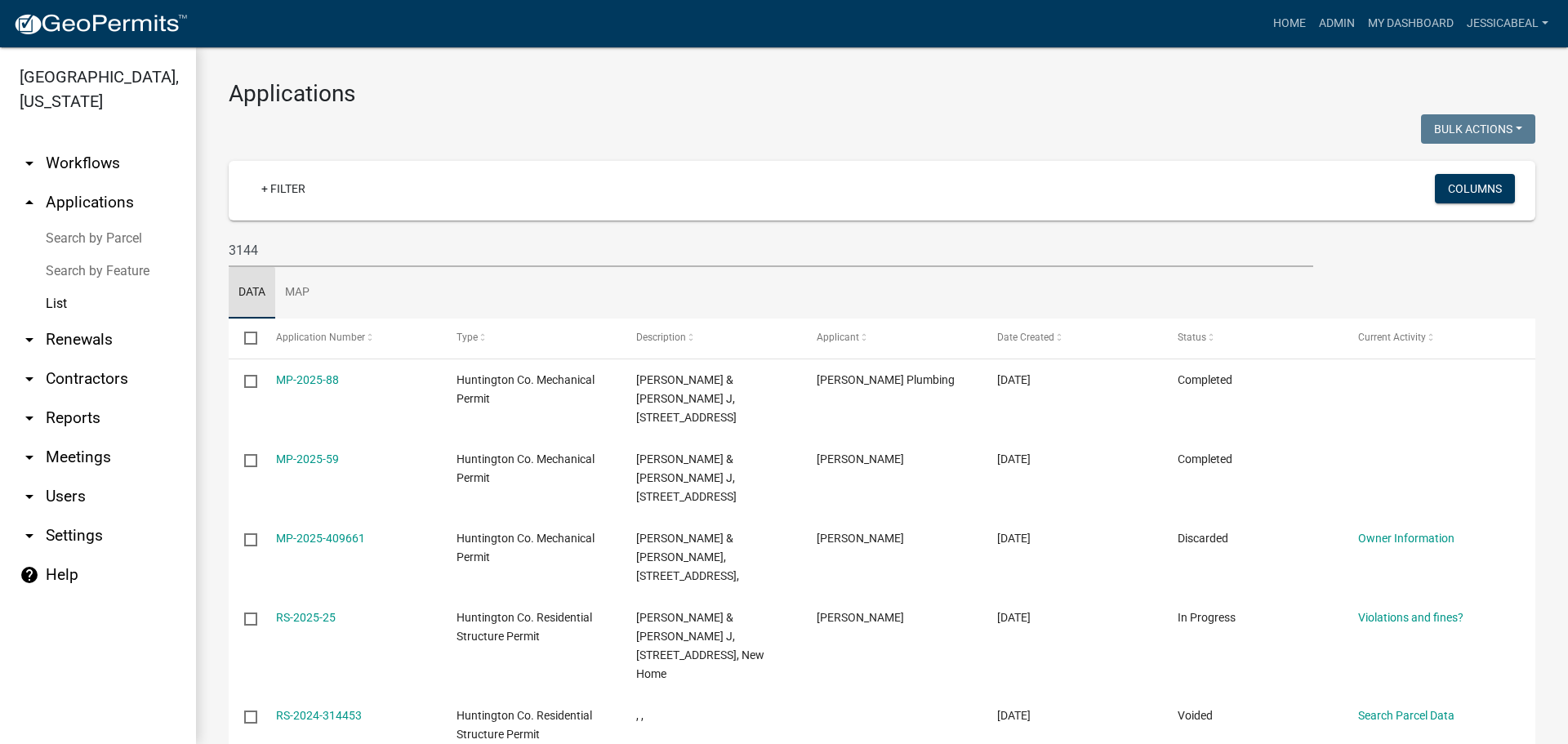
click at [267, 267] on link "Data" at bounding box center [252, 293] width 47 height 52
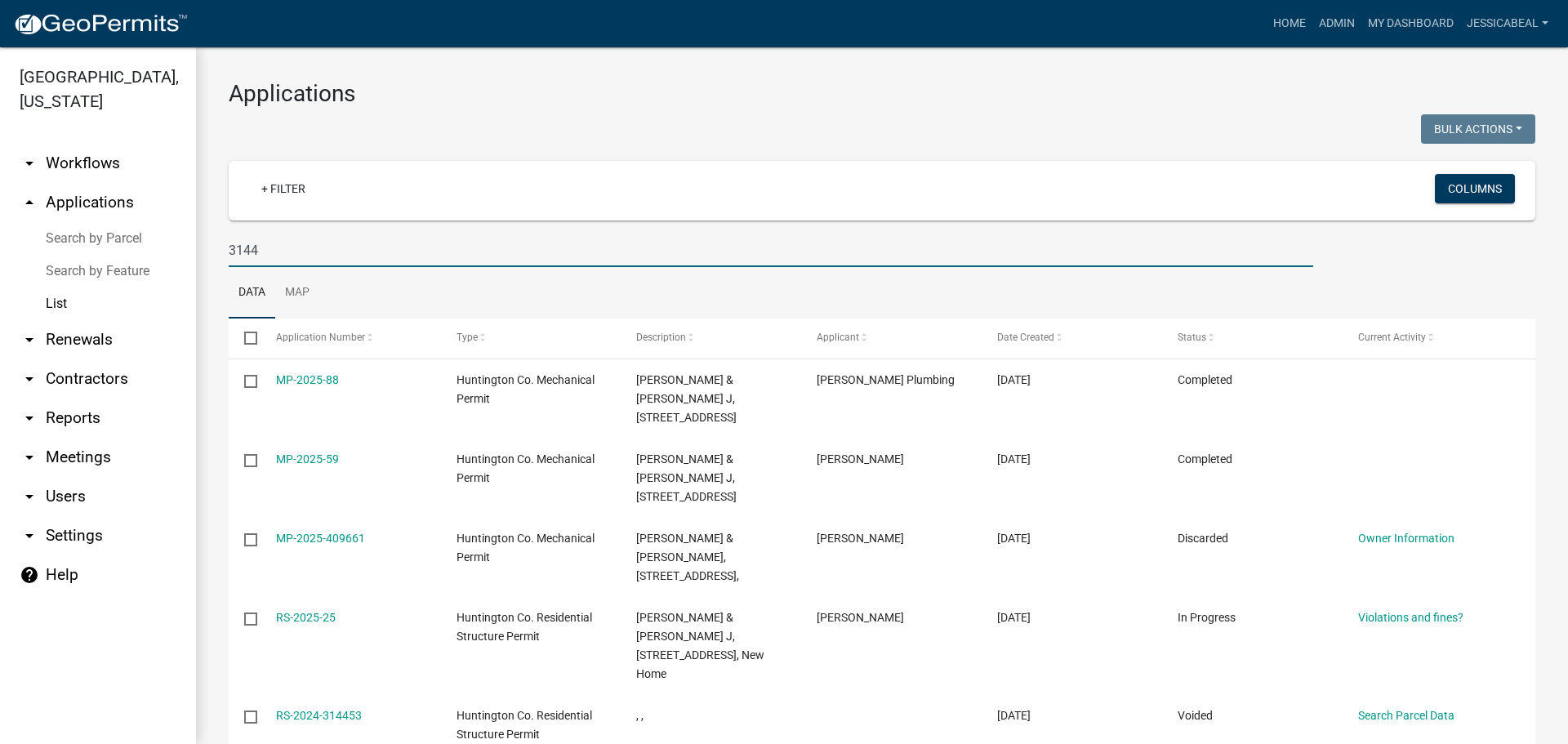
drag, startPoint x: 269, startPoint y: 251, endPoint x: 214, endPoint y: 256, distance: 55.2
click at [214, 256] on div "Applications Bulk Actions Void Expire Lock Withdraw + Filter Columns 3144 Data …" at bounding box center [882, 501] width 1373 height 909
